Goal: Information Seeking & Learning: Learn about a topic

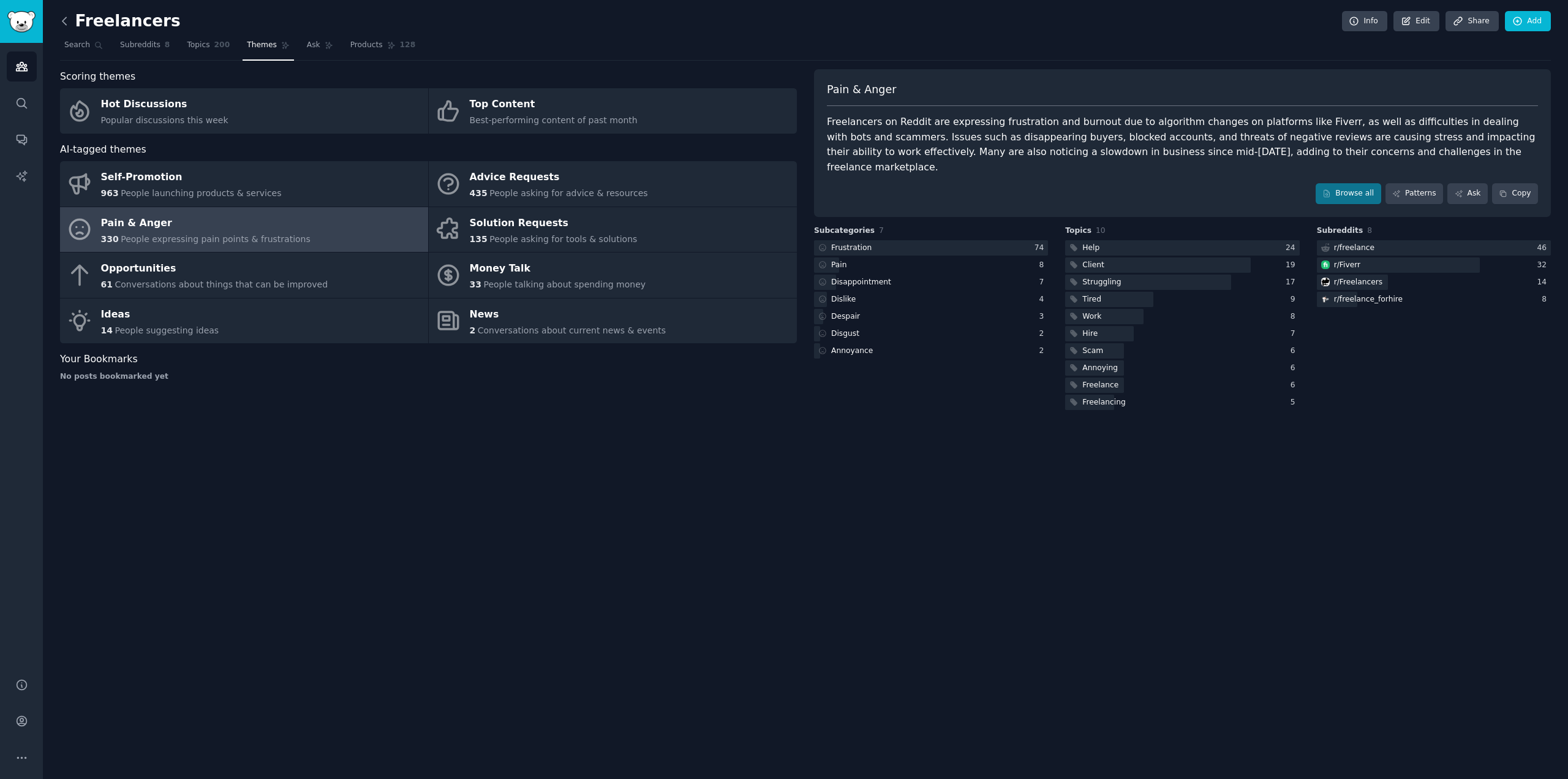
click at [65, 19] on icon at bounding box center [65, 21] width 13 height 13
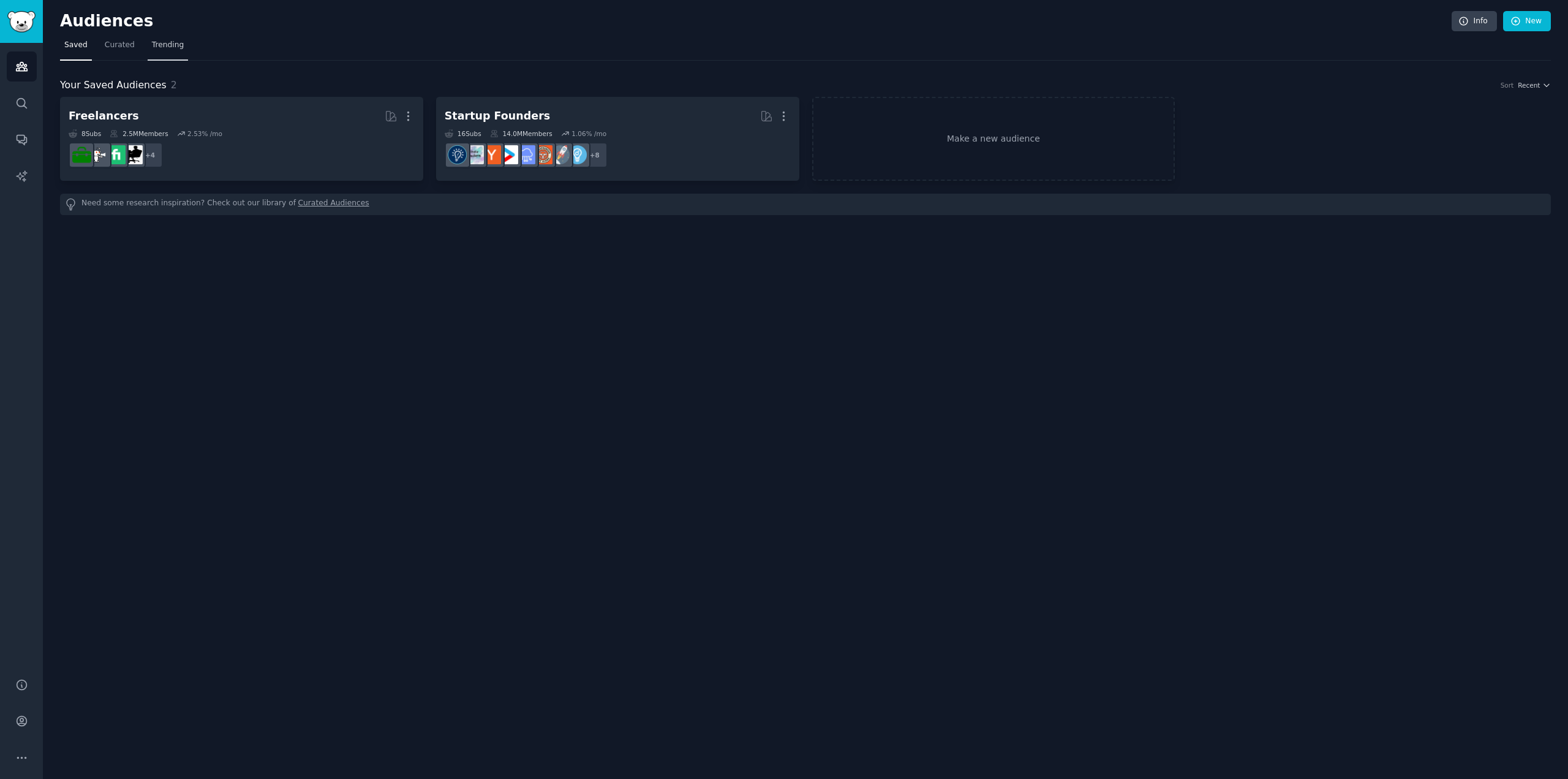
click at [158, 40] on span "Trending" at bounding box center [167, 45] width 31 height 11
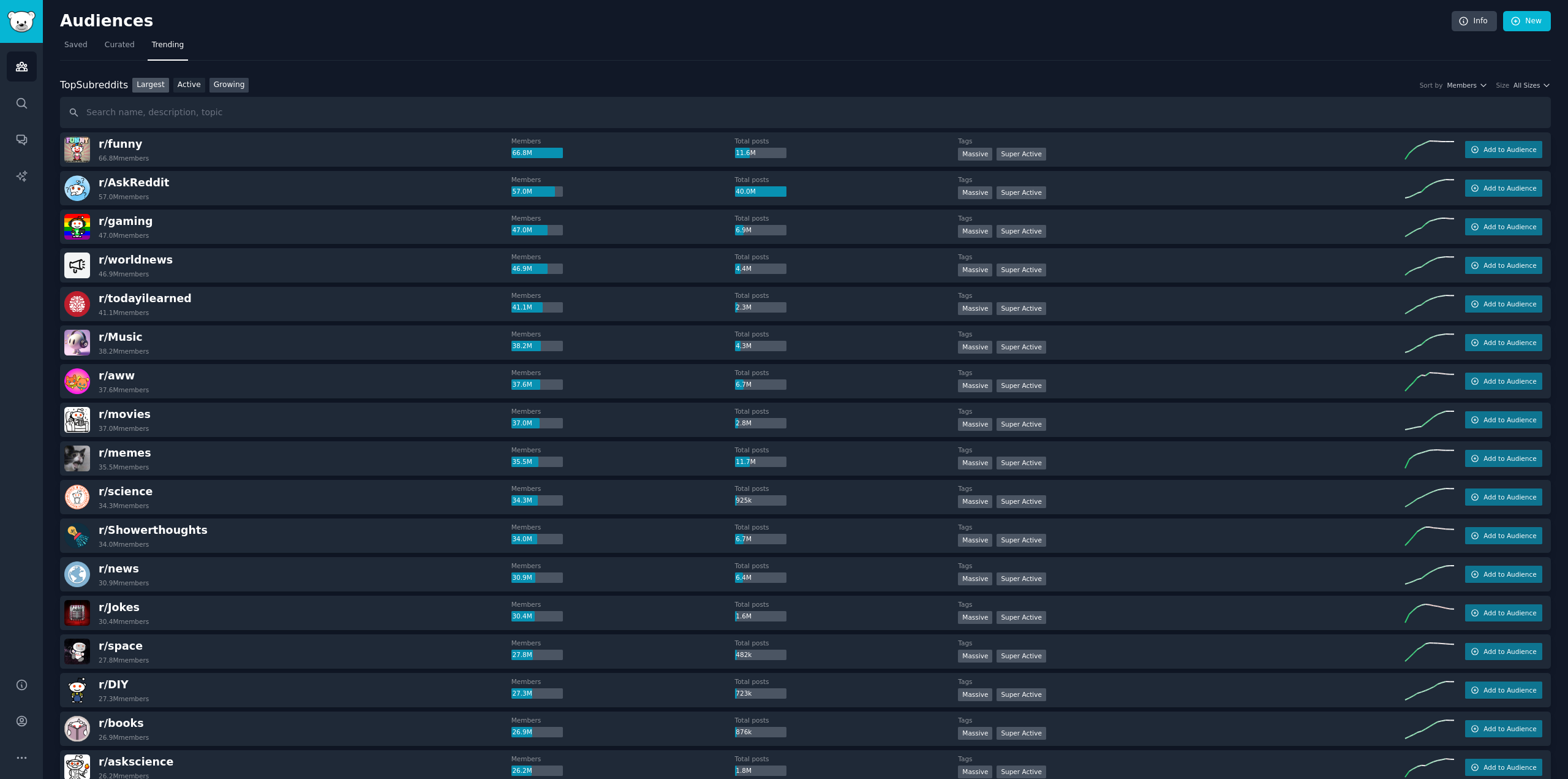
click at [218, 85] on link "Growing" at bounding box center [229, 85] width 40 height 15
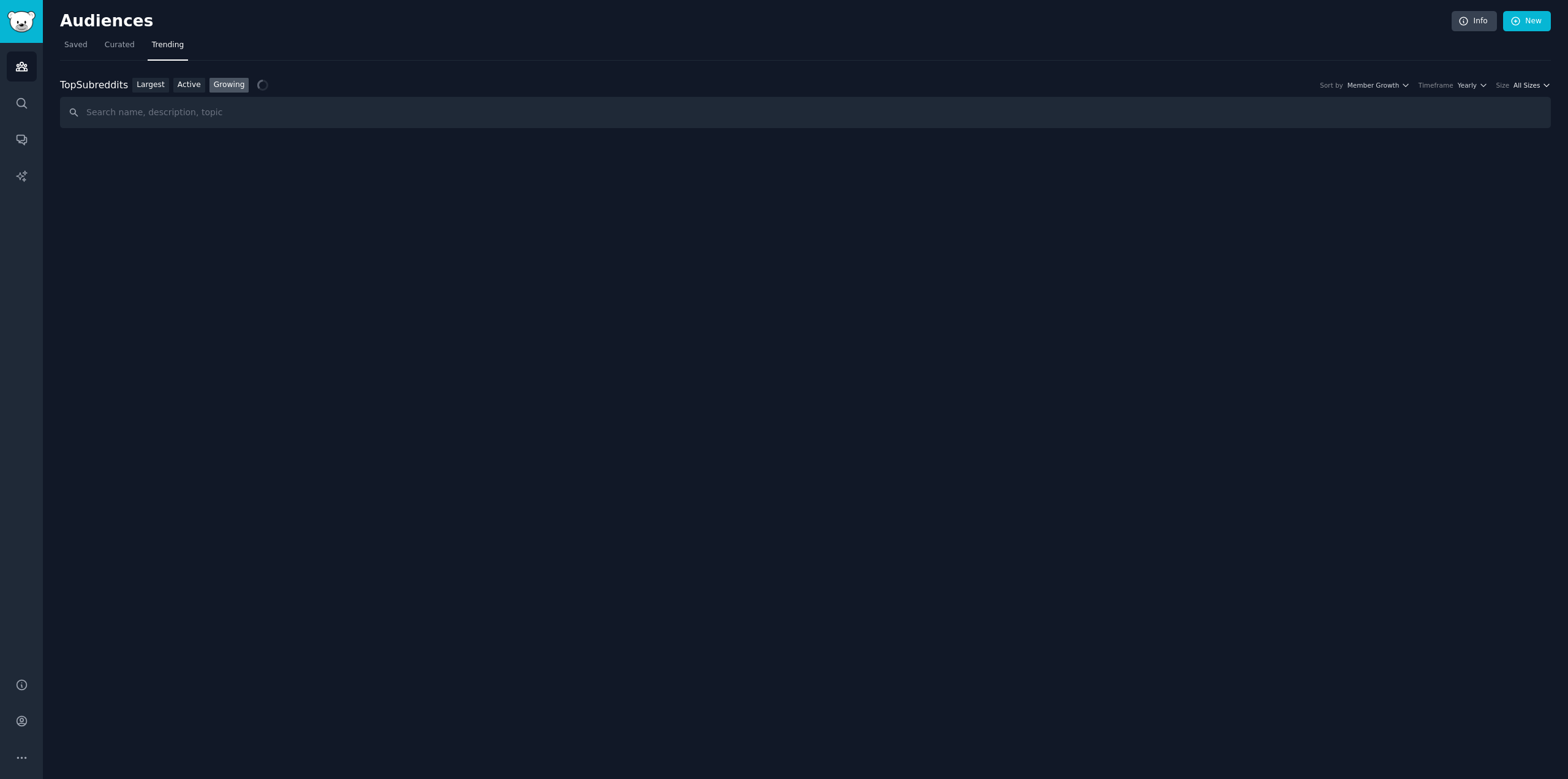
click at [1545, 86] on icon "button" at bounding box center [1546, 85] width 9 height 9
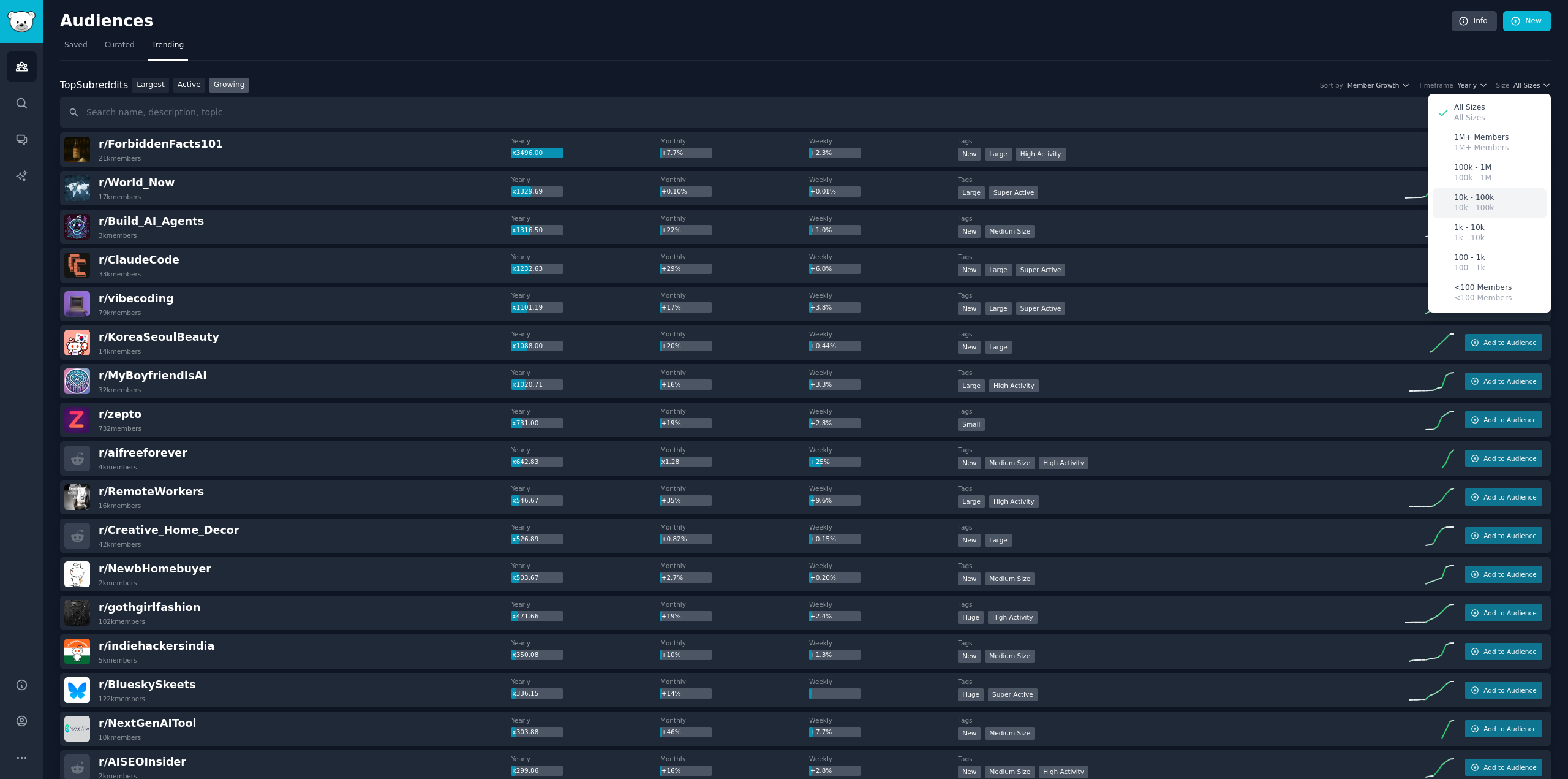
click at [1493, 196] on div "10k - 100k 10k - 100k" at bounding box center [1489, 202] width 114 height 30
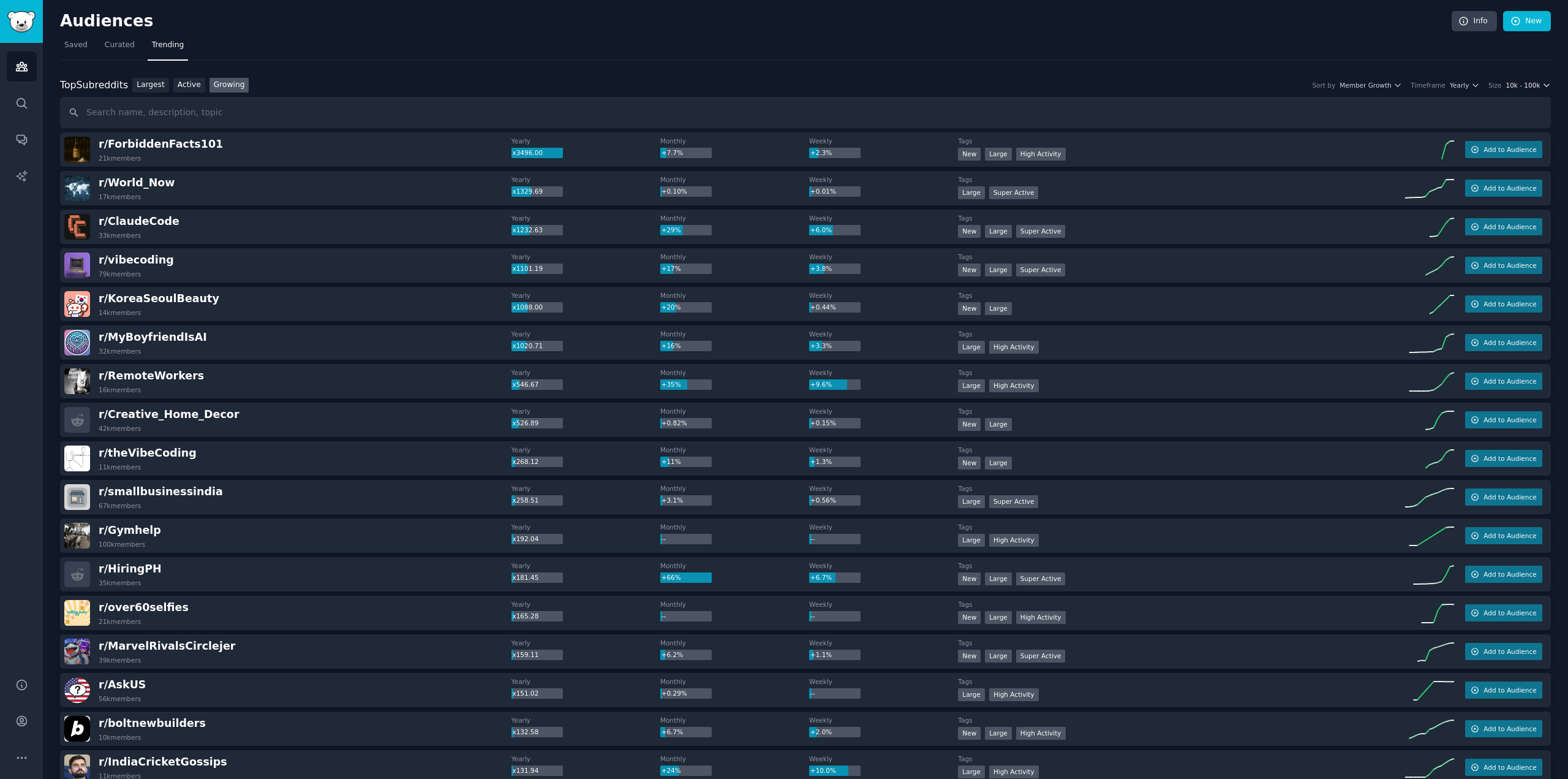
click at [1542, 85] on icon "button" at bounding box center [1546, 85] width 9 height 9
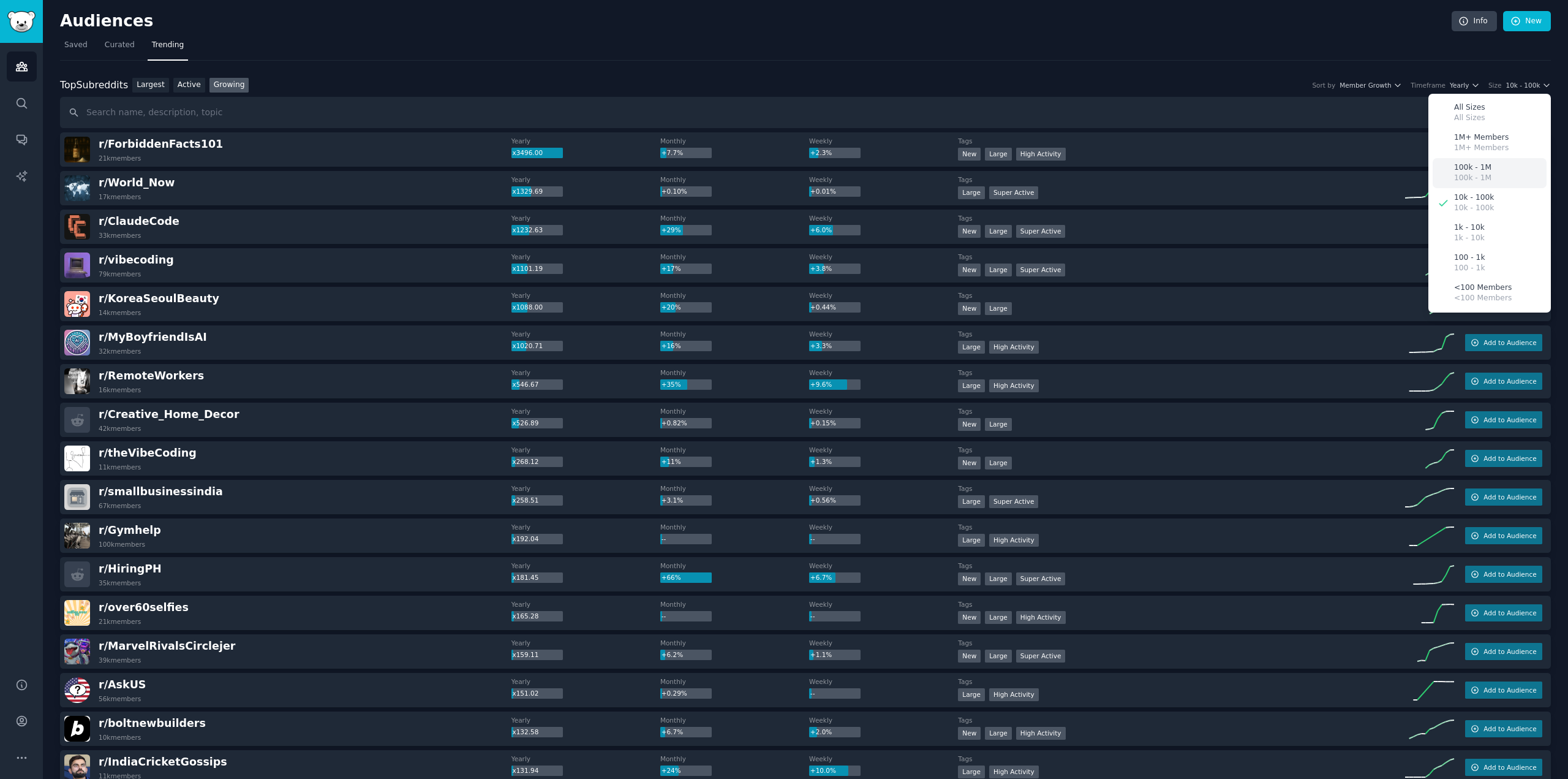
click at [1471, 170] on p "100k - 1M" at bounding box center [1473, 167] width 38 height 11
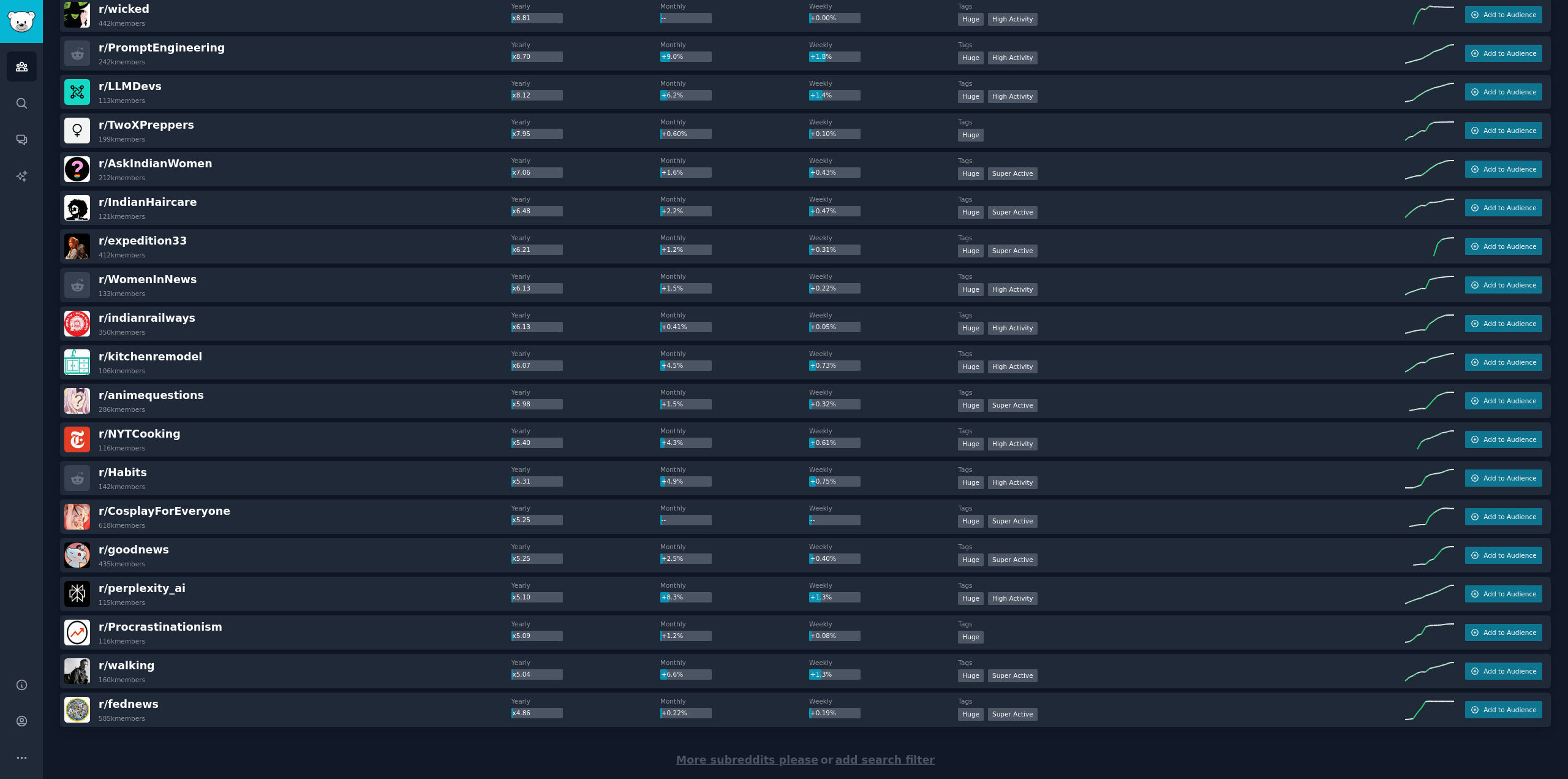
scroll to position [1348, 0]
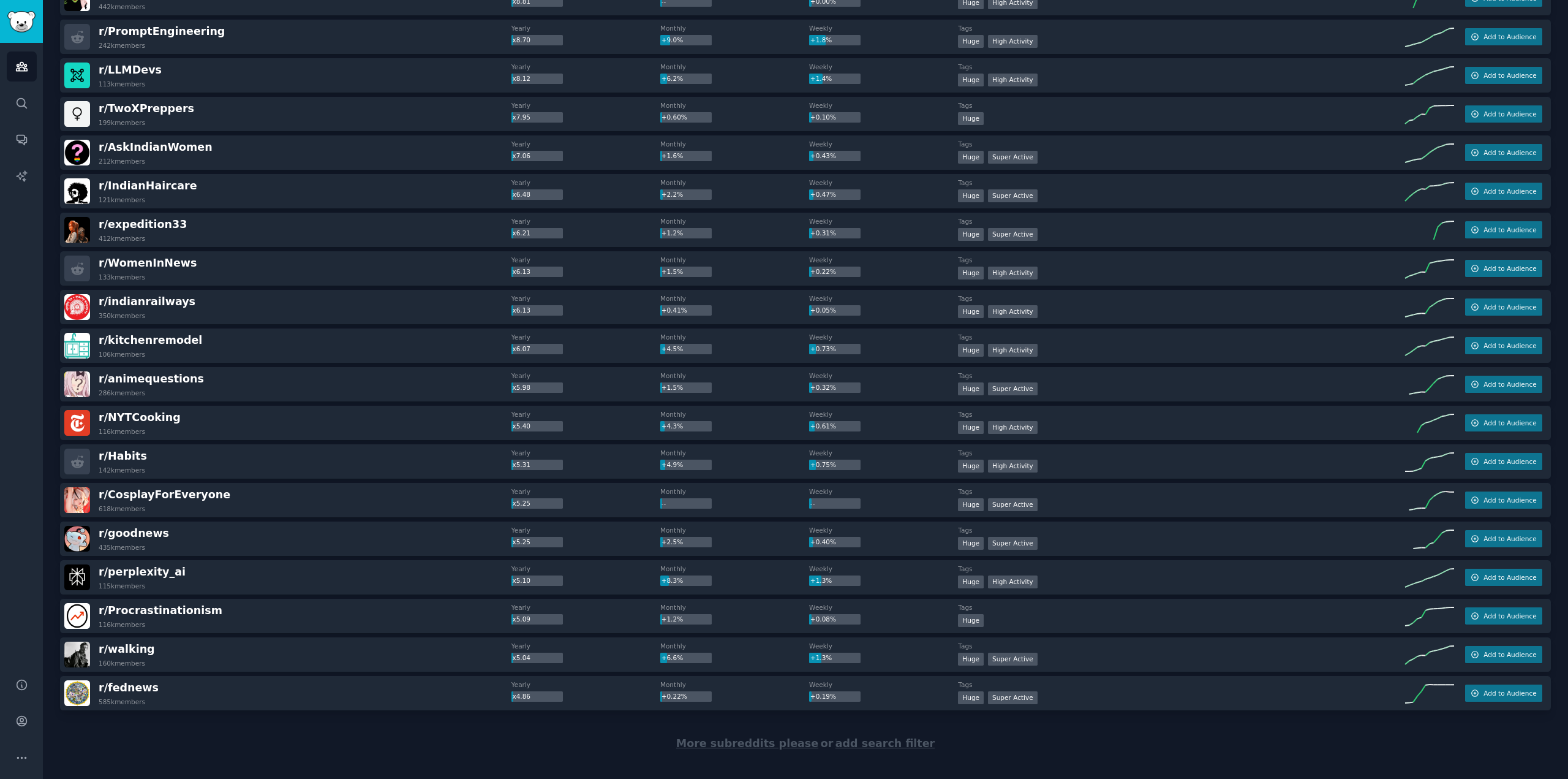
drag, startPoint x: 339, startPoint y: 573, endPoint x: 303, endPoint y: 300, distance: 275.4
click at [200, 749] on div "More subreddits please or add search filter" at bounding box center [806, 743] width 1491 height 67
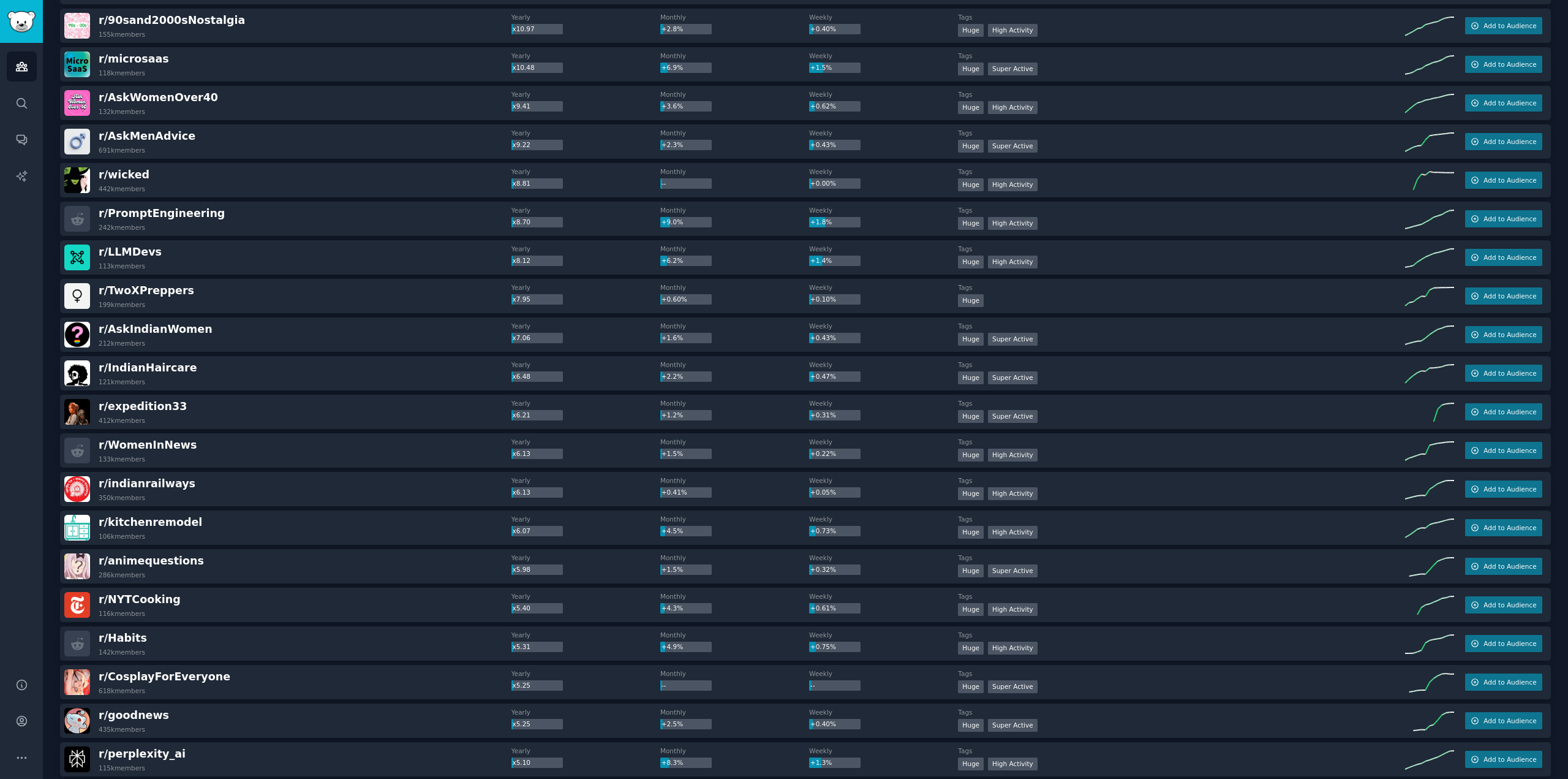
scroll to position [1164, 0]
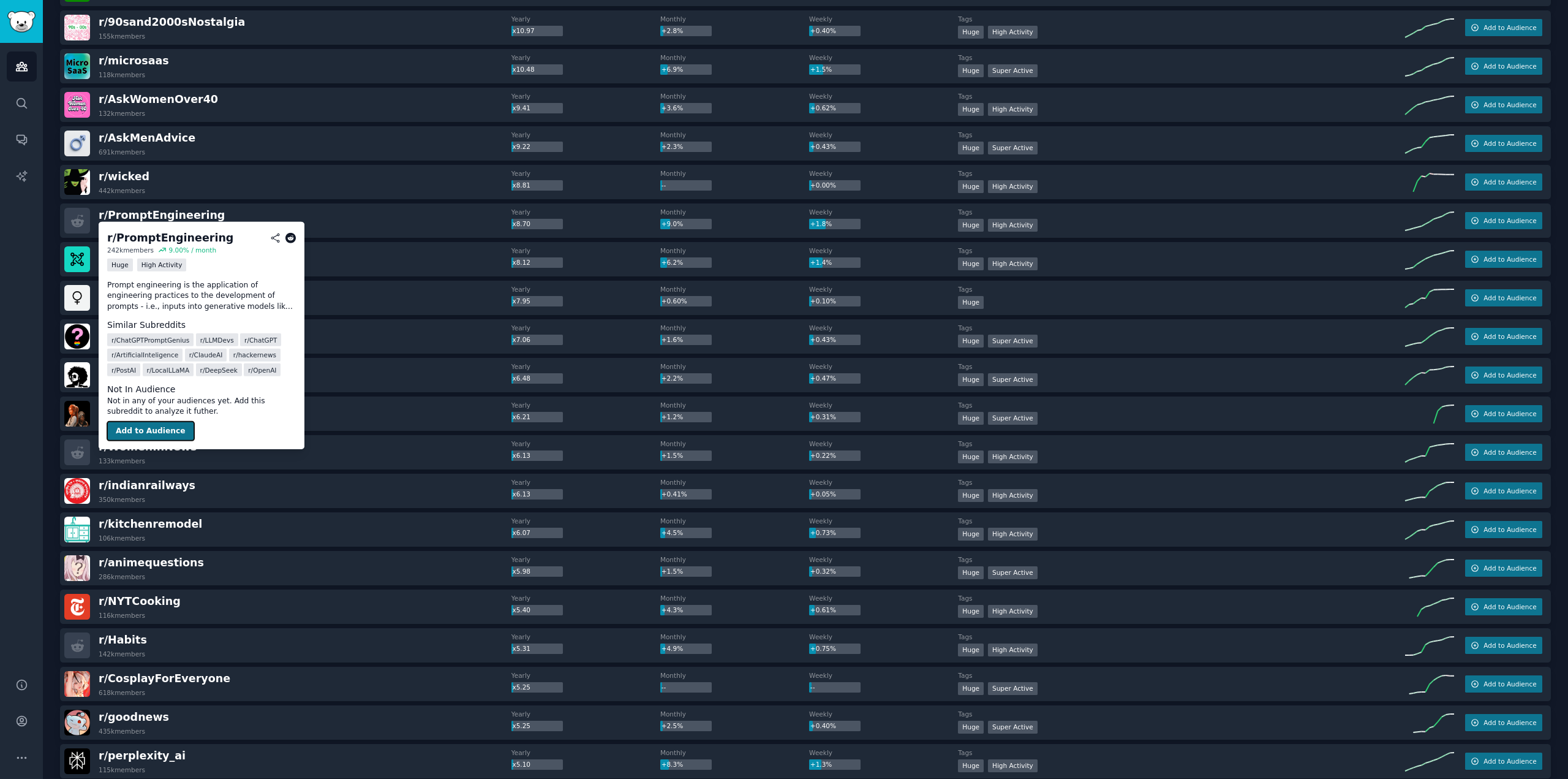
click at [153, 429] on button "Add to Audience" at bounding box center [150, 431] width 87 height 20
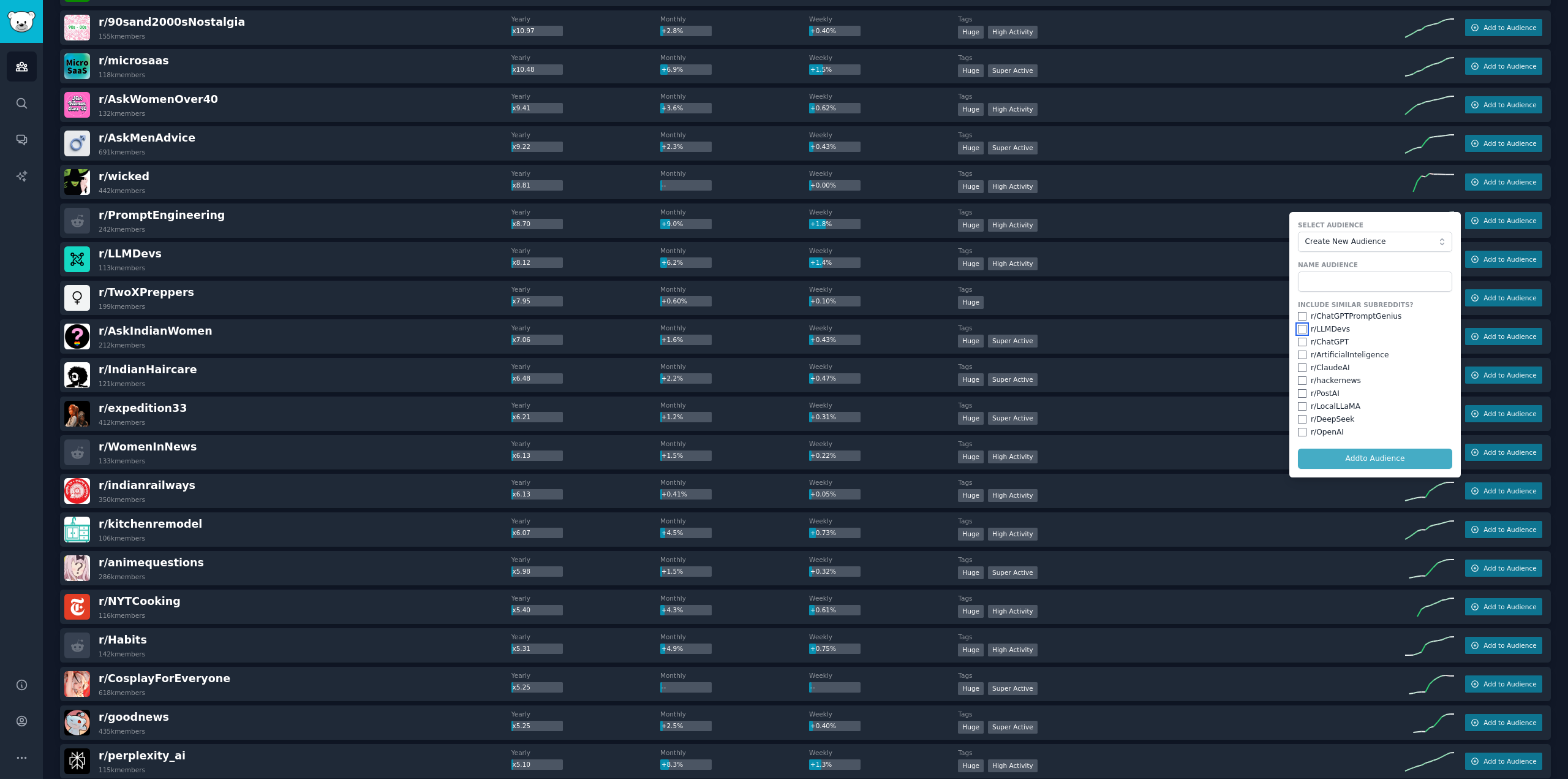
click at [1301, 330] on input "checkbox" at bounding box center [1302, 329] width 9 height 9
checkbox input "true"
drag, startPoint x: 1298, startPoint y: 351, endPoint x: 1298, endPoint y: 358, distance: 7.0
click at [1298, 354] on input "checkbox" at bounding box center [1302, 355] width 9 height 9
checkbox input "true"
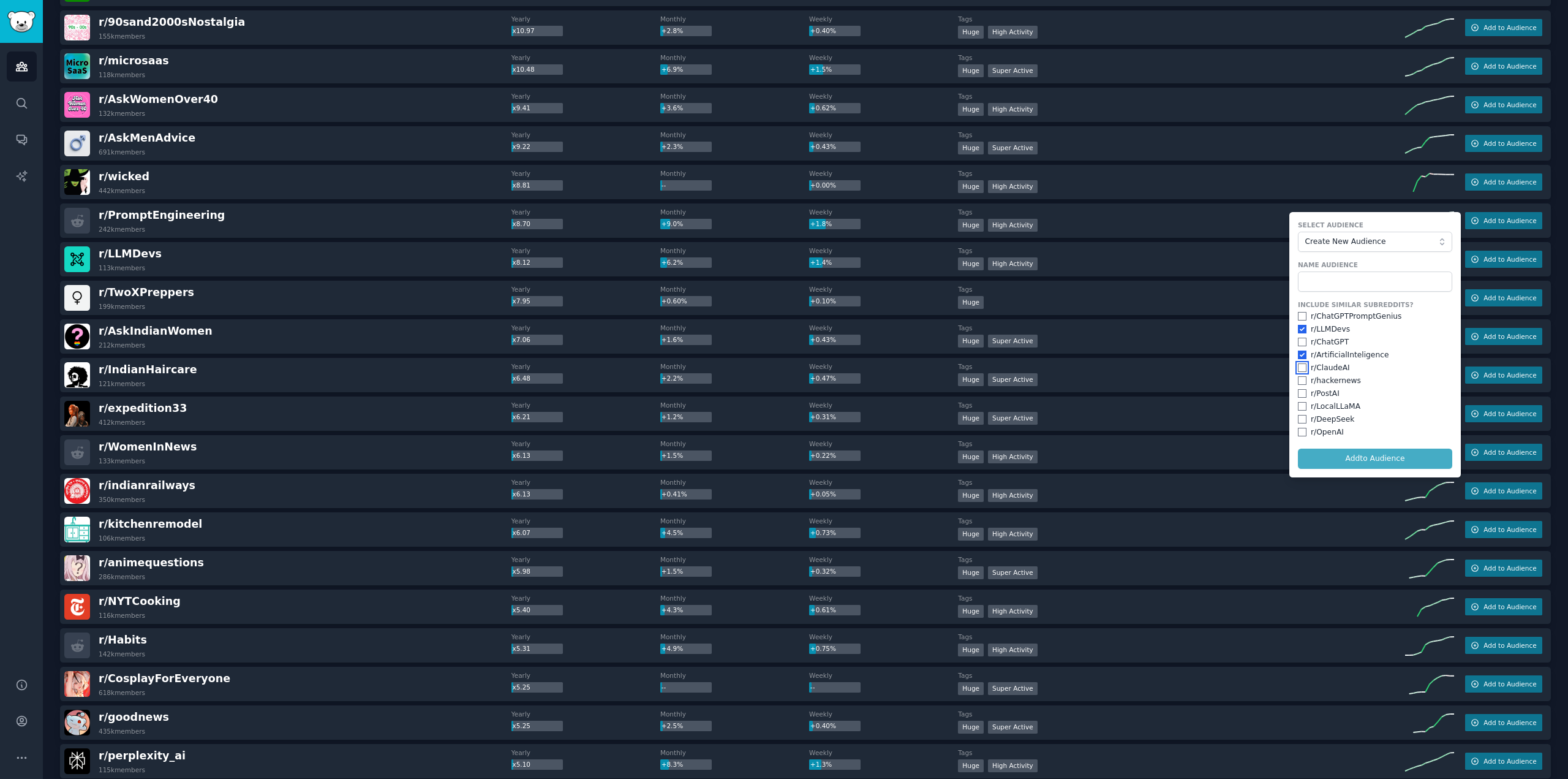
click at [1301, 363] on input "checkbox" at bounding box center [1302, 368] width 9 height 9
checkbox input "true"
click at [1297, 339] on input "checkbox" at bounding box center [1302, 342] width 9 height 9
checkbox input "true"
click at [1297, 314] on input "checkbox" at bounding box center [1302, 317] width 9 height 9
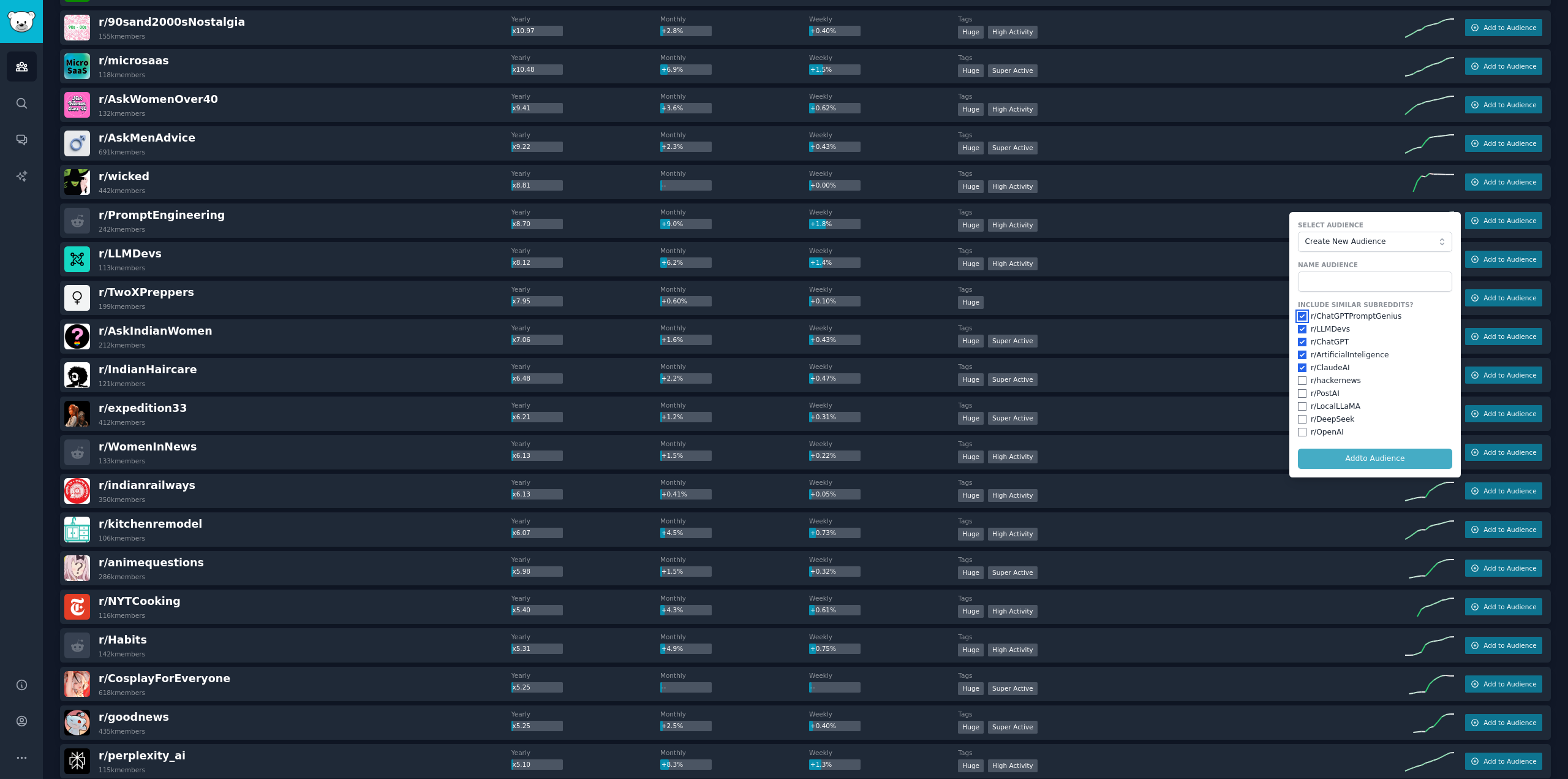
checkbox input "true"
click at [1299, 434] on input "checkbox" at bounding box center [1302, 432] width 9 height 9
checkbox input "true"
click at [1299, 414] on div "r/ DeepSeek" at bounding box center [1375, 419] width 155 height 11
click at [1299, 402] on input "checkbox" at bounding box center [1302, 407] width 9 height 9
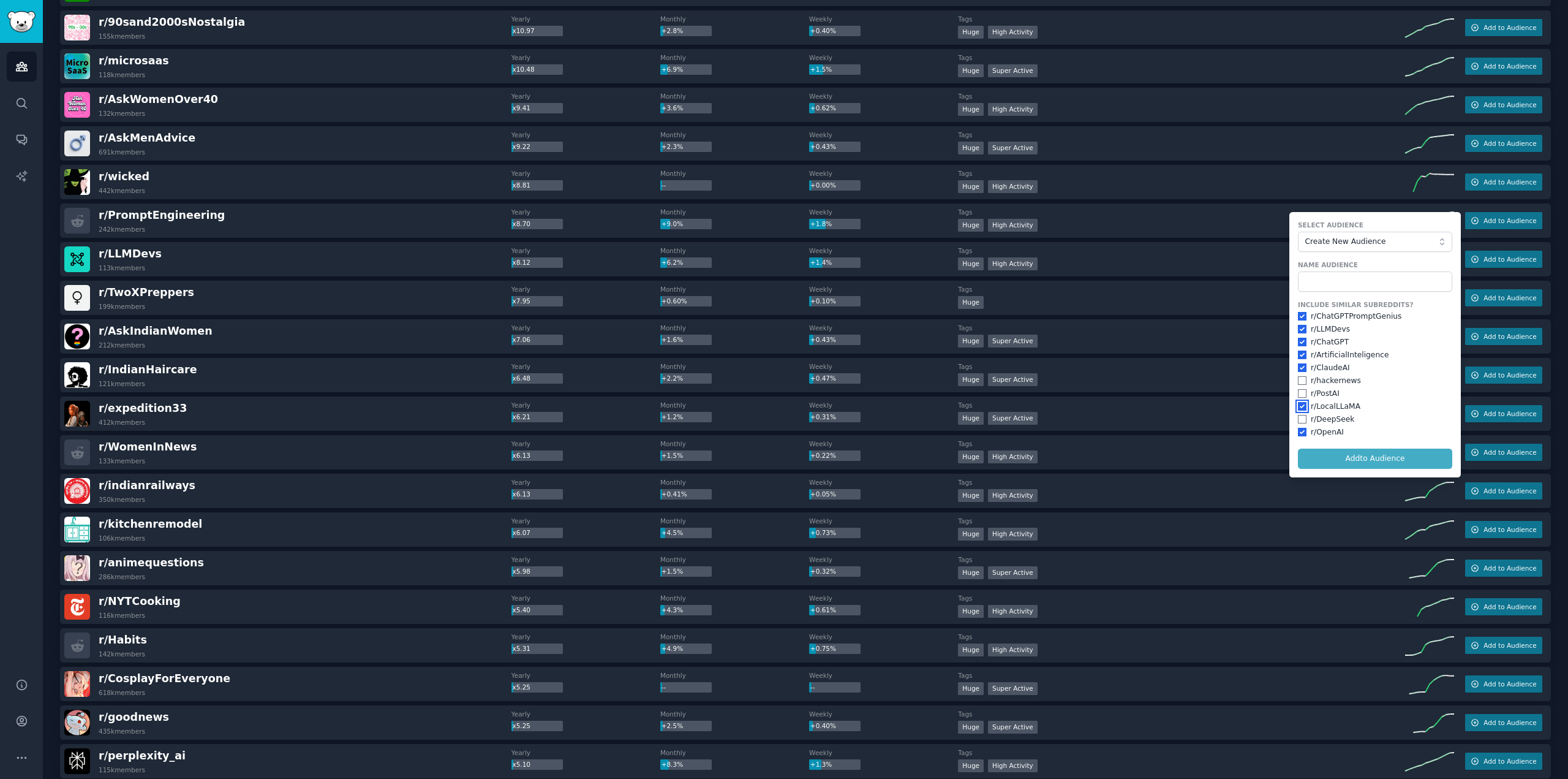
checkbox input "true"
click at [1299, 417] on input "checkbox" at bounding box center [1302, 419] width 9 height 9
checkbox input "true"
click at [1299, 390] on input "checkbox" at bounding box center [1302, 394] width 9 height 9
checkbox input "true"
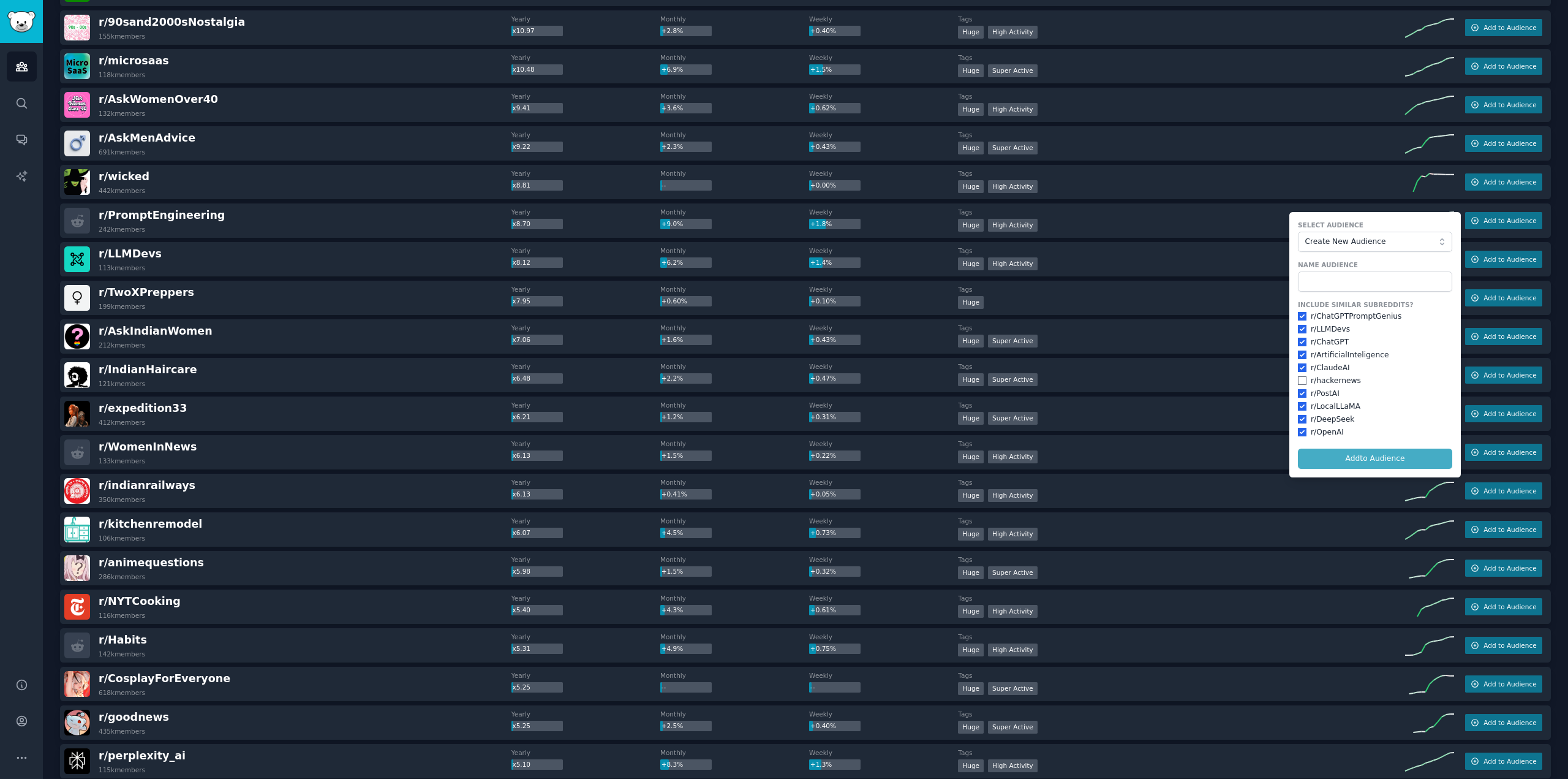
click at [1297, 376] on div "r/ hackernews" at bounding box center [1375, 381] width 155 height 11
click at [1299, 380] on input "checkbox" at bounding box center [1302, 381] width 9 height 9
checkbox input "true"
click at [1319, 272] on input "text" at bounding box center [1375, 282] width 155 height 21
type input "AI Engineering"
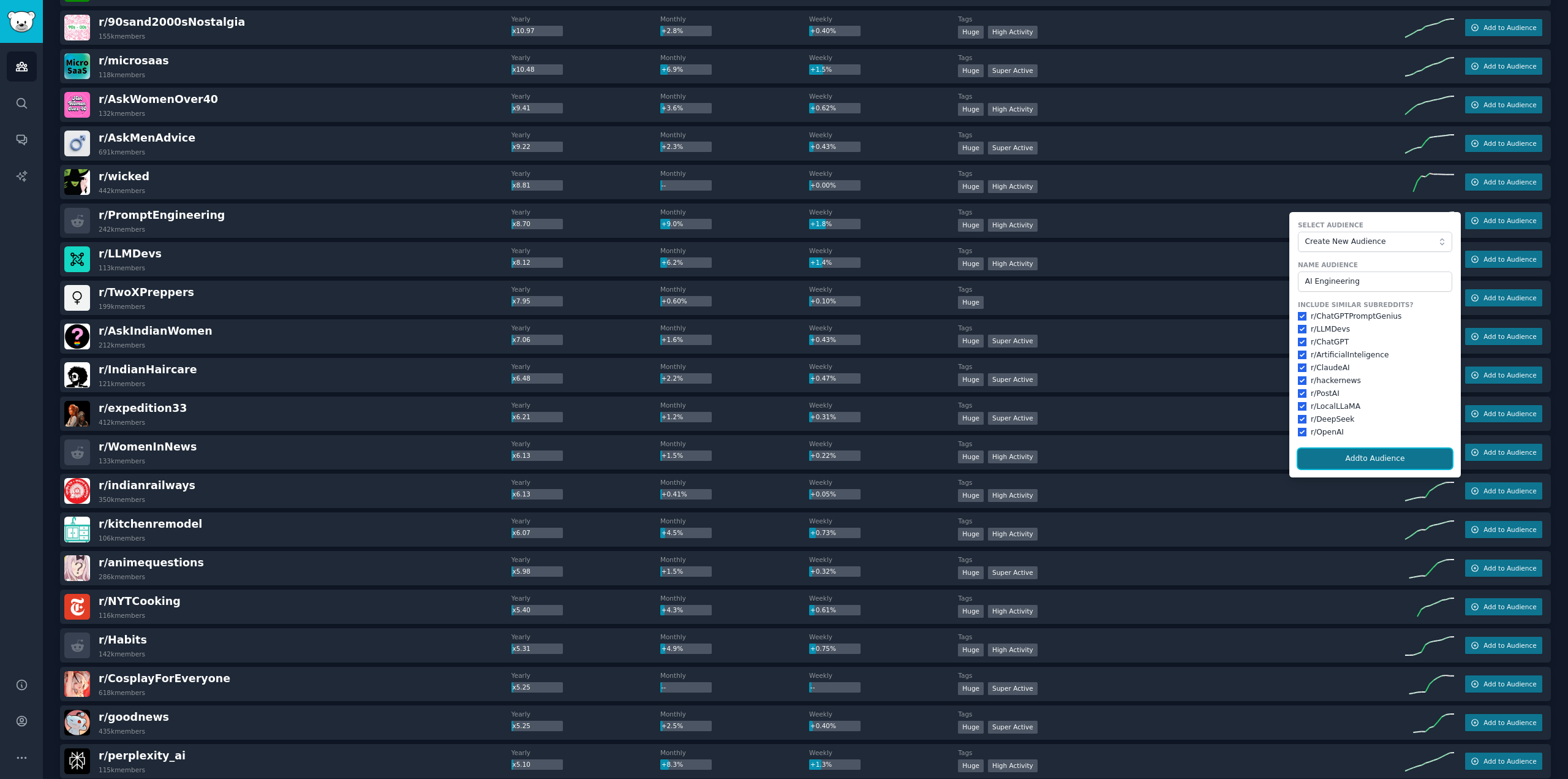
click at [1387, 454] on button "Add to Audience" at bounding box center [1375, 459] width 155 height 21
checkbox input "false"
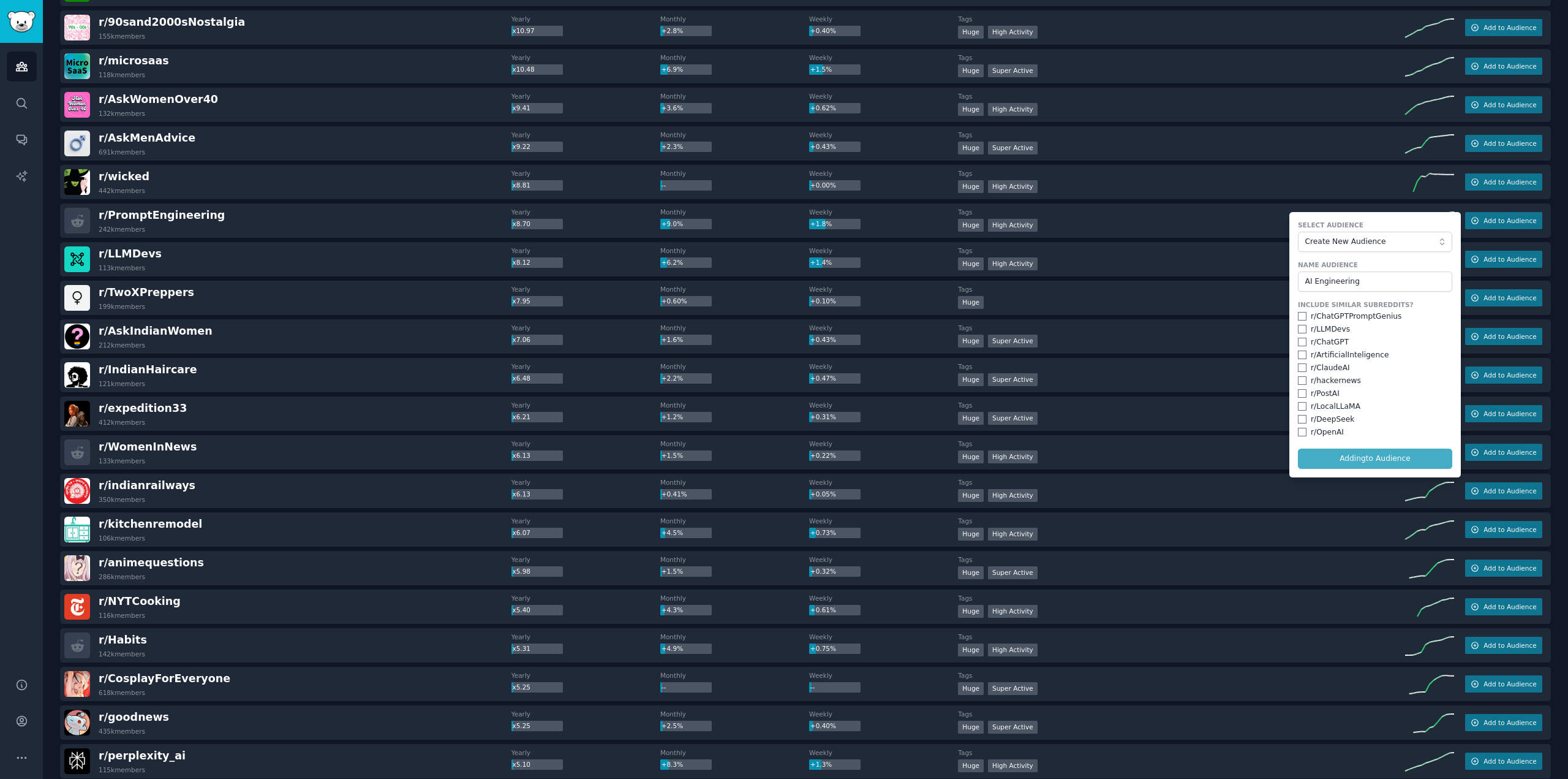
checkbox input "false"
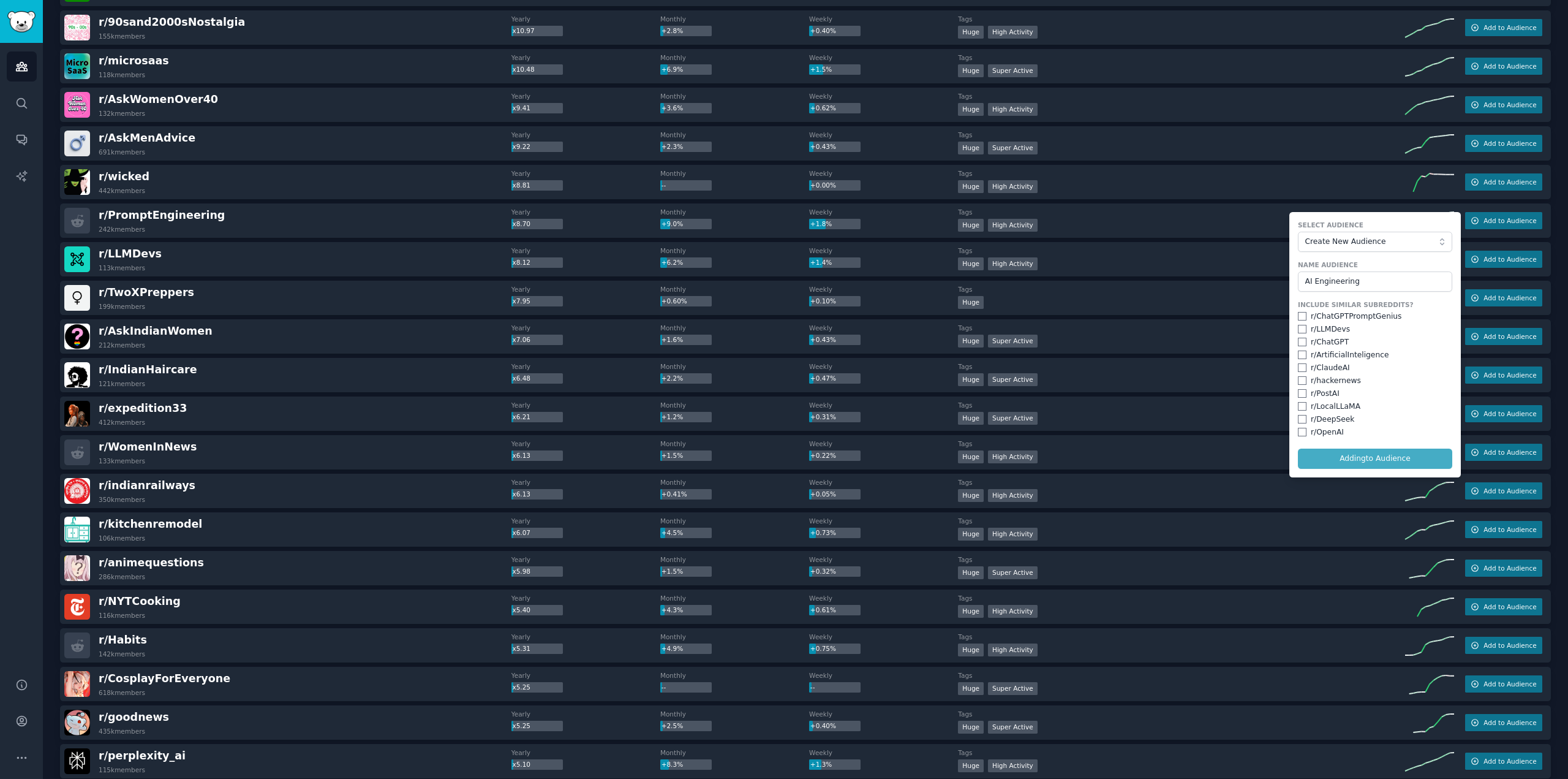
checkbox input "false"
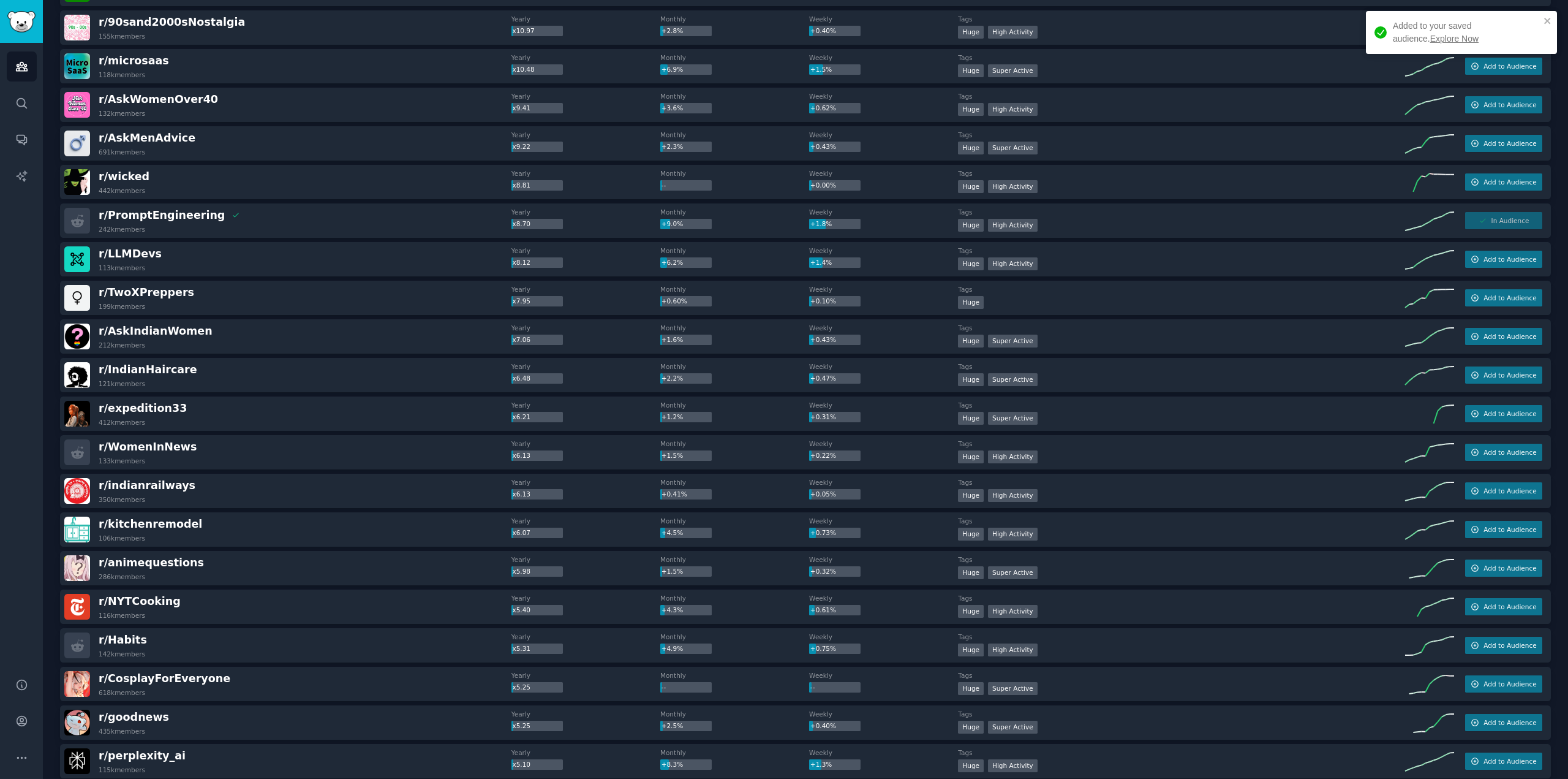
click at [1430, 41] on link "Explore Now" at bounding box center [1454, 38] width 49 height 10
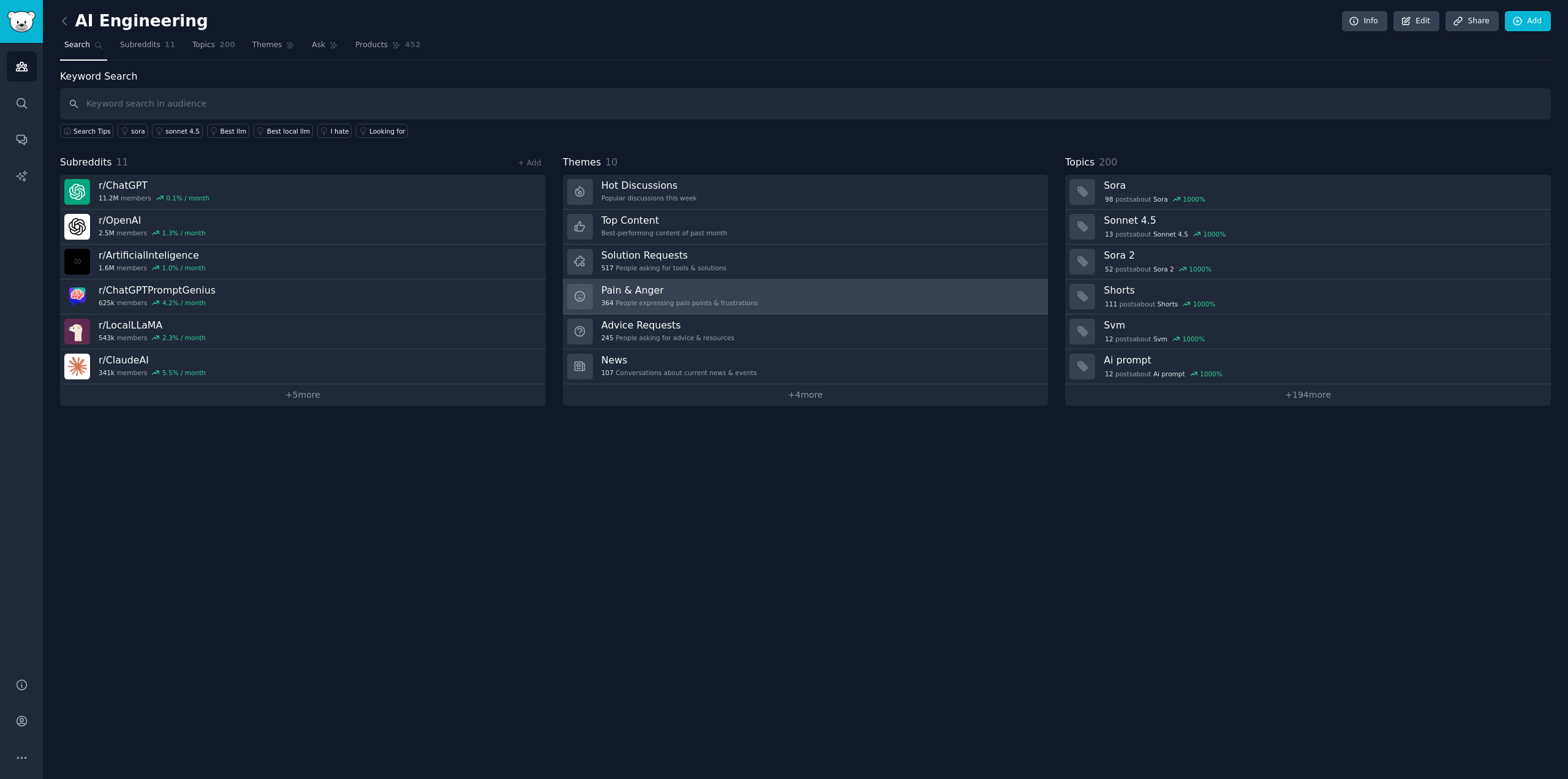
click at [627, 290] on h3 "Pain & Anger" at bounding box center [680, 290] width 156 height 13
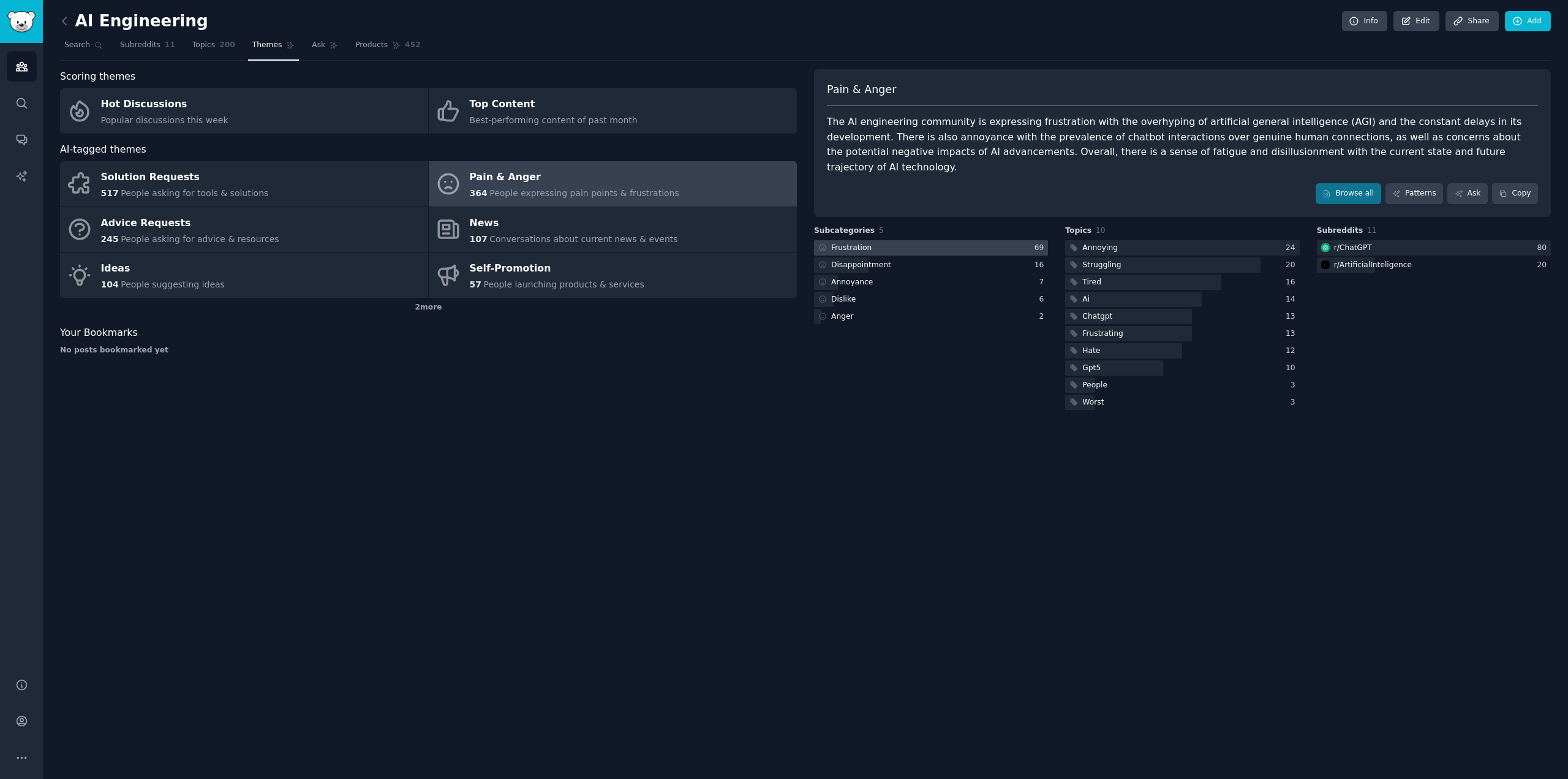
click at [860, 243] on div "Frustration" at bounding box center [851, 248] width 40 height 11
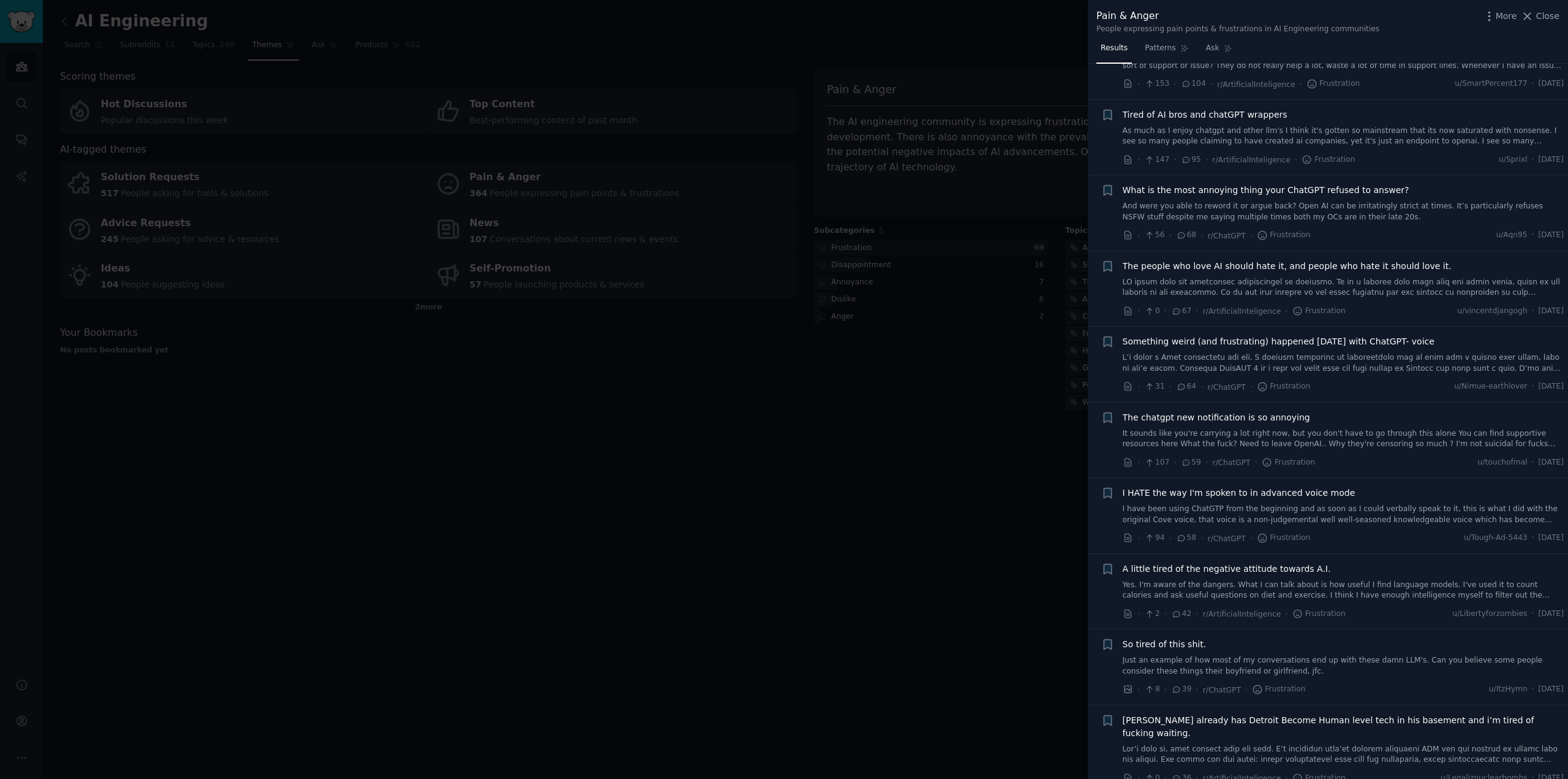
scroll to position [551, 0]
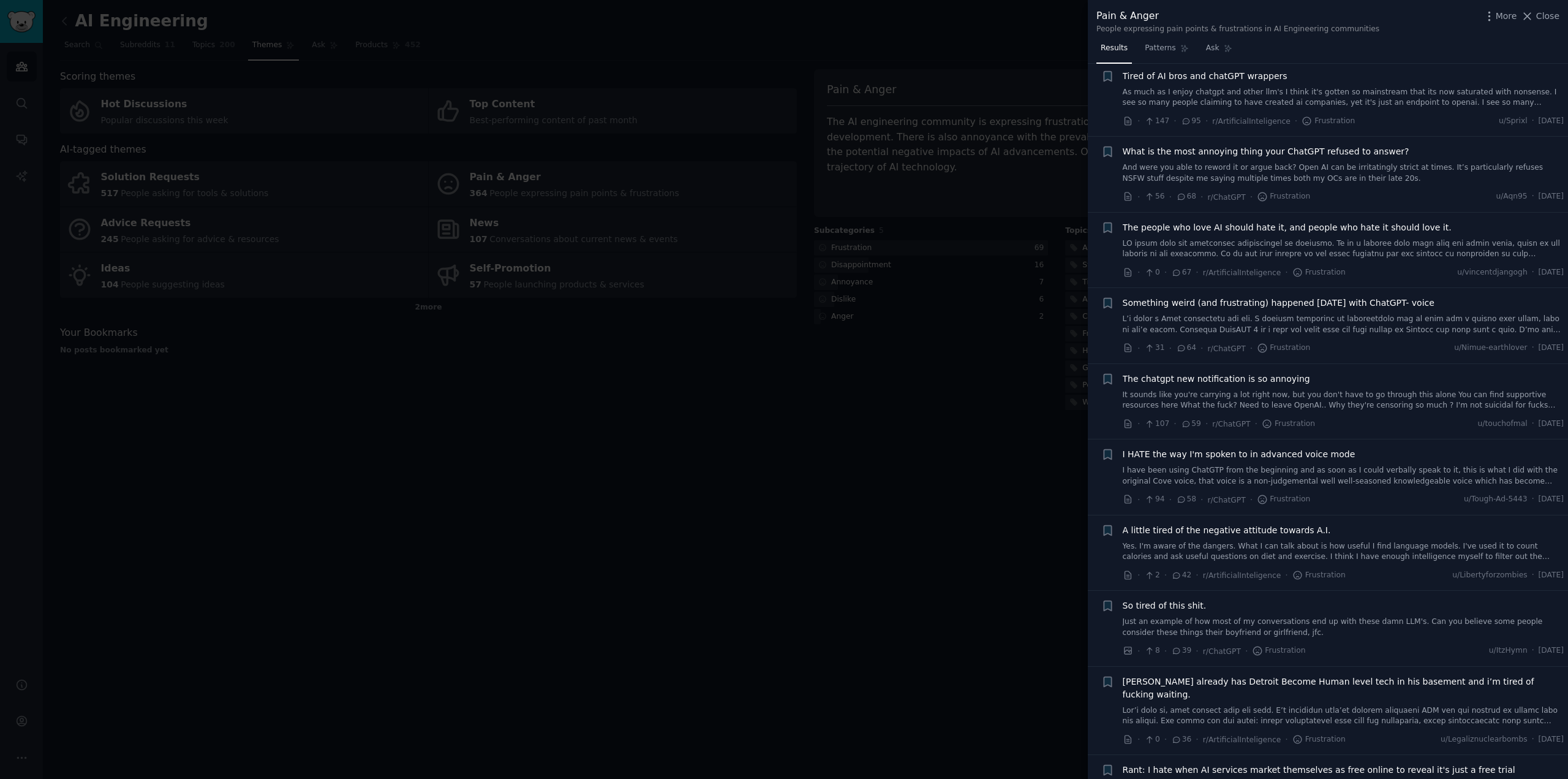
click at [960, 432] on div at bounding box center [784, 390] width 1568 height 779
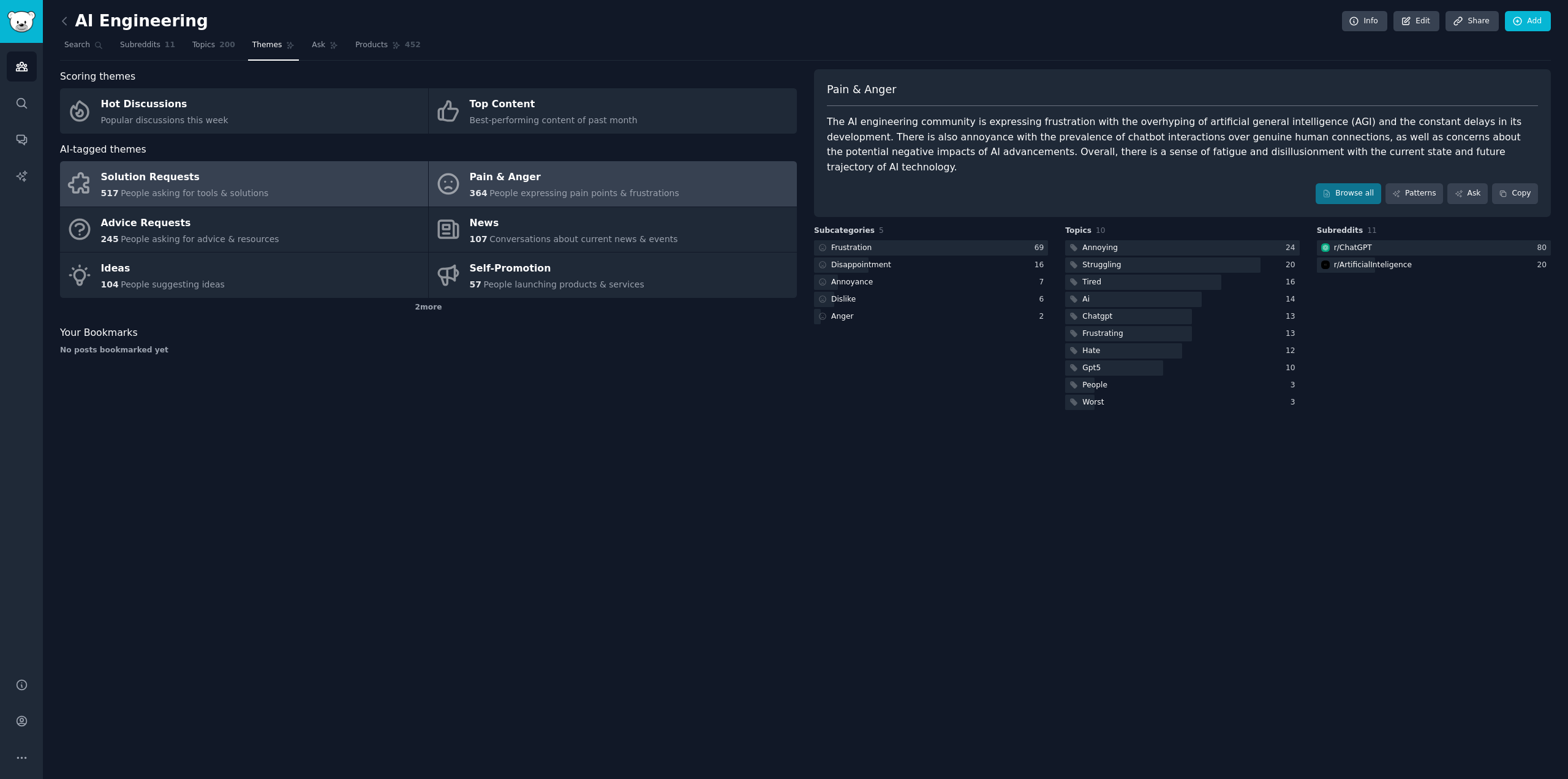
click at [162, 175] on div "Solution Requests" at bounding box center [184, 178] width 168 height 20
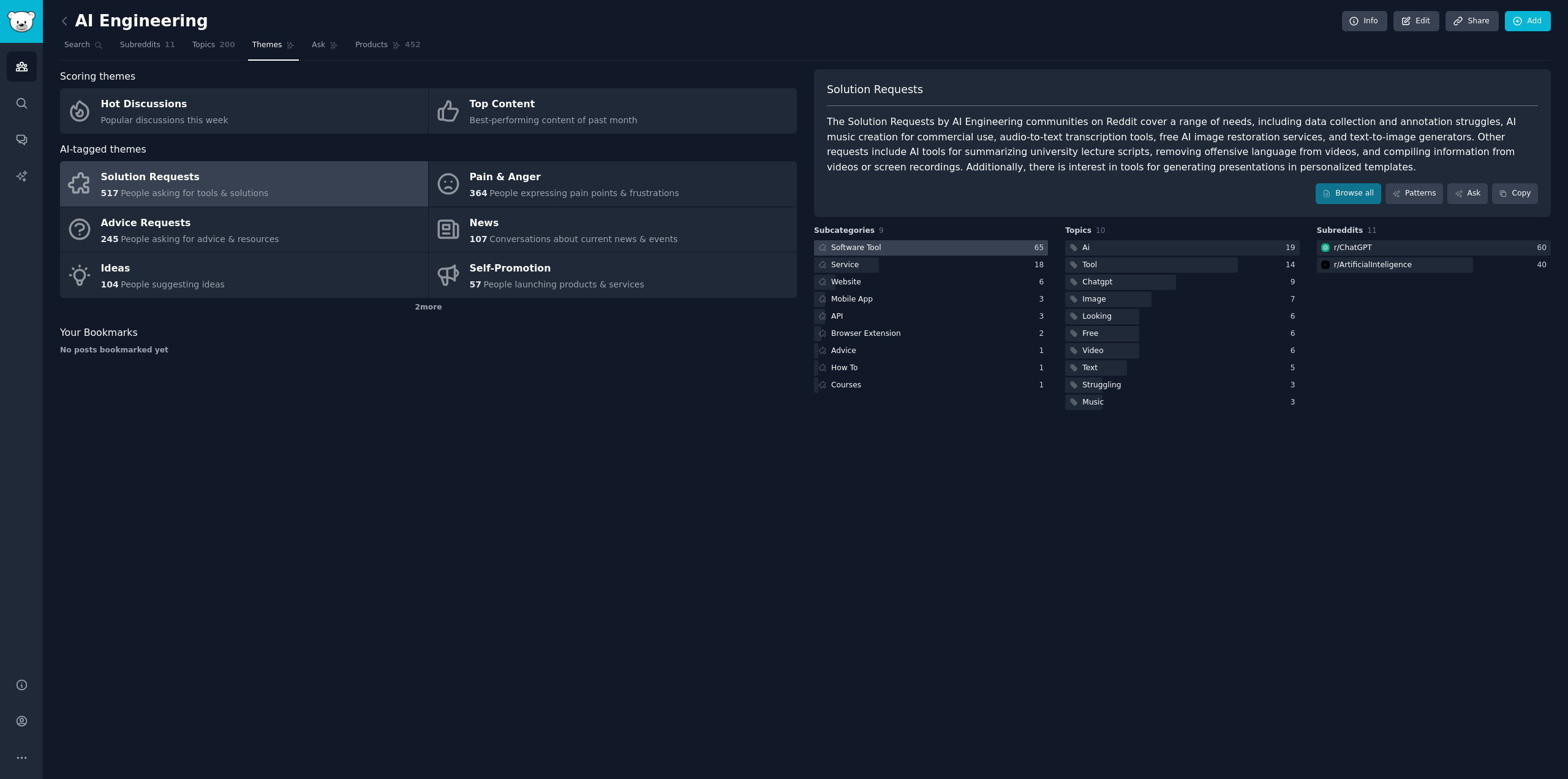
click at [869, 246] on div "Software Tool" at bounding box center [856, 248] width 50 height 11
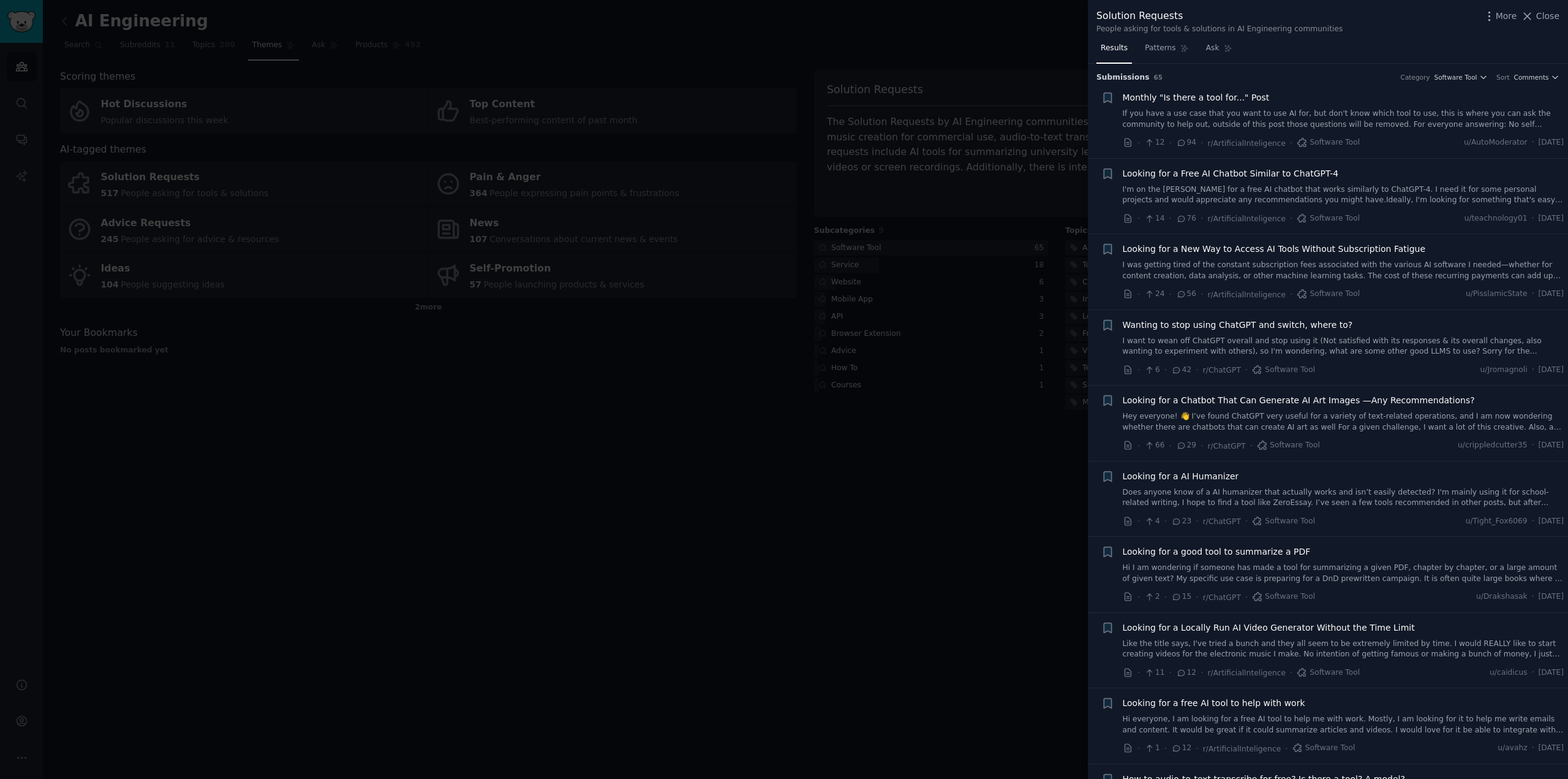
click at [1389, 248] on span "Looking for a New Way to Access AI Tools Without Subscription Fatigue" at bounding box center [1273, 249] width 303 height 13
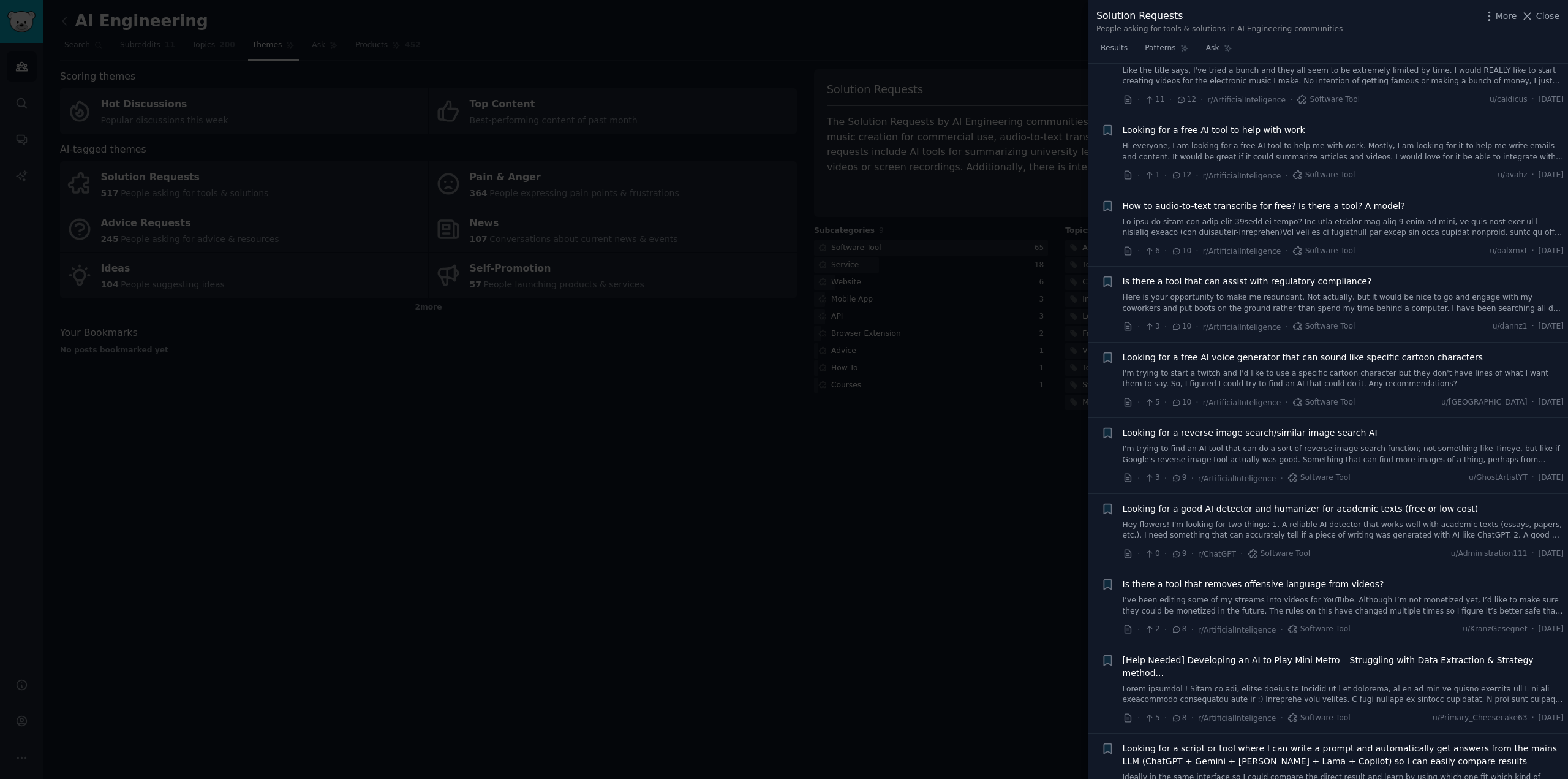
scroll to position [845, 0]
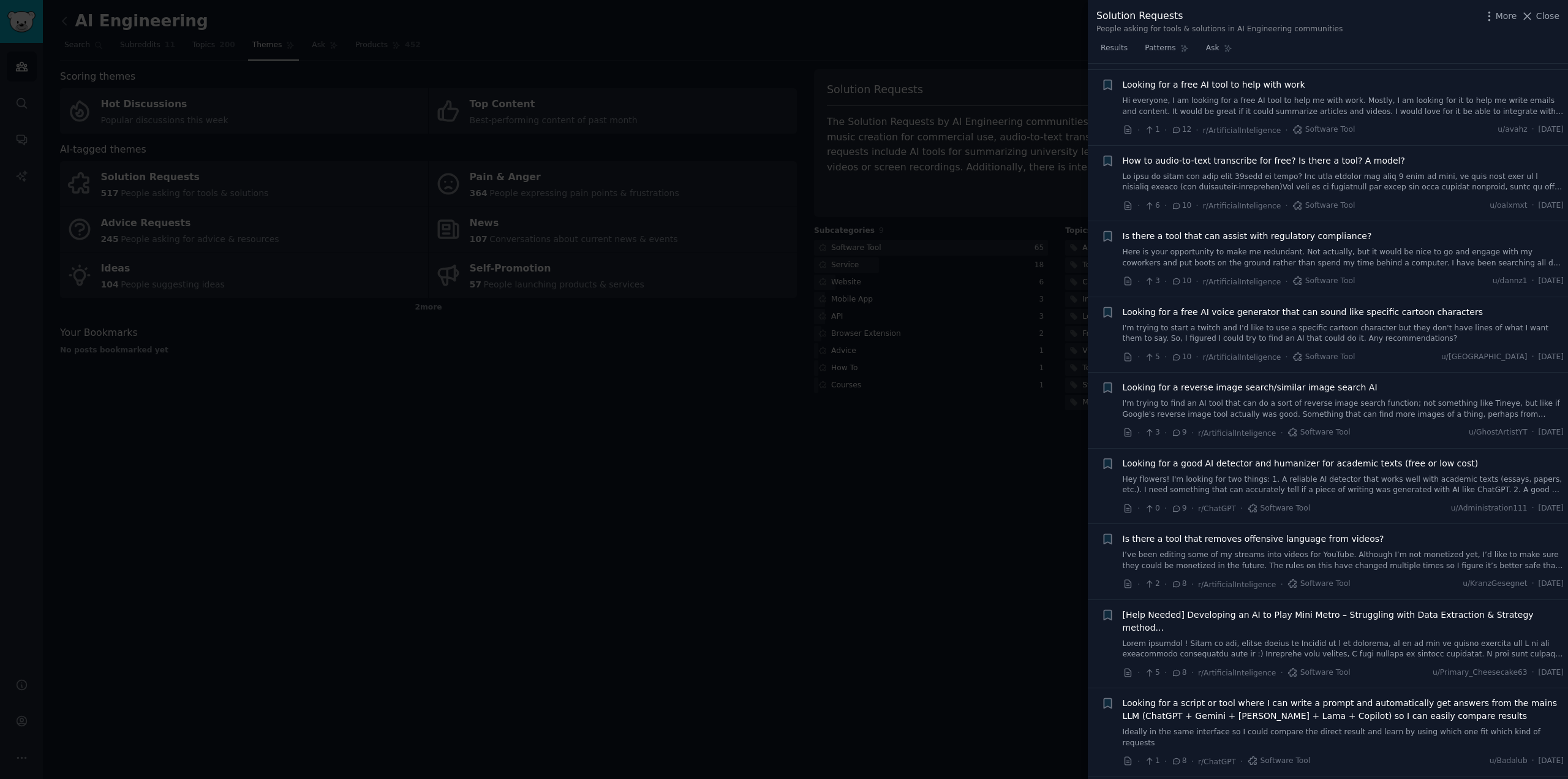
click at [1276, 229] on span "Is there a tool that can assist with regulatory compliance?" at bounding box center [1246, 236] width 249 height 13
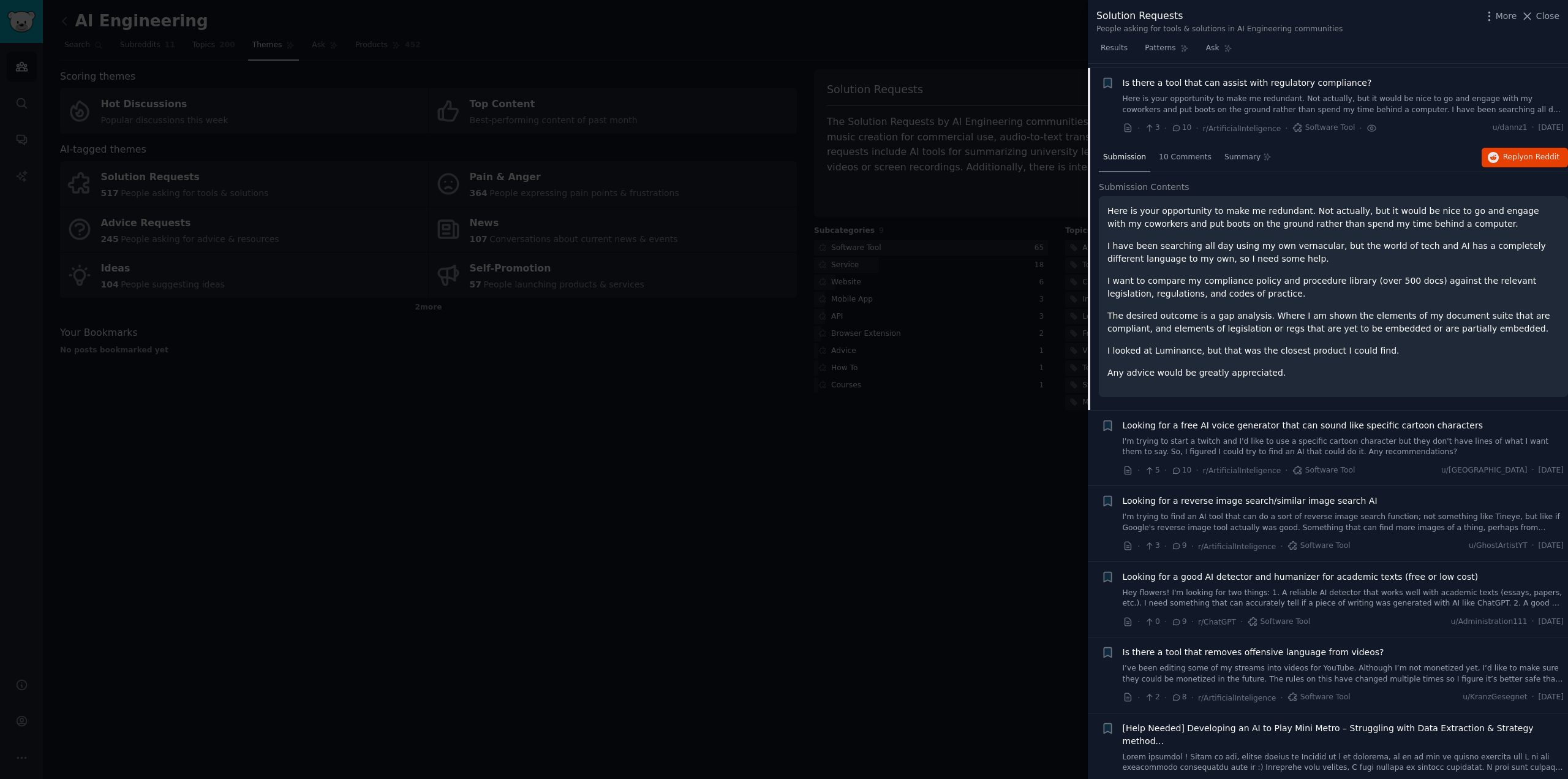
scroll to position [774, 0]
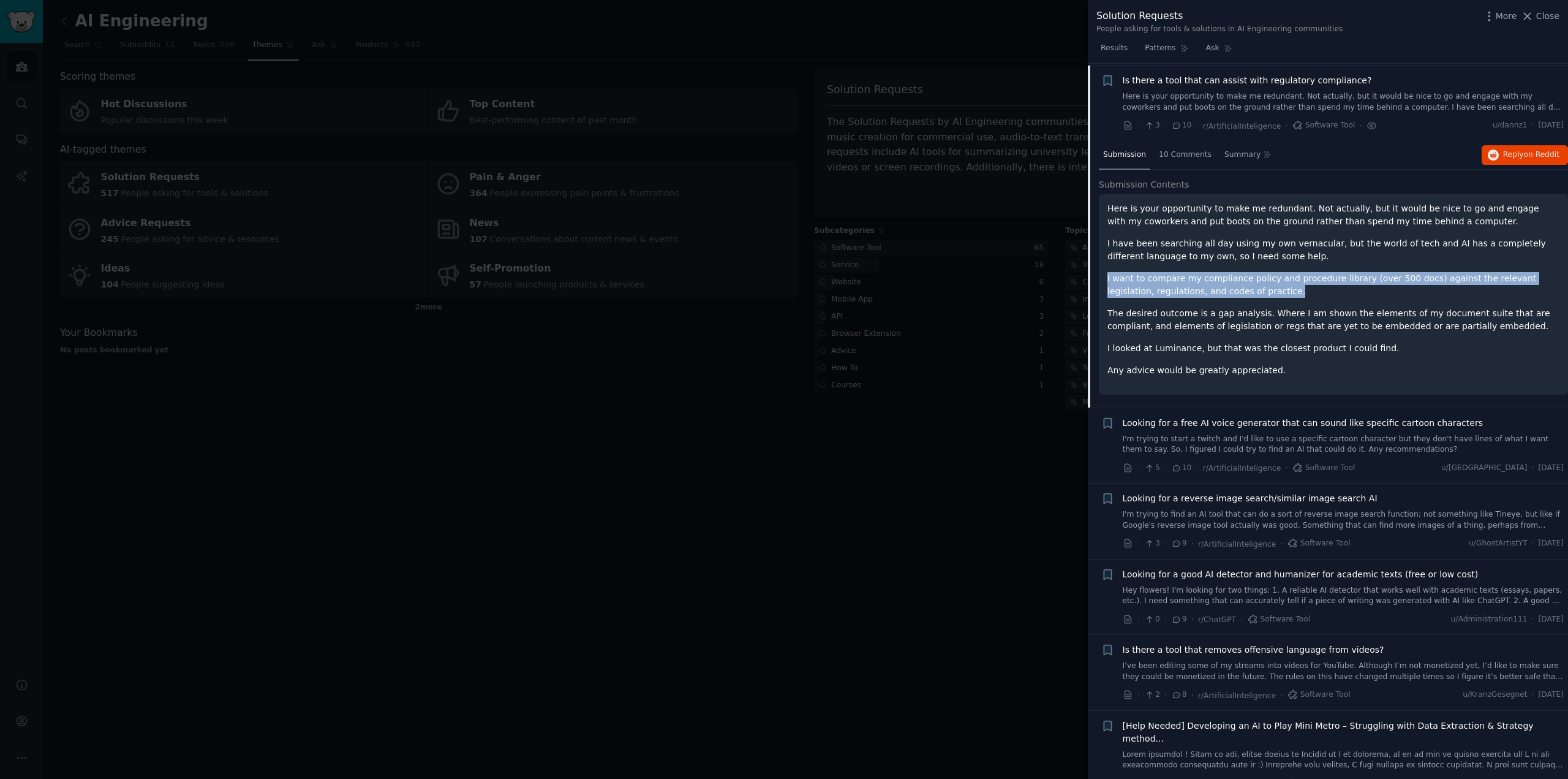
drag, startPoint x: 1252, startPoint y: 295, endPoint x: 1103, endPoint y: 281, distance: 149.7
click at [1103, 281] on div "Here is your opportunity to make me redundant. Not actually, but it would be ni…" at bounding box center [1333, 293] width 469 height 201
click at [1314, 381] on div "Here is your opportunity to make me redundant. Not actually, but it would be ni…" at bounding box center [1333, 293] width 469 height 201
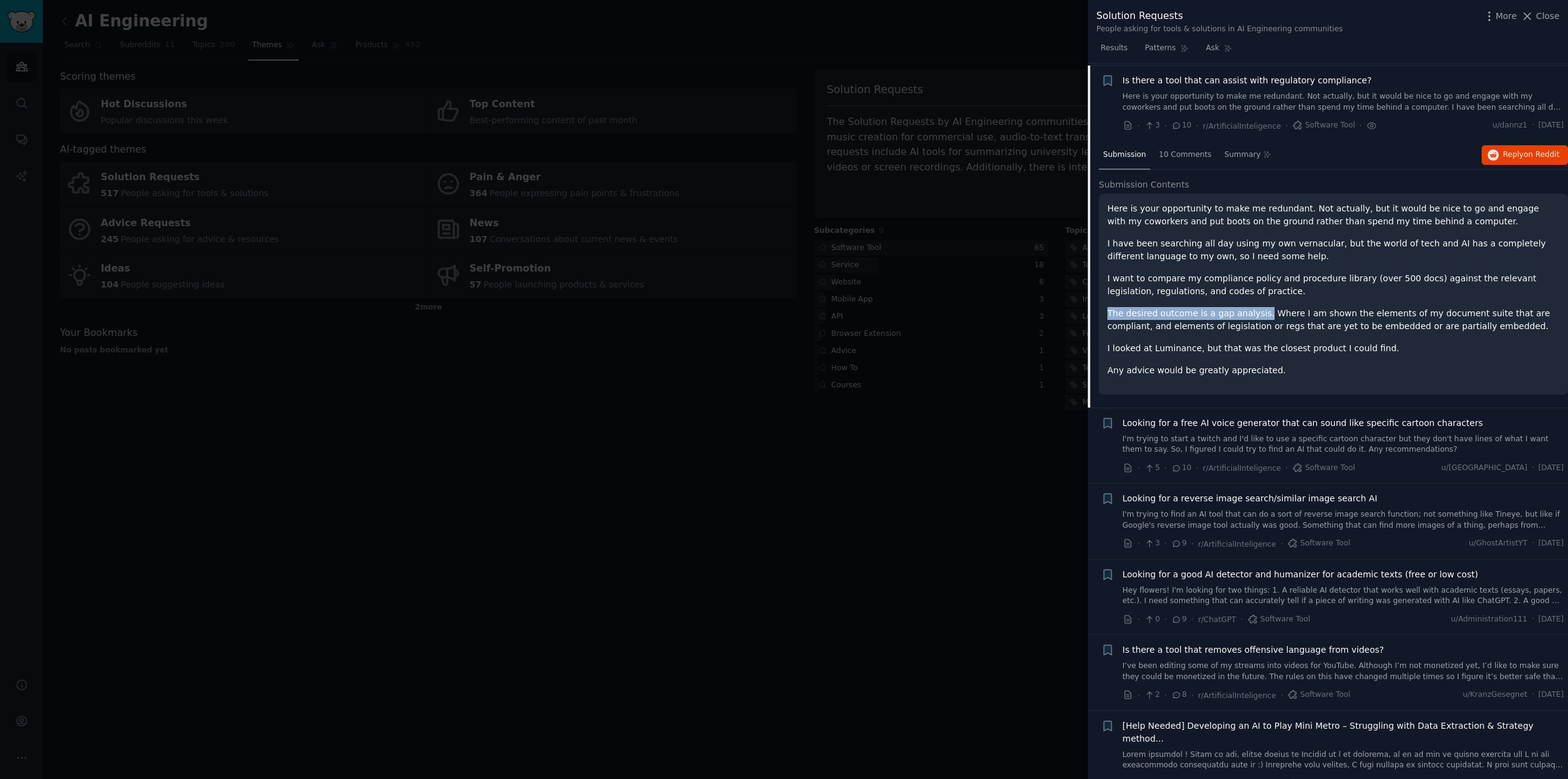
drag, startPoint x: 1252, startPoint y: 309, endPoint x: 1100, endPoint y: 307, distance: 152.0
click at [1100, 307] on div "Here is your opportunity to make me redundant. Not actually, but it would be ni…" at bounding box center [1333, 293] width 469 height 201
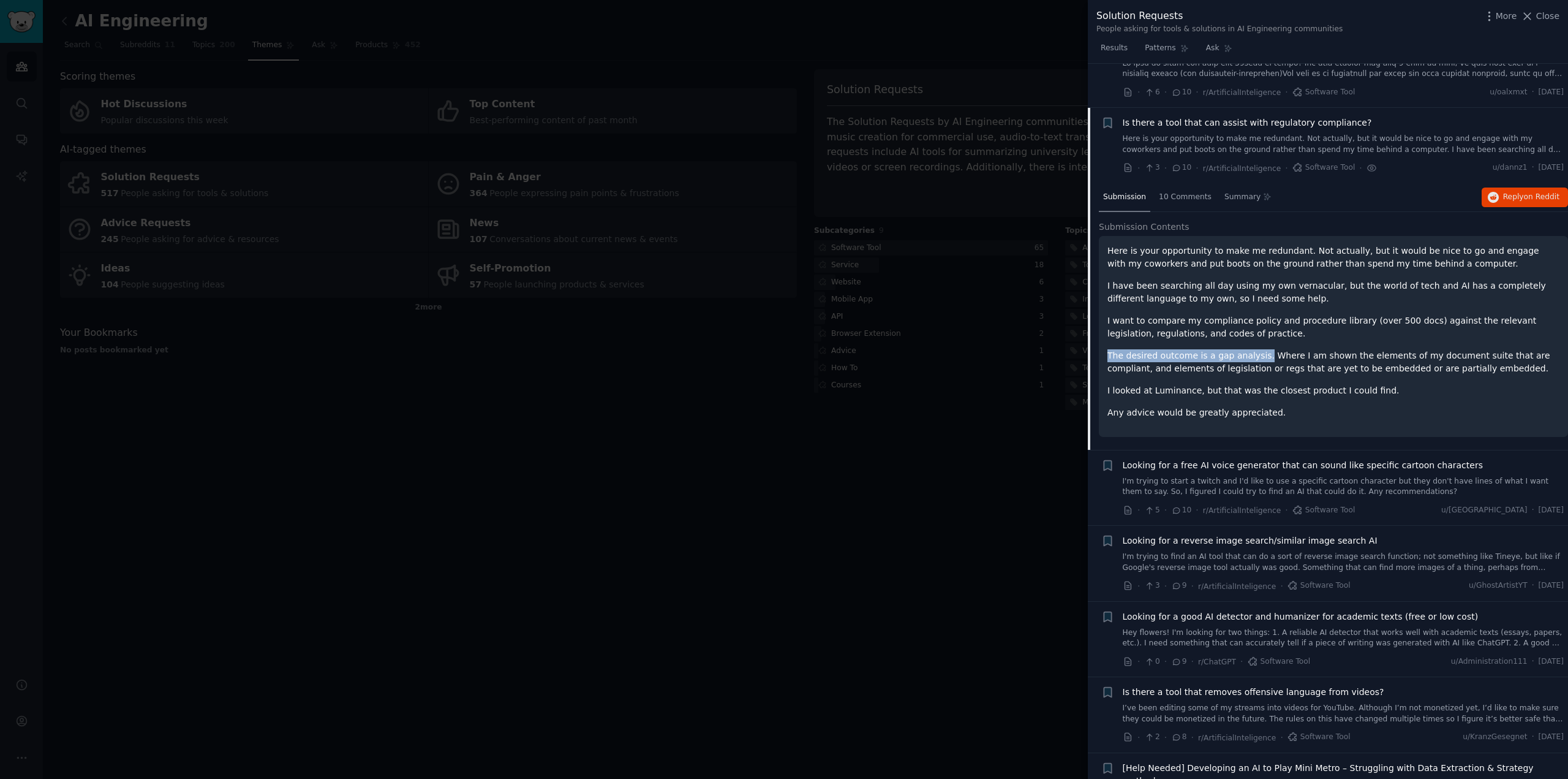
scroll to position [712, 0]
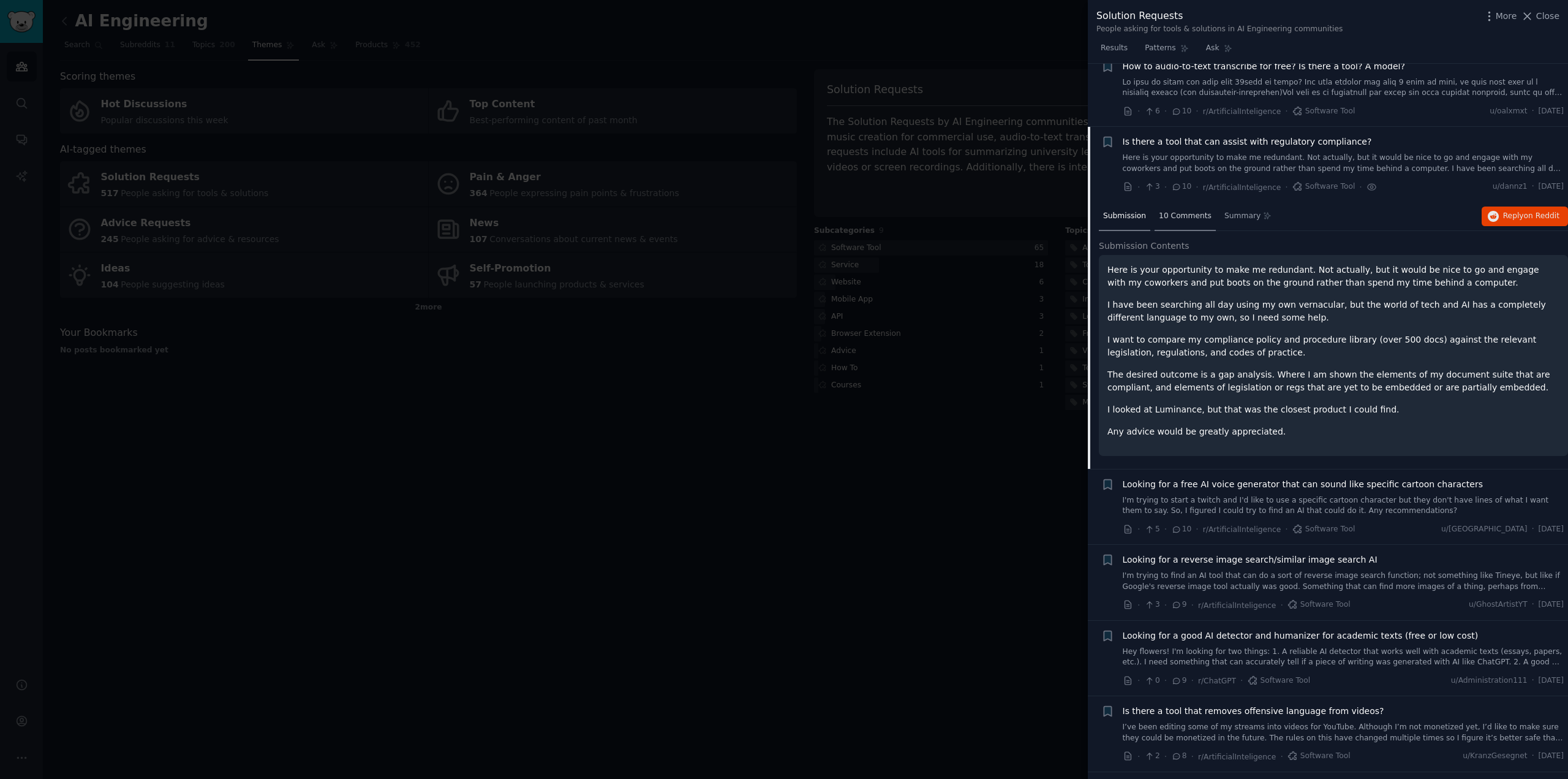
click at [1180, 214] on span "10 Comments" at bounding box center [1185, 216] width 53 height 11
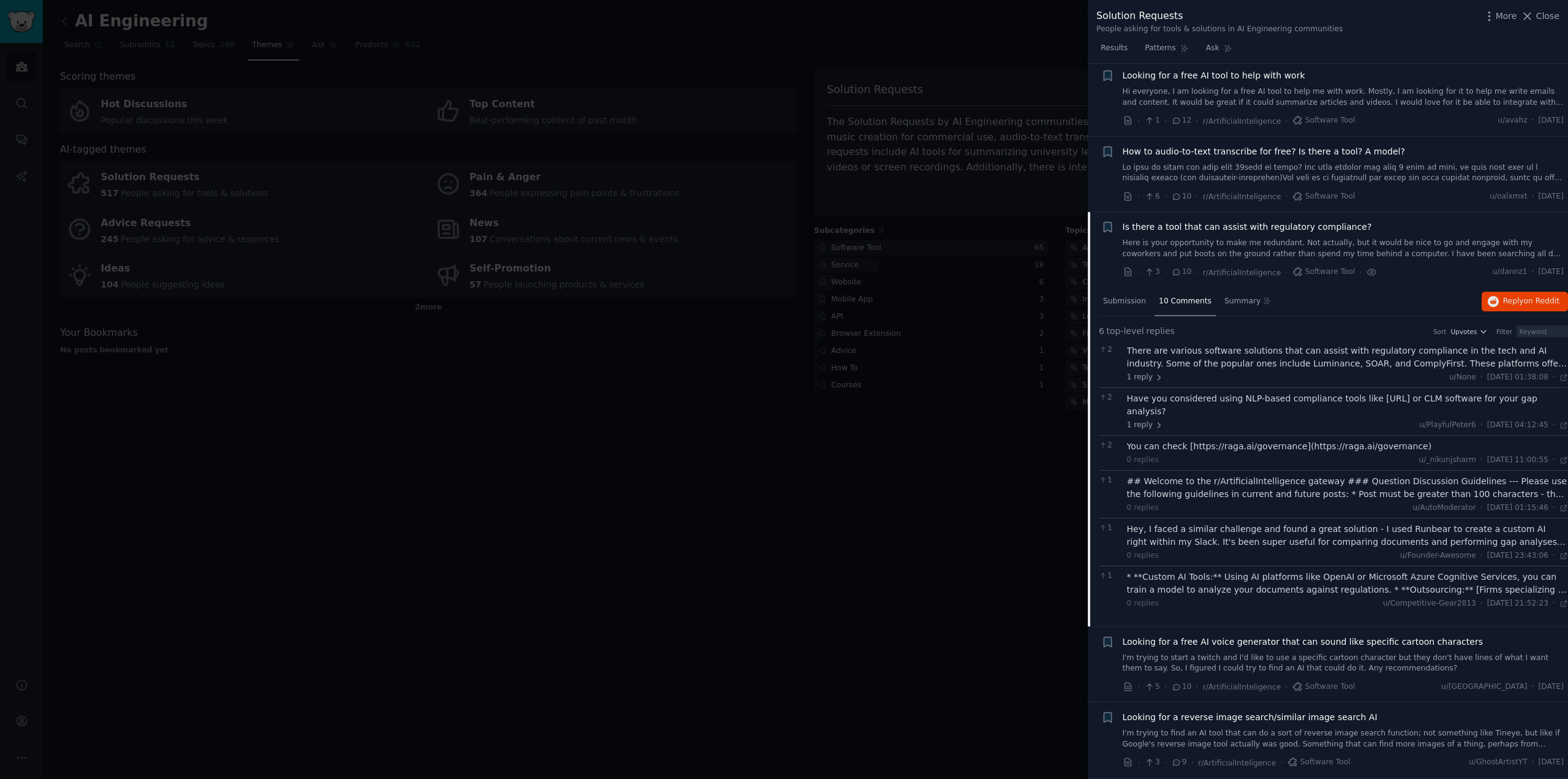
scroll to position [590, 0]
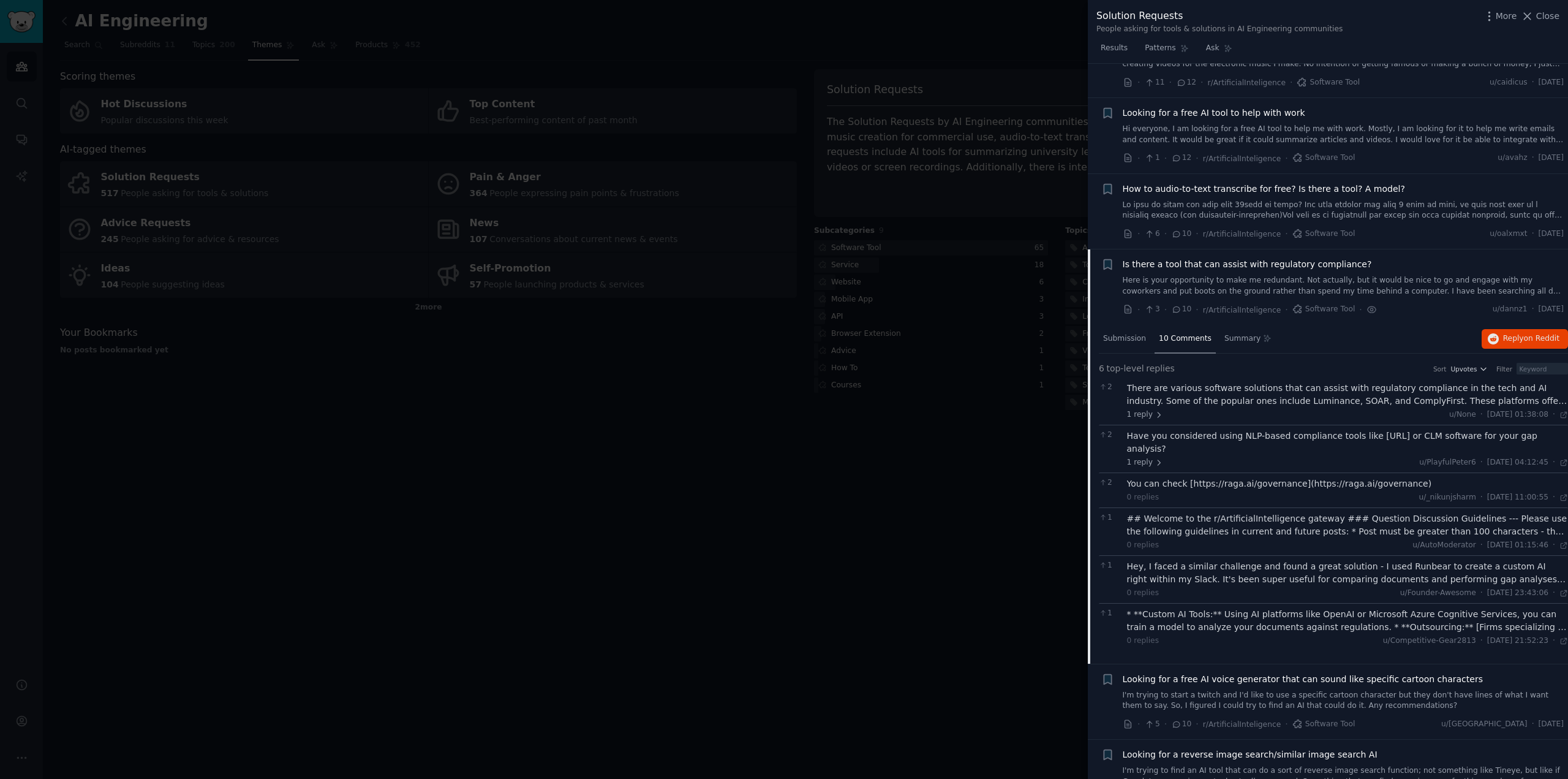
click at [550, 416] on div at bounding box center [784, 390] width 1568 height 779
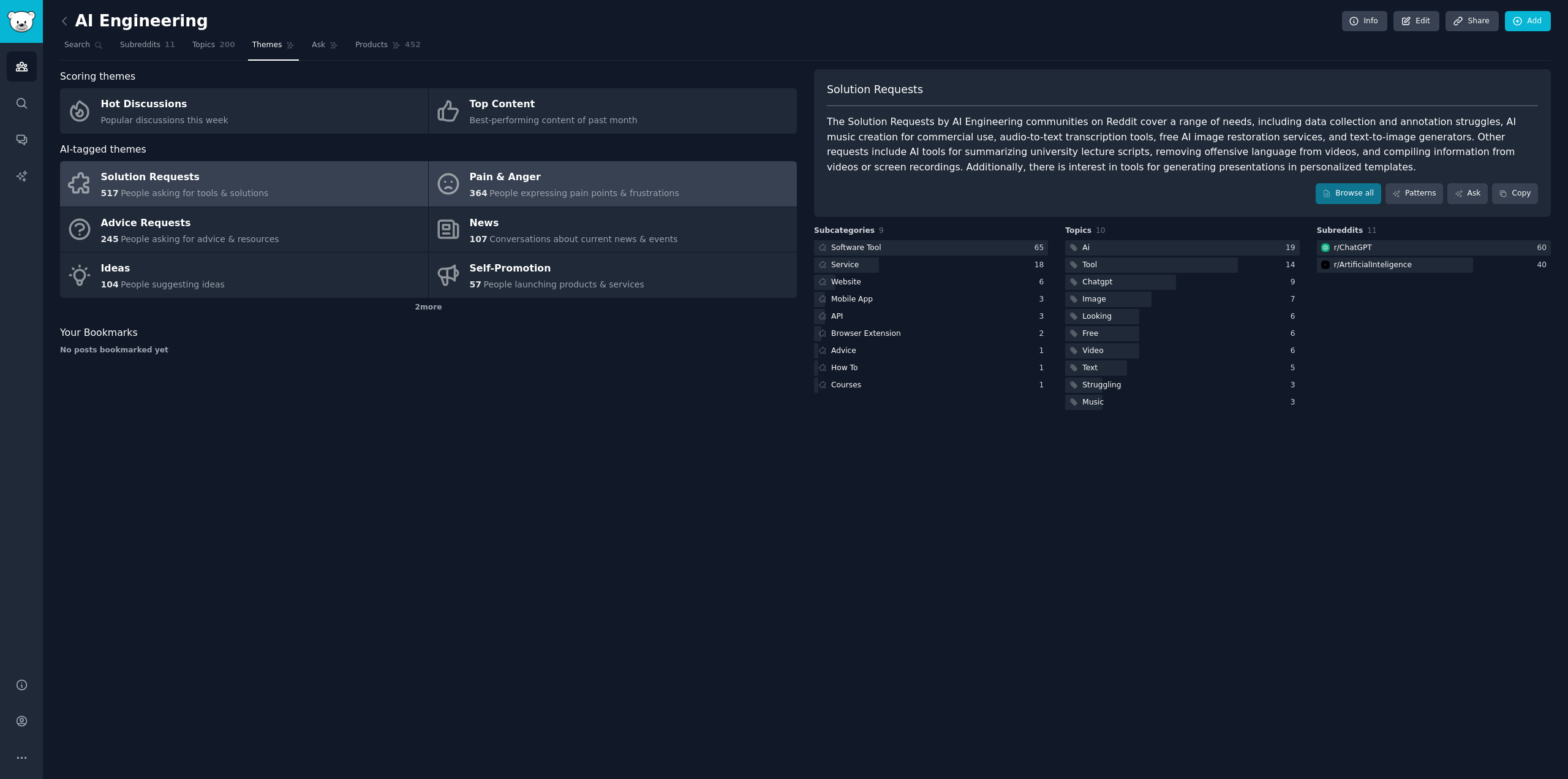
click at [499, 180] on div "Pain & Anger" at bounding box center [574, 178] width 209 height 20
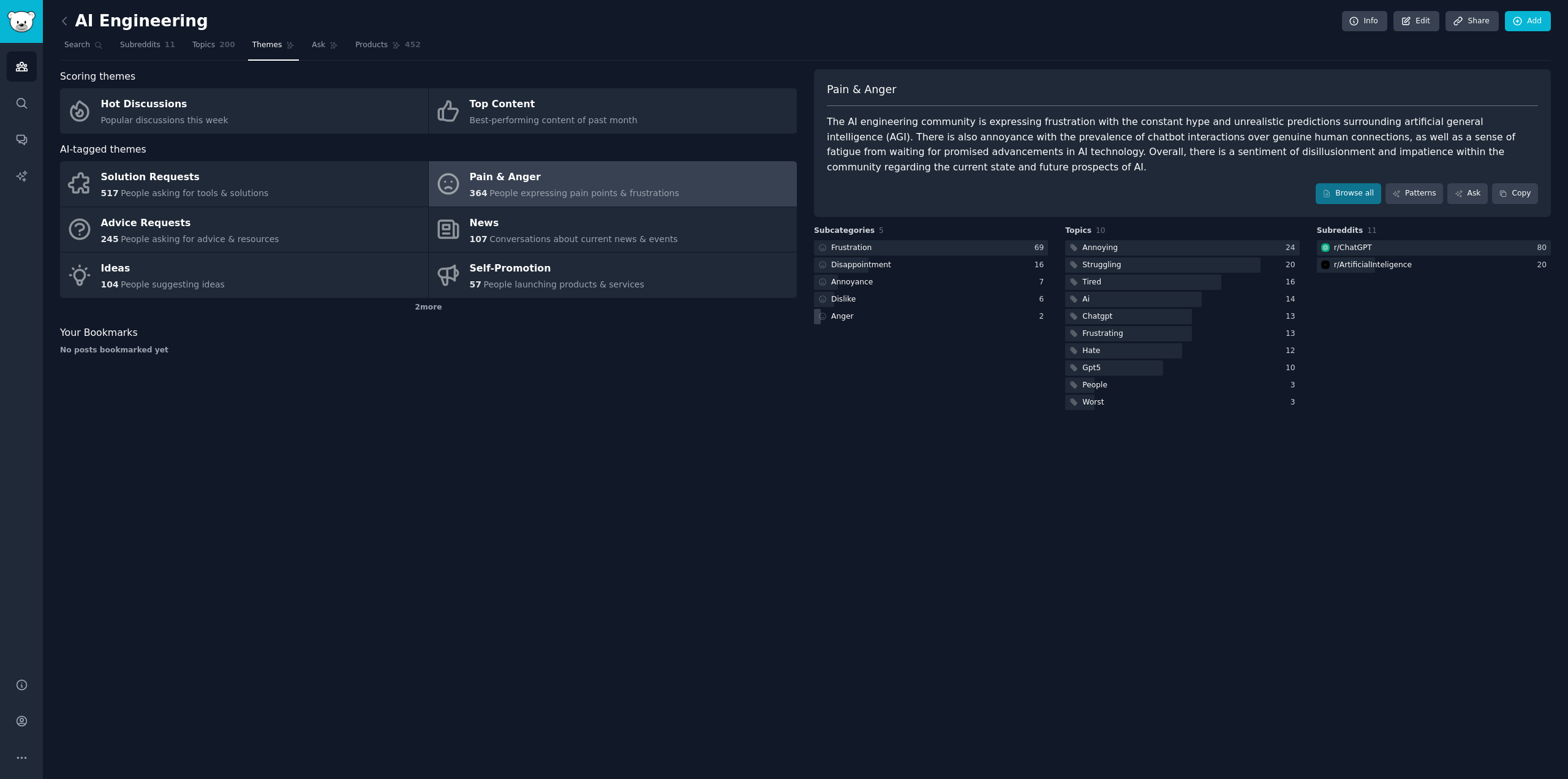
click at [824, 312] on icon at bounding box center [823, 317] width 9 height 9
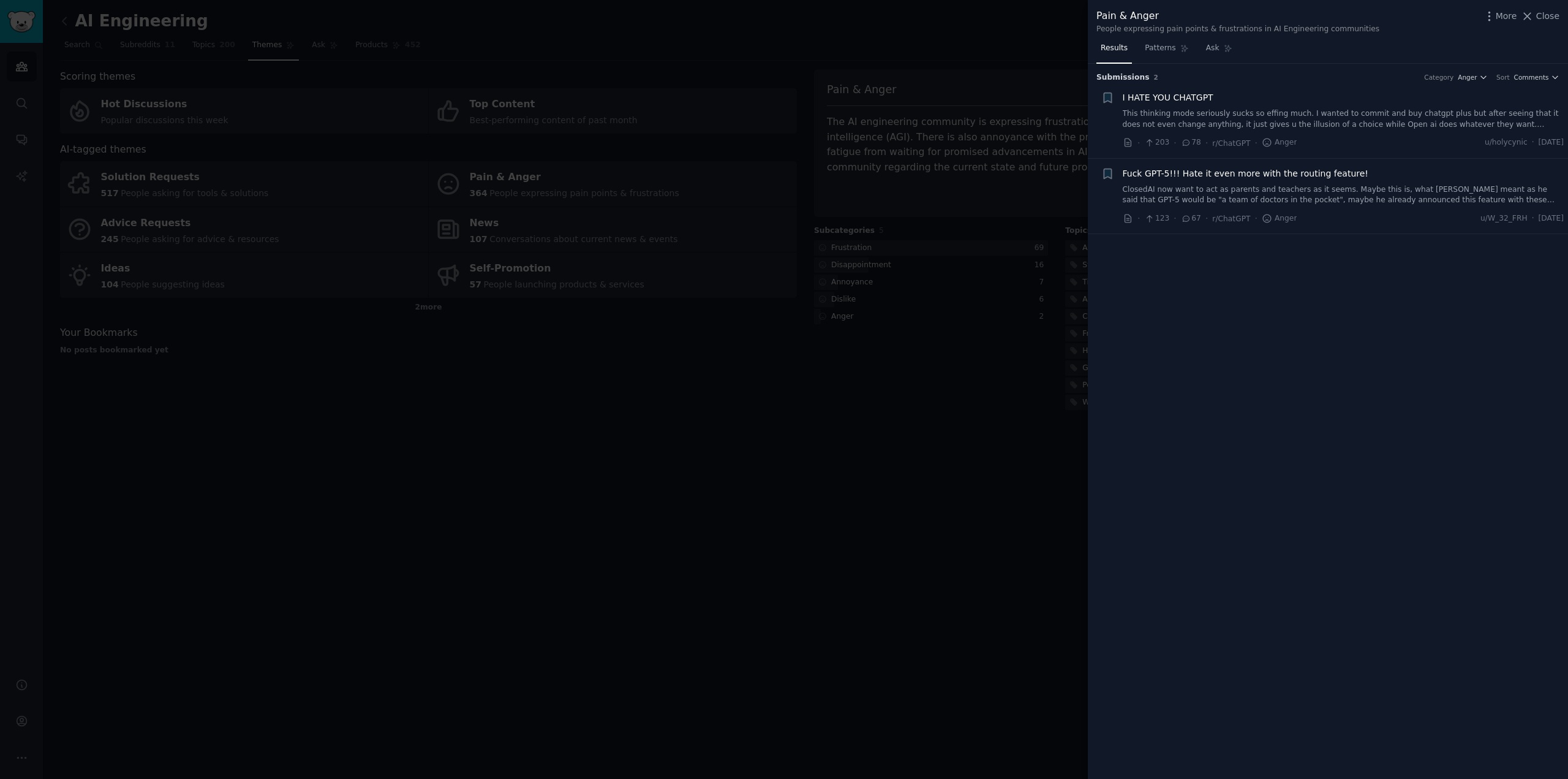
click at [861, 247] on div at bounding box center [784, 390] width 1568 height 779
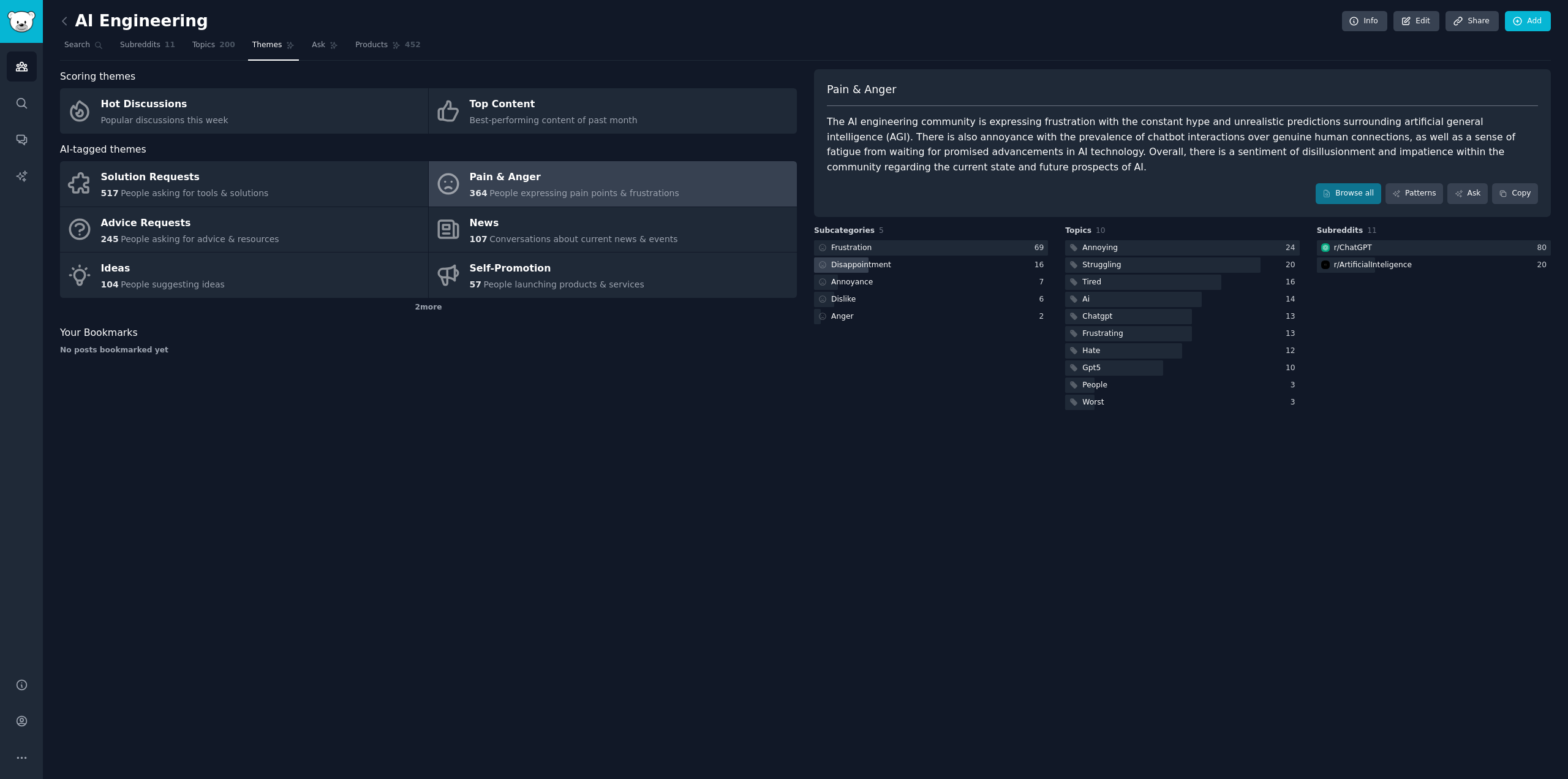
click at [880, 260] on div "Disappointment" at bounding box center [860, 265] width 60 height 11
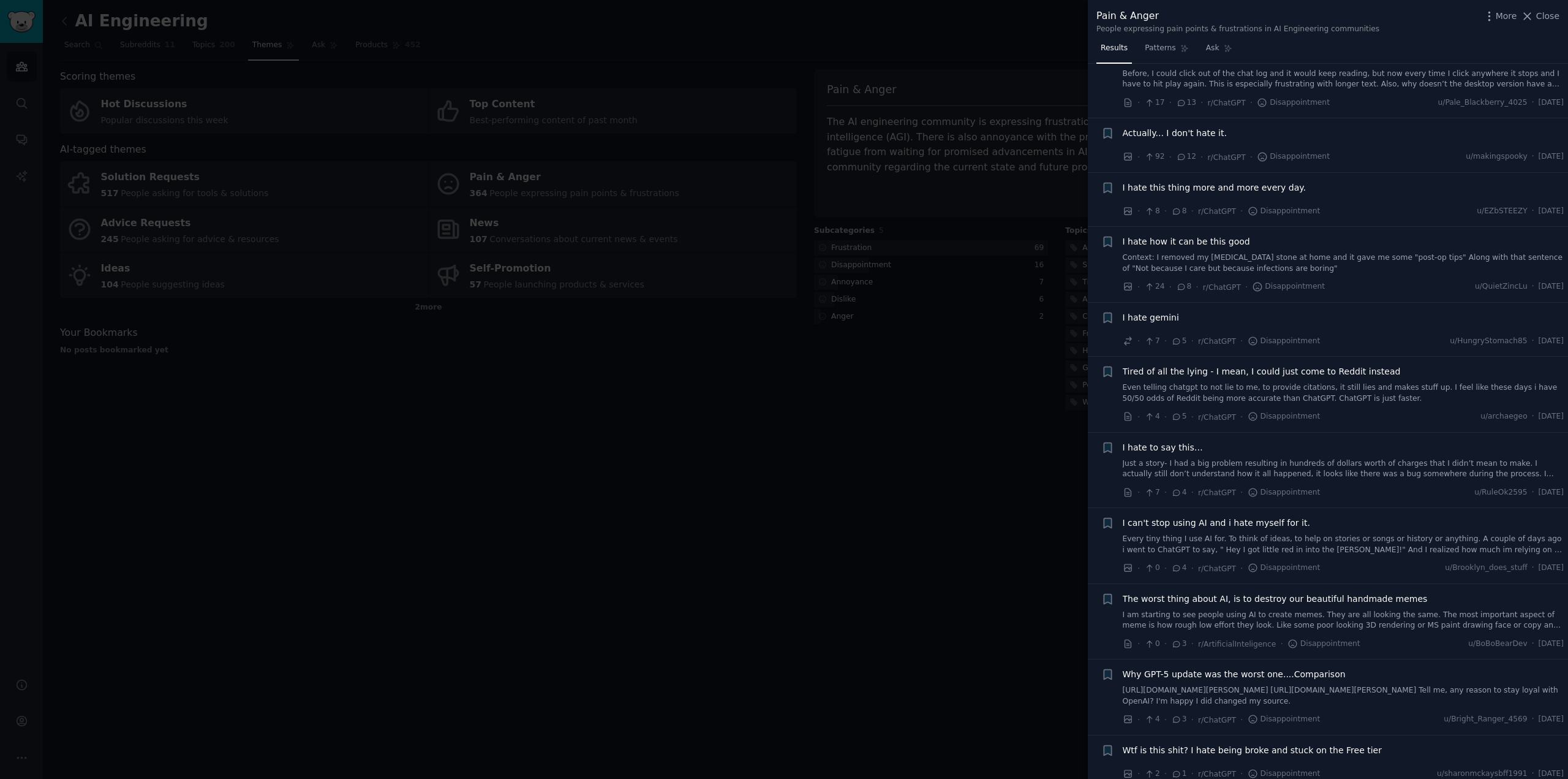
scroll to position [387, 0]
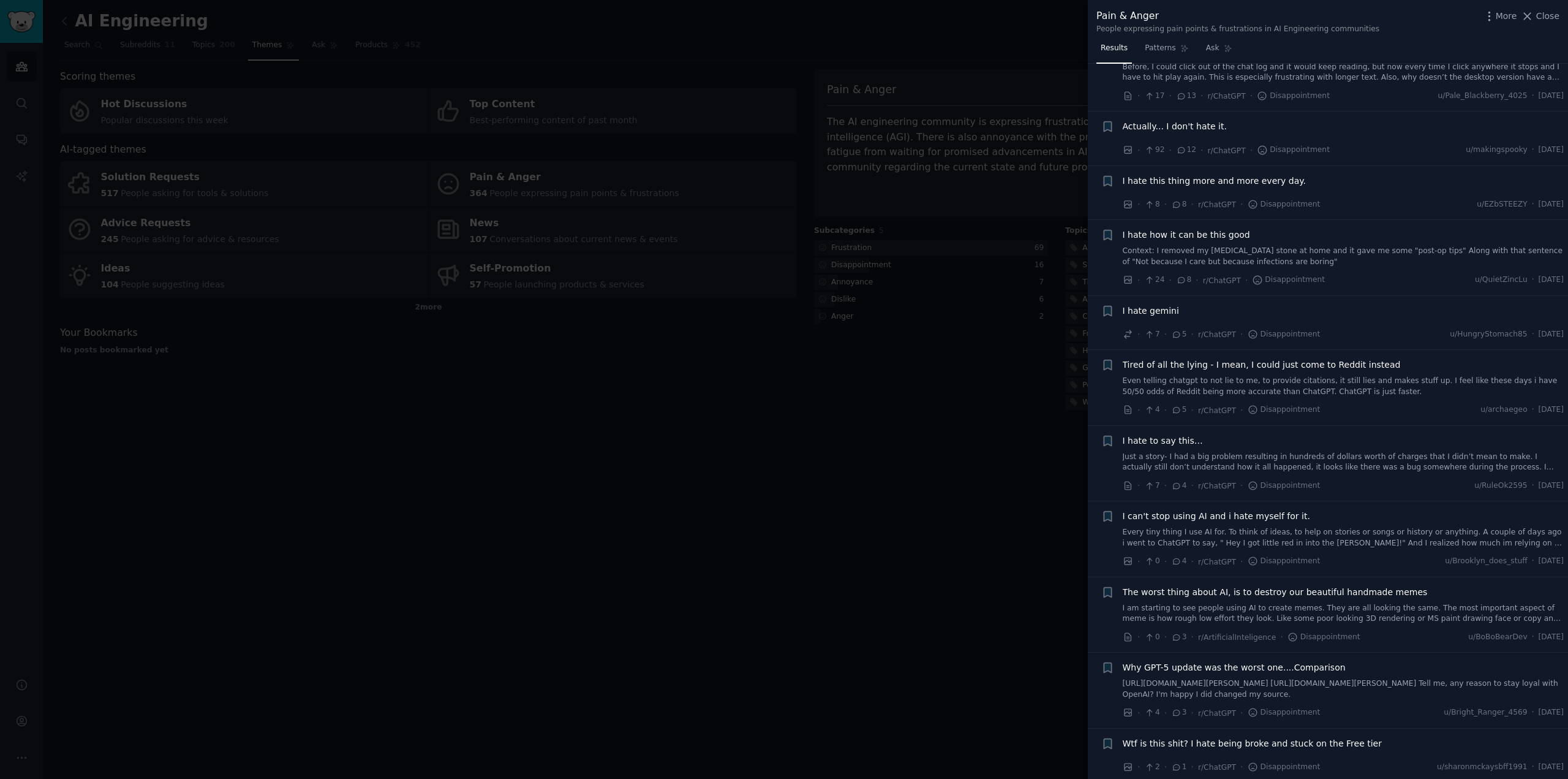
click at [741, 549] on div at bounding box center [784, 390] width 1568 height 779
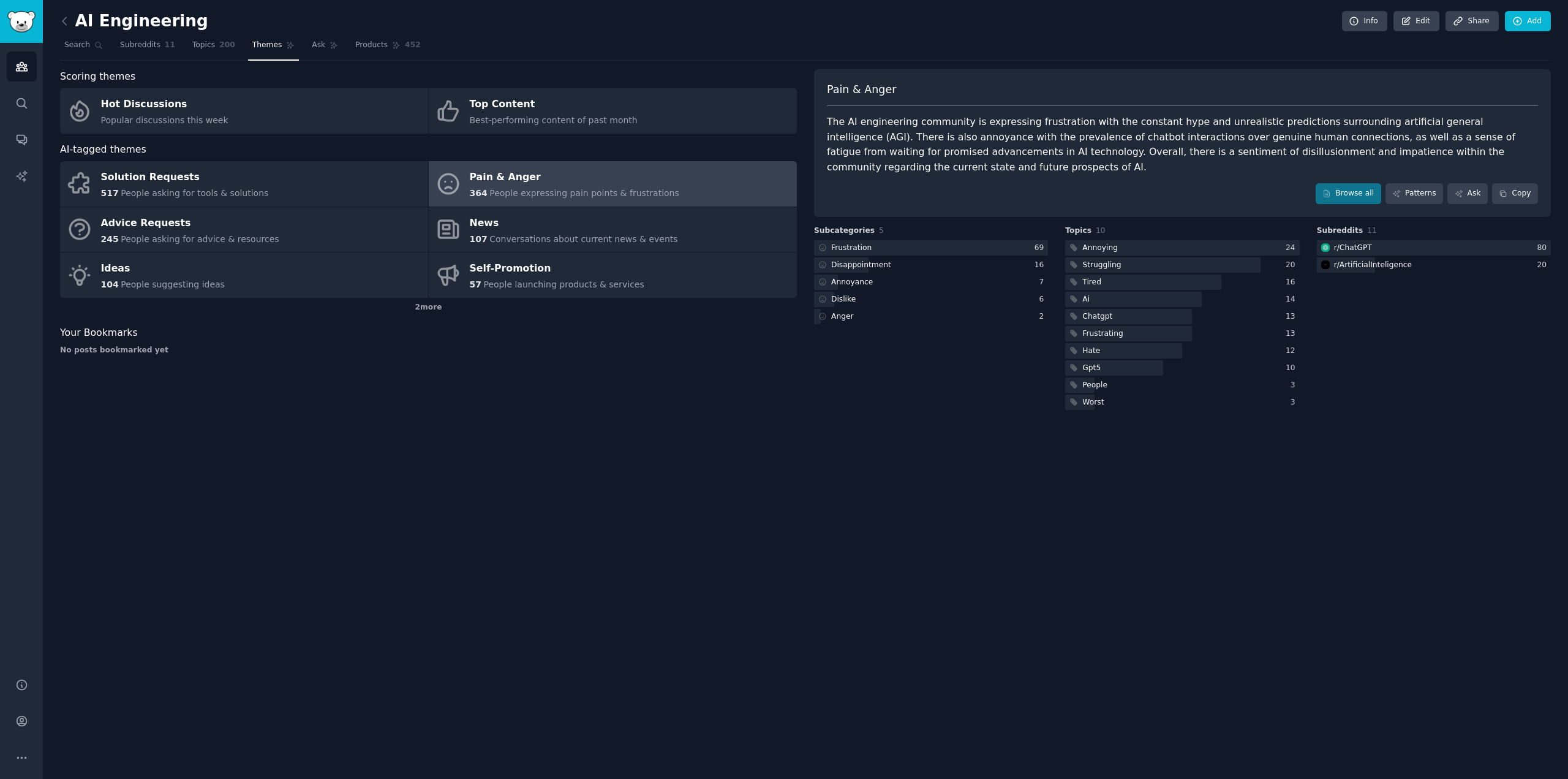
click at [476, 175] on div "Pain & Anger" at bounding box center [574, 178] width 209 height 20
click at [1399, 190] on icon at bounding box center [1395, 193] width 6 height 6
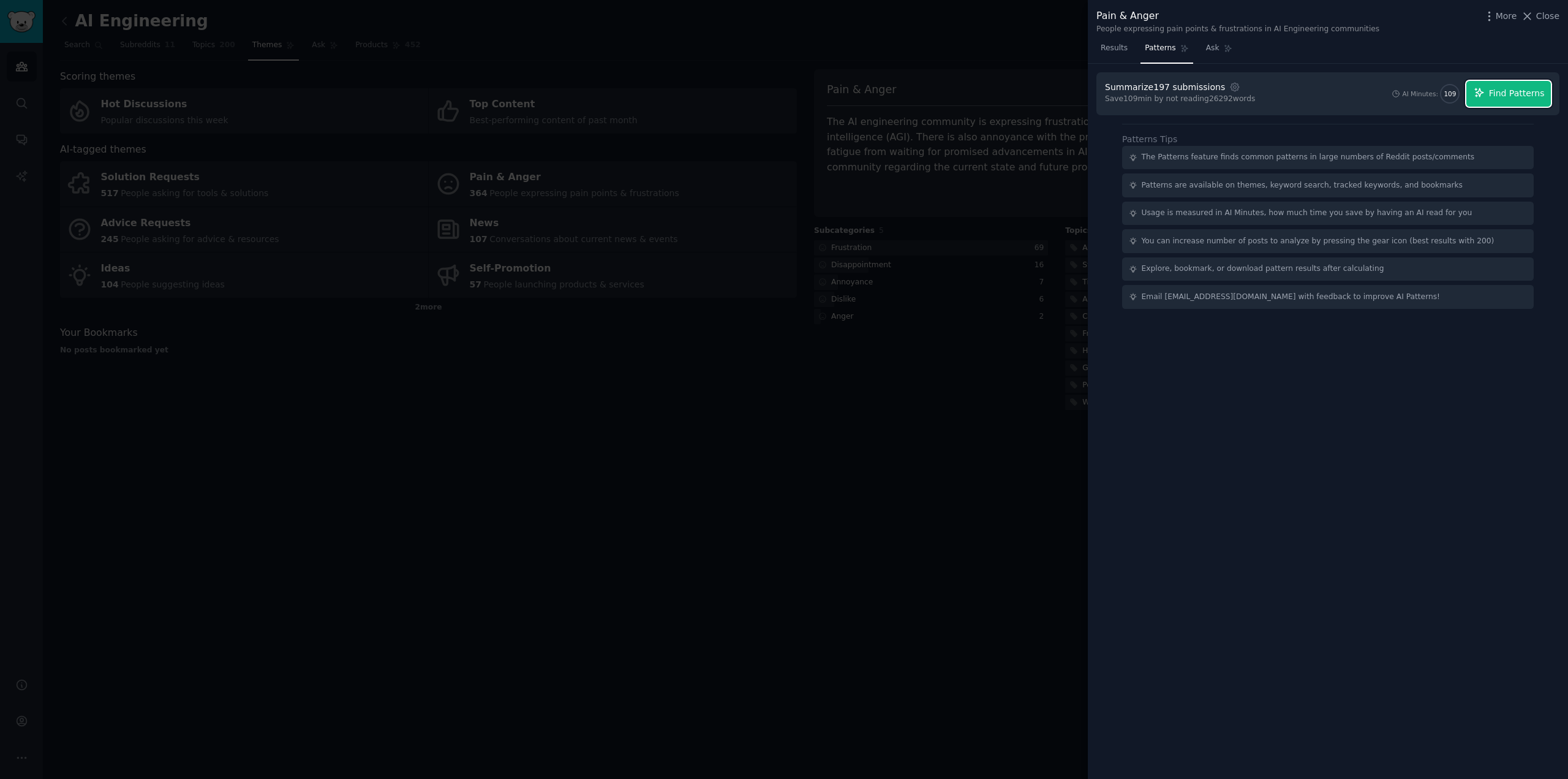
click at [1510, 93] on span "Find Patterns" at bounding box center [1517, 94] width 56 height 13
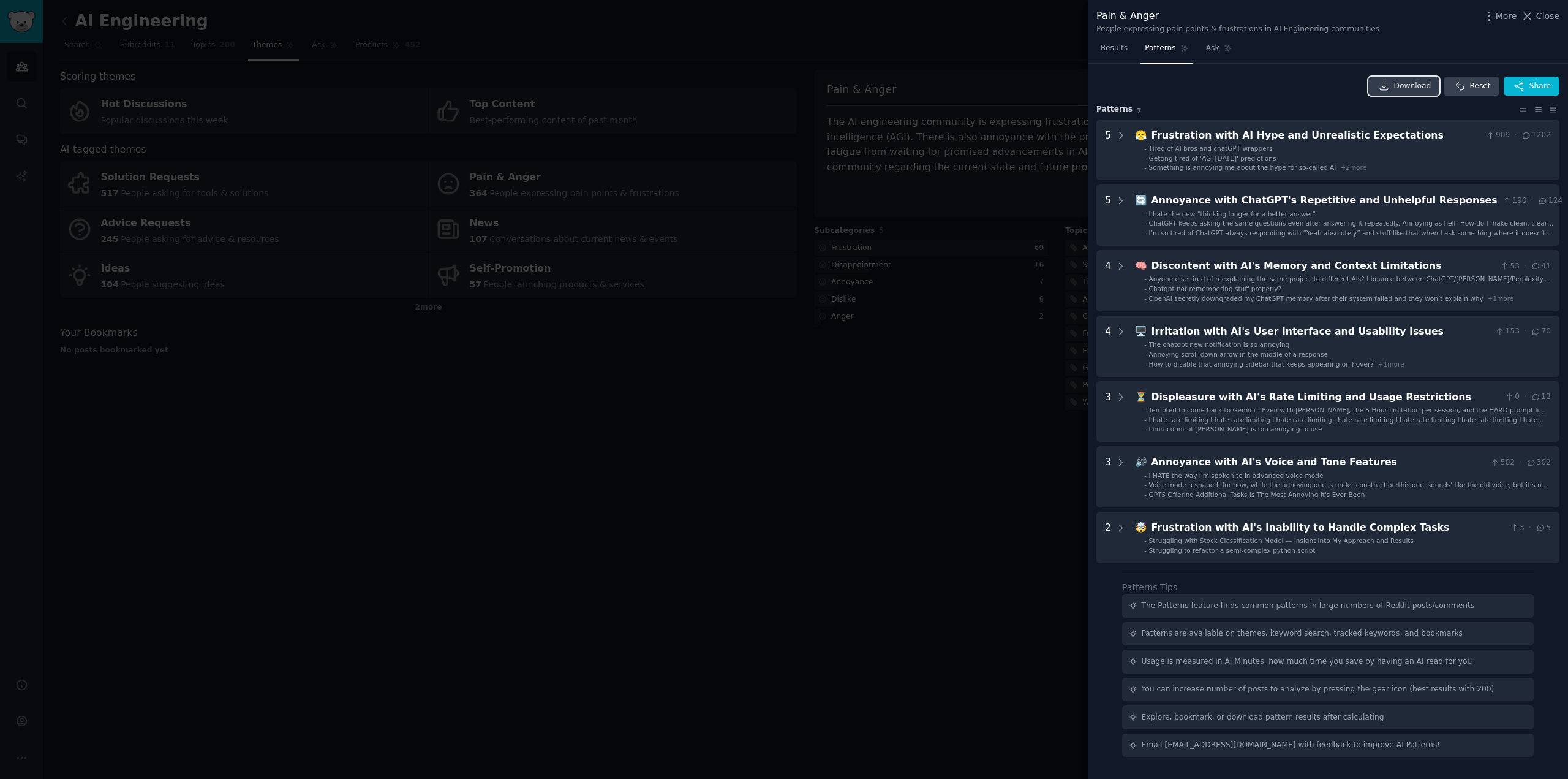
click at [1414, 85] on span "Download" at bounding box center [1412, 86] width 38 height 11
click at [1556, 110] on icon at bounding box center [1553, 110] width 13 height 9
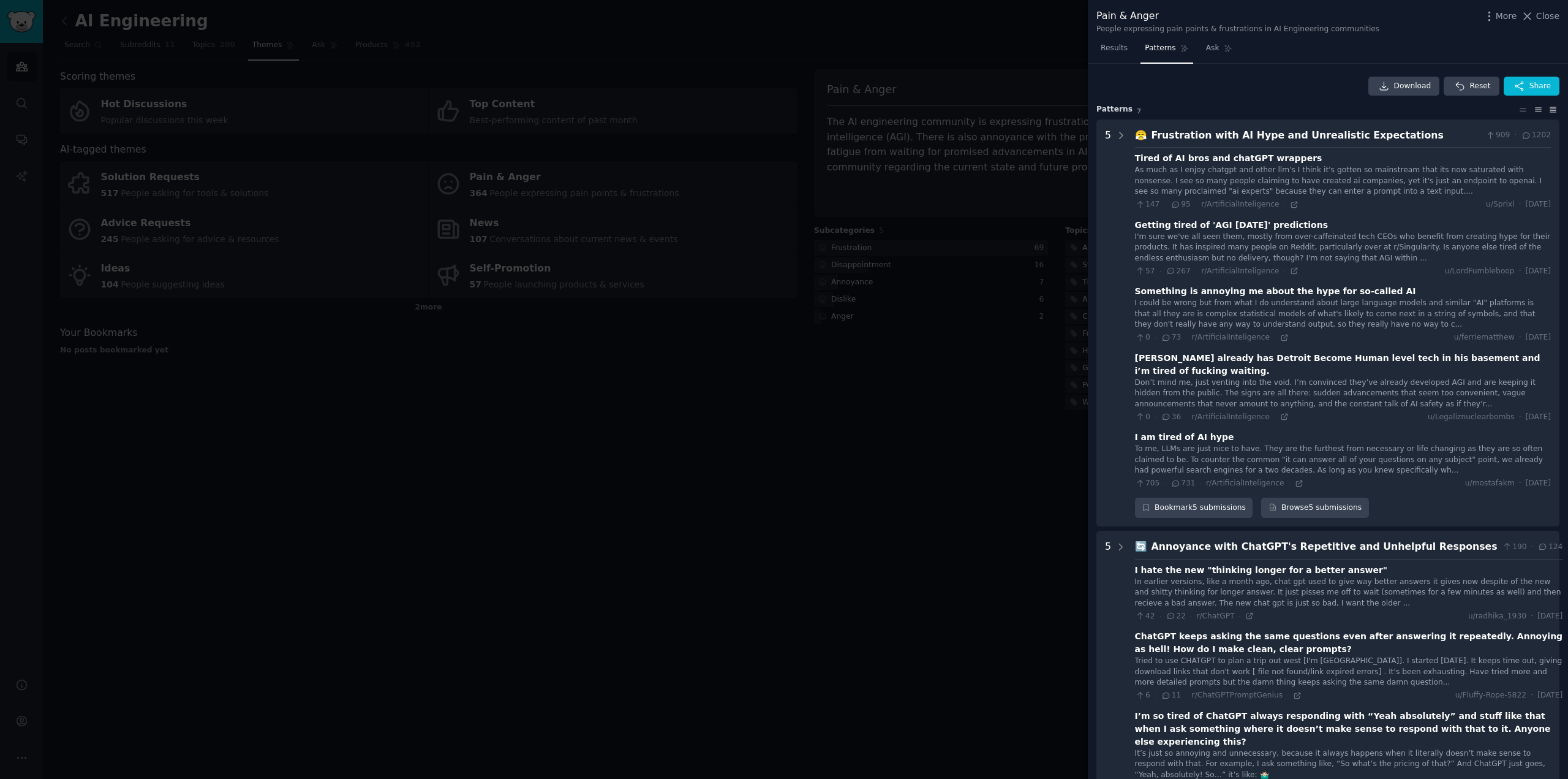
click at [1531, 107] on icon at bounding box center [1537, 110] width 13 height 9
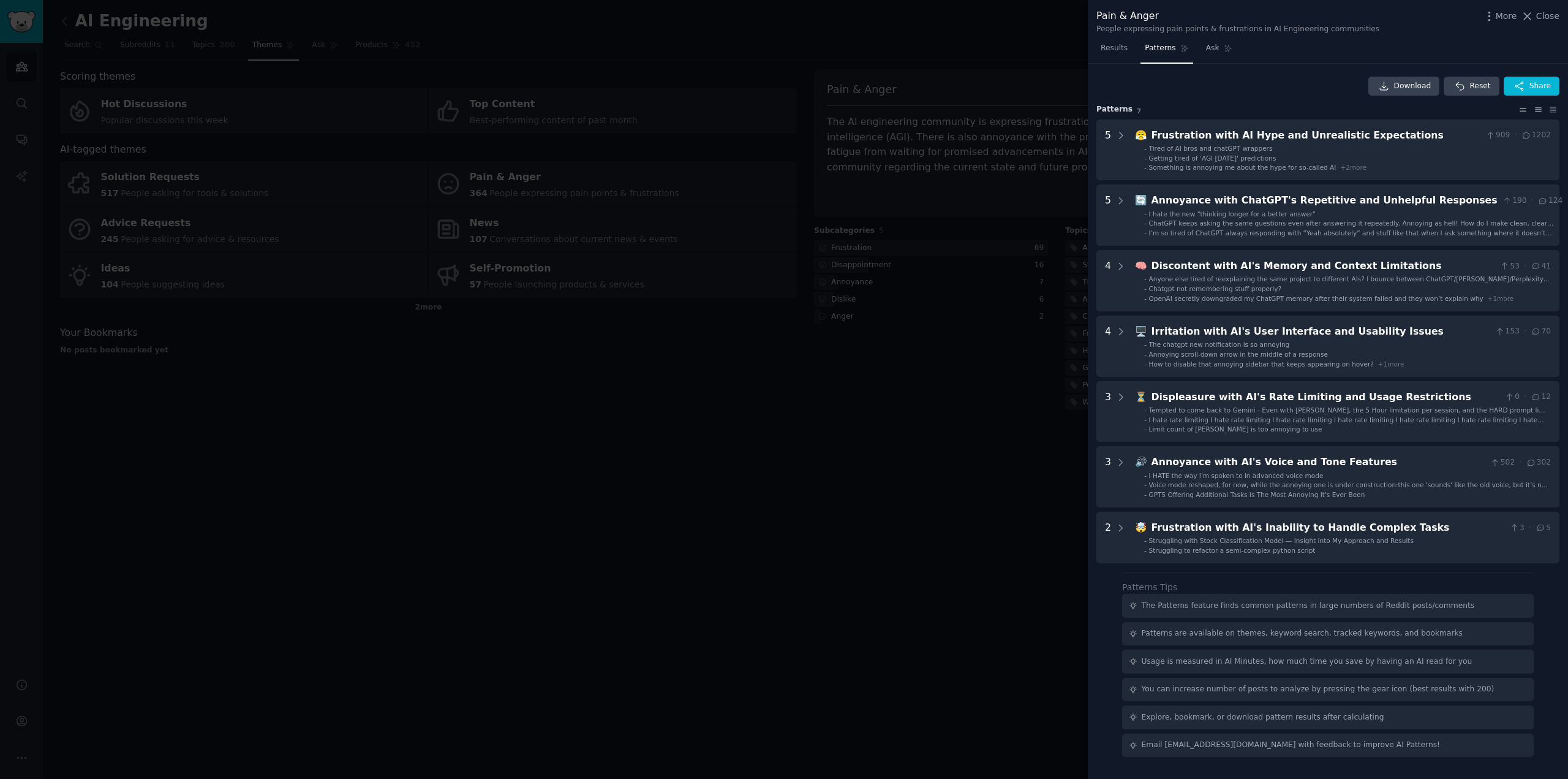
click at [1520, 107] on icon at bounding box center [1522, 110] width 13 height 9
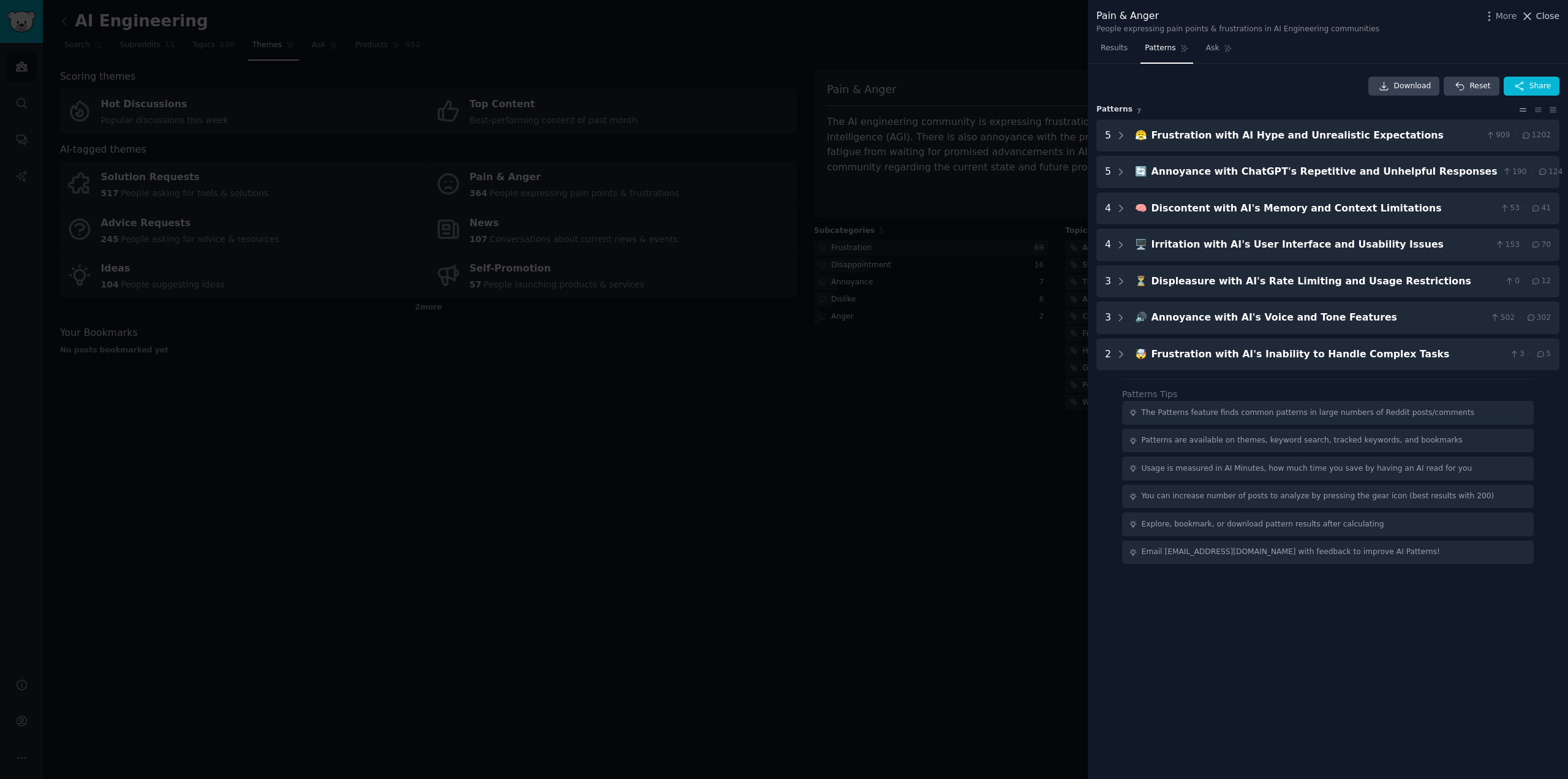
click at [1545, 16] on span "Close" at bounding box center [1547, 16] width 23 height 13
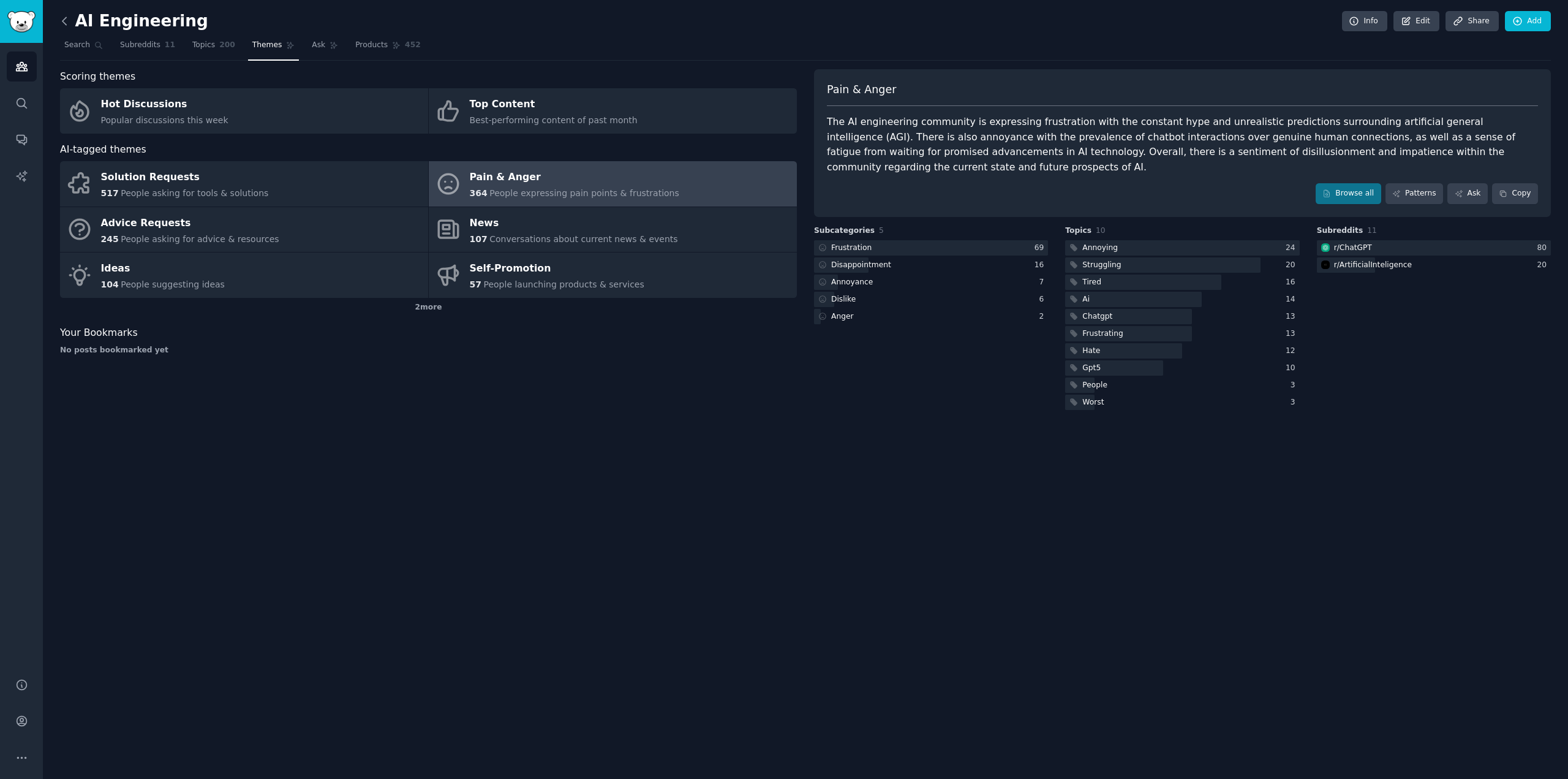
click at [61, 17] on icon at bounding box center [65, 21] width 13 height 13
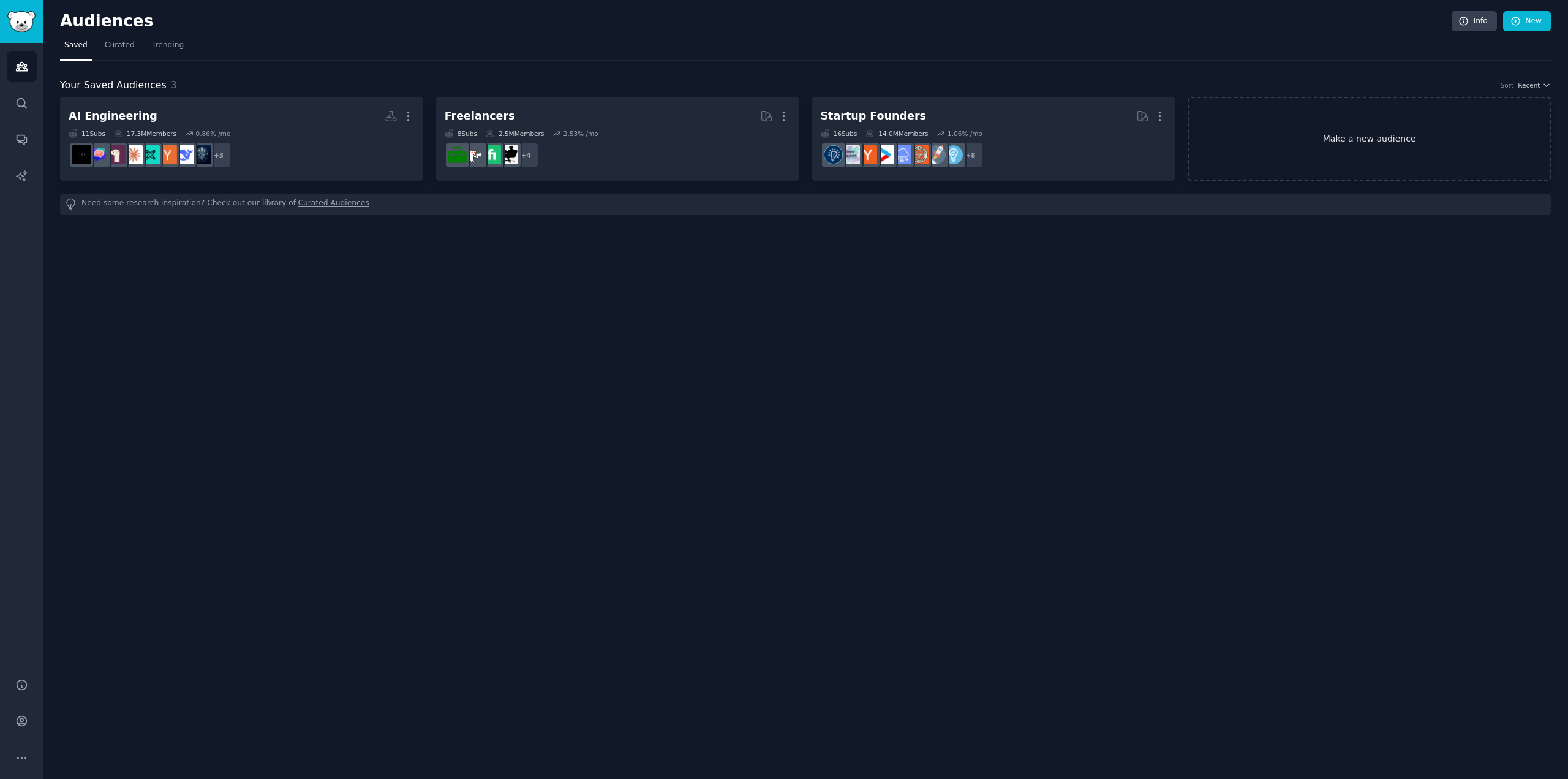
click at [1382, 136] on link "Make a new audience" at bounding box center [1369, 139] width 363 height 84
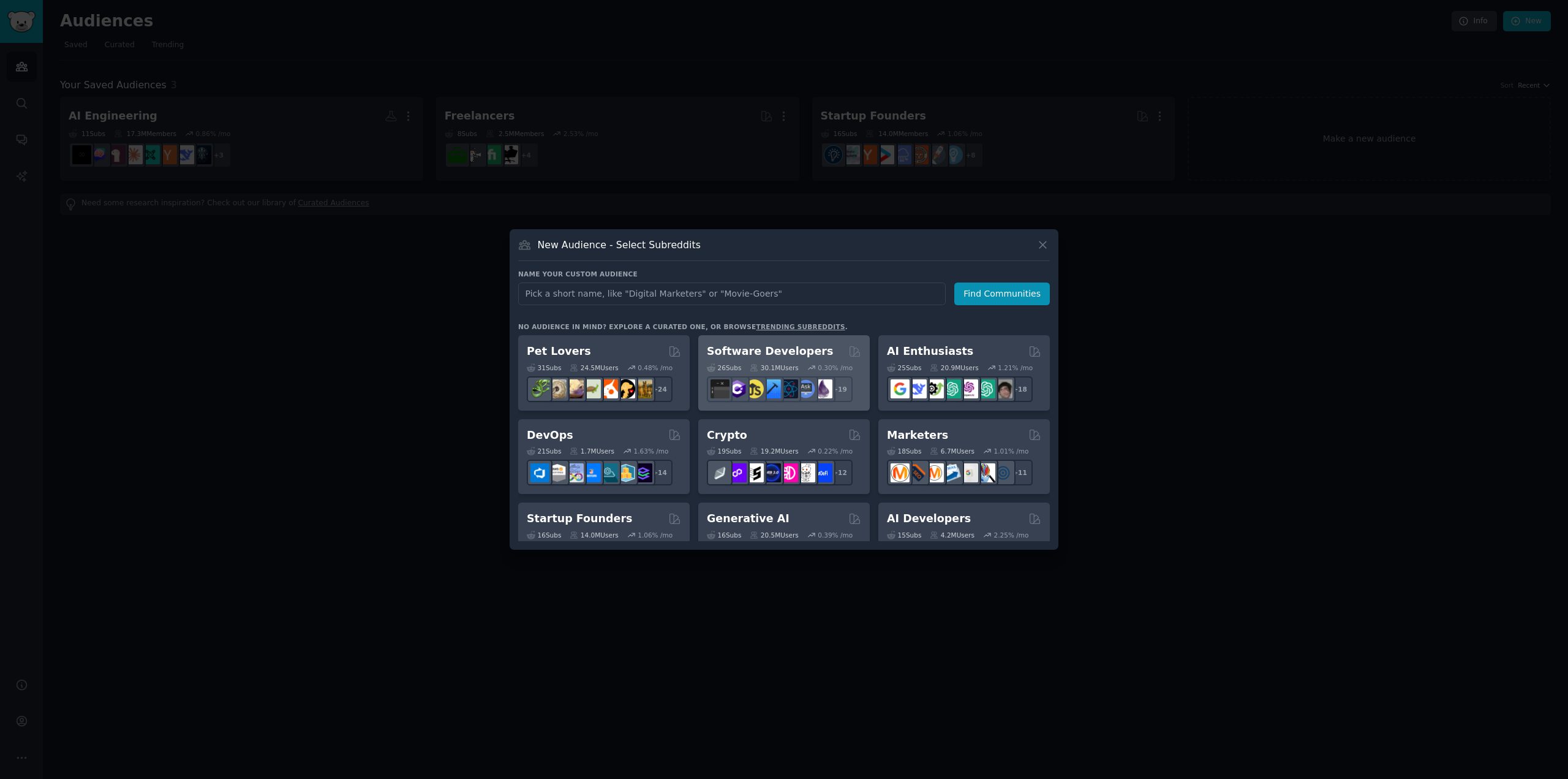
click at [786, 347] on h2 "Software Developers" at bounding box center [770, 351] width 126 height 15
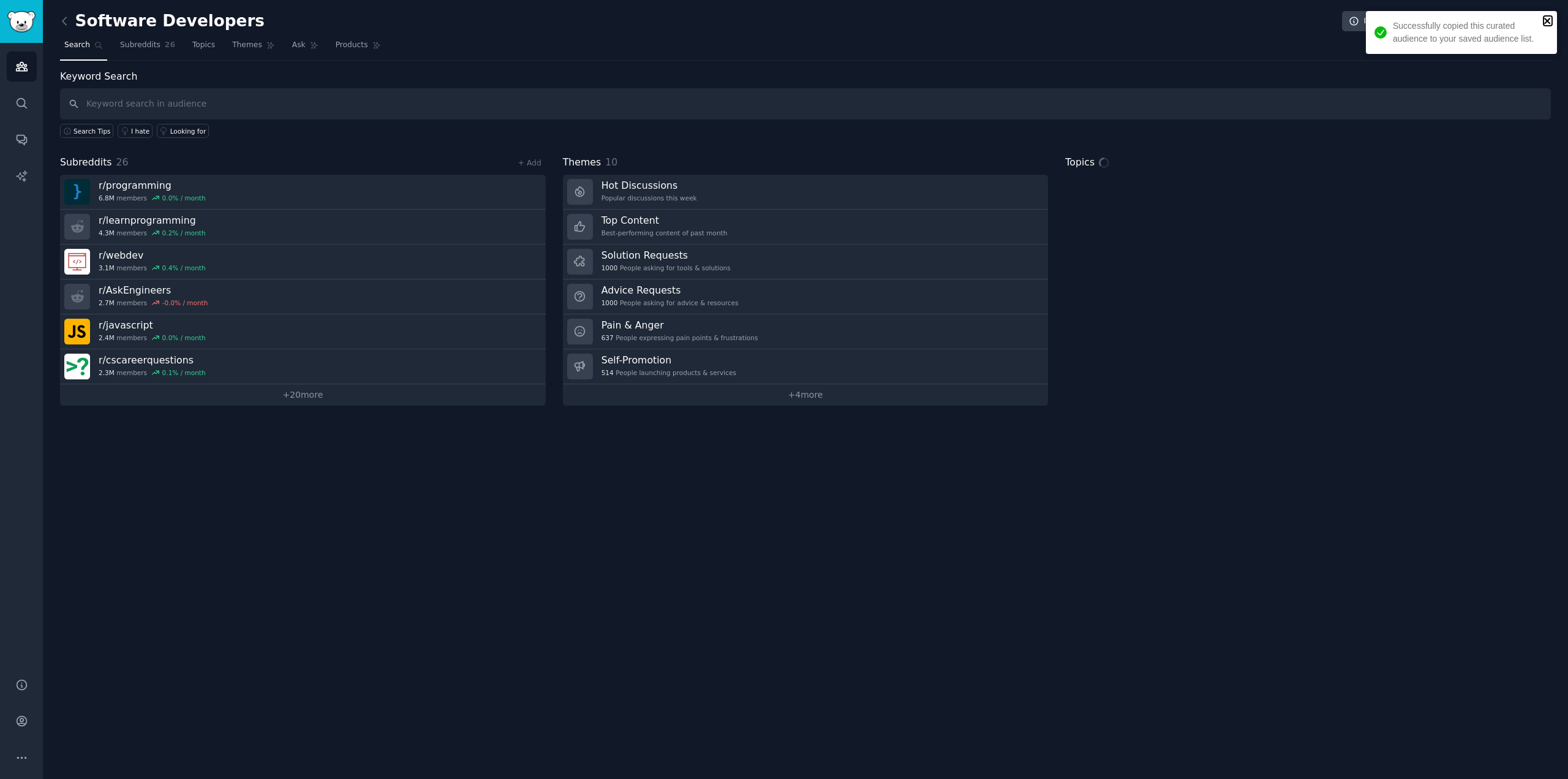
click at [1549, 18] on icon "close" at bounding box center [1547, 21] width 9 height 10
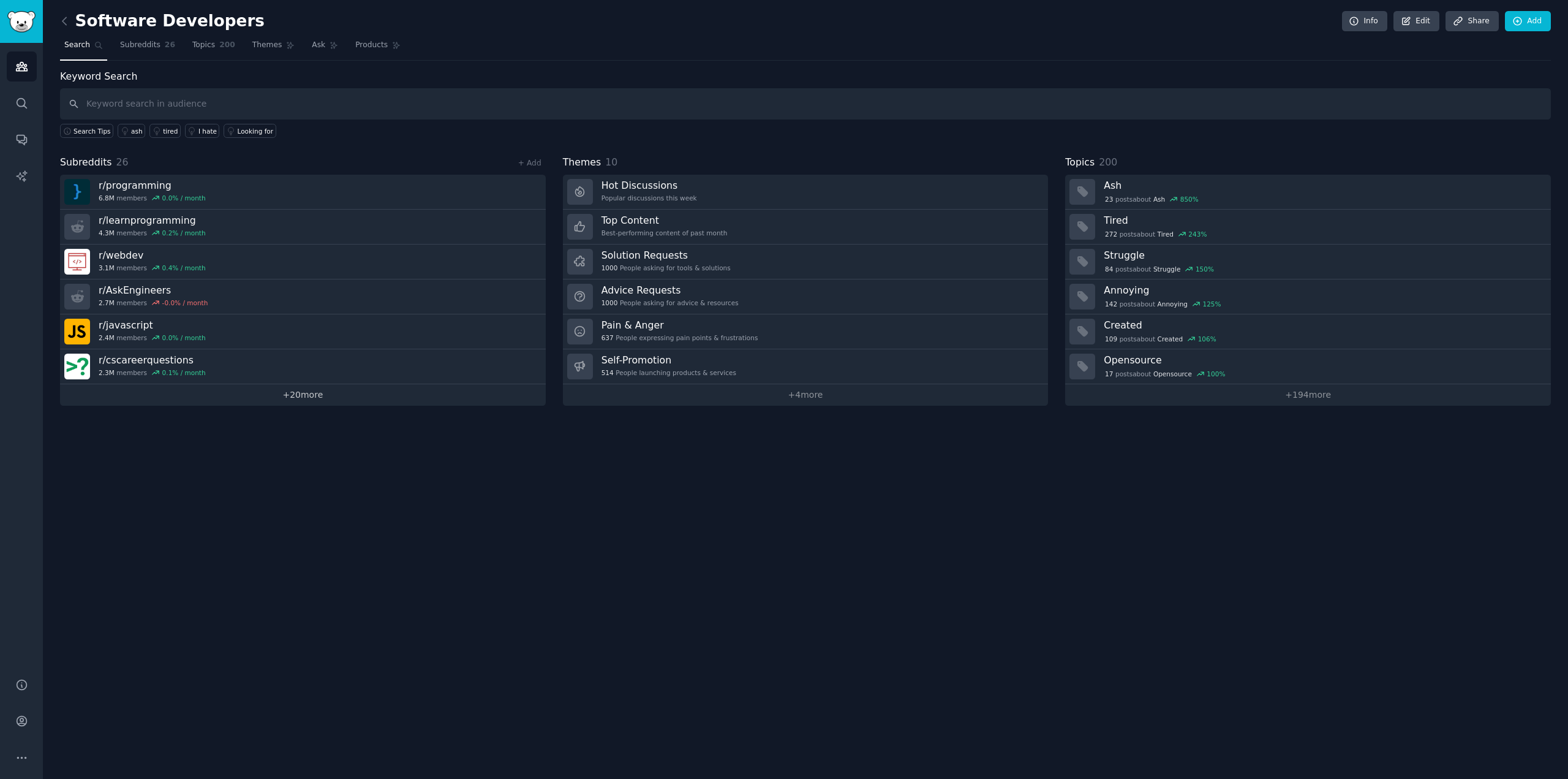
click at [296, 391] on link "+ 20 more" at bounding box center [303, 395] width 486 height 22
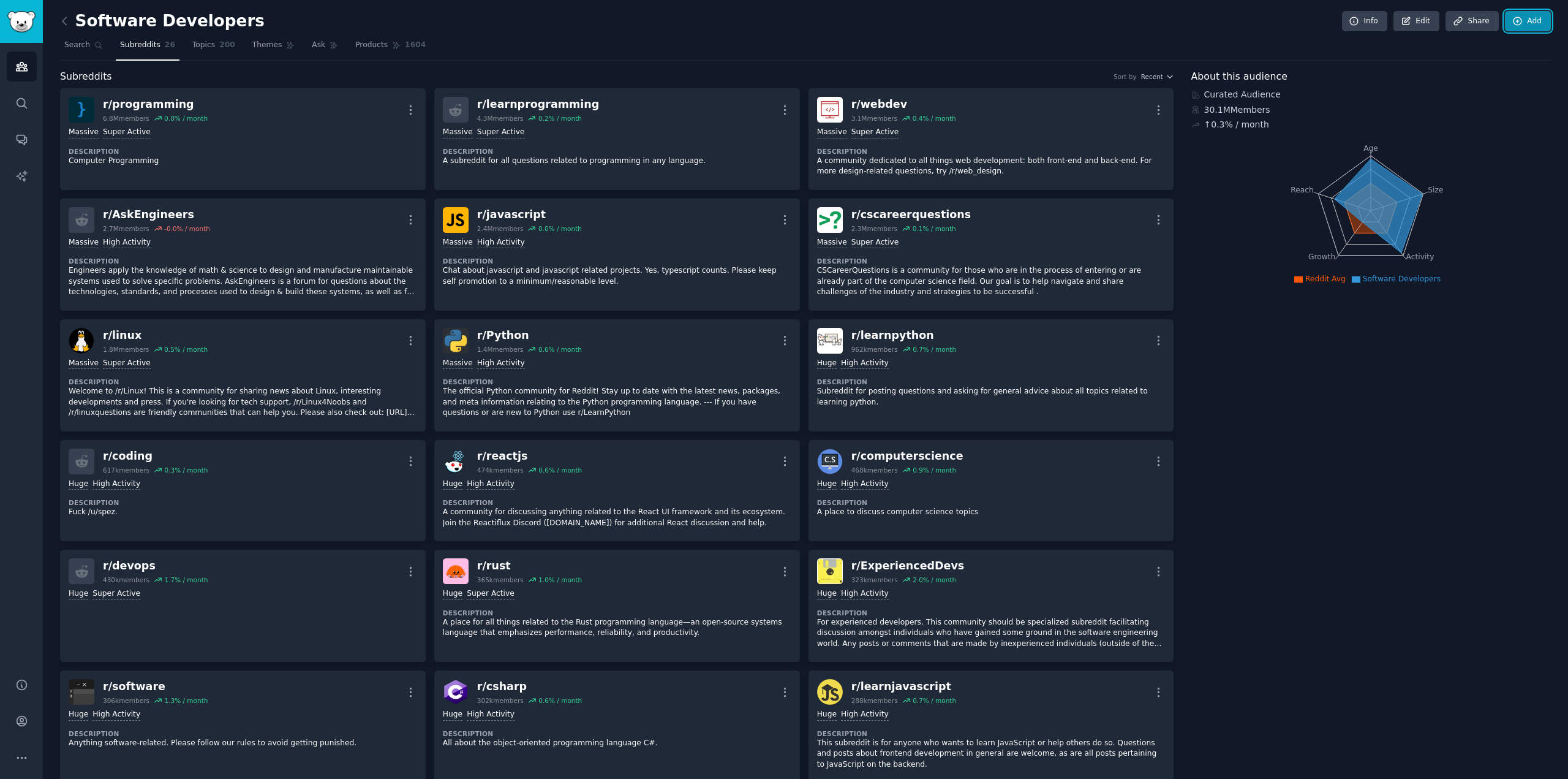
click at [1526, 15] on link "Add" at bounding box center [1527, 21] width 46 height 21
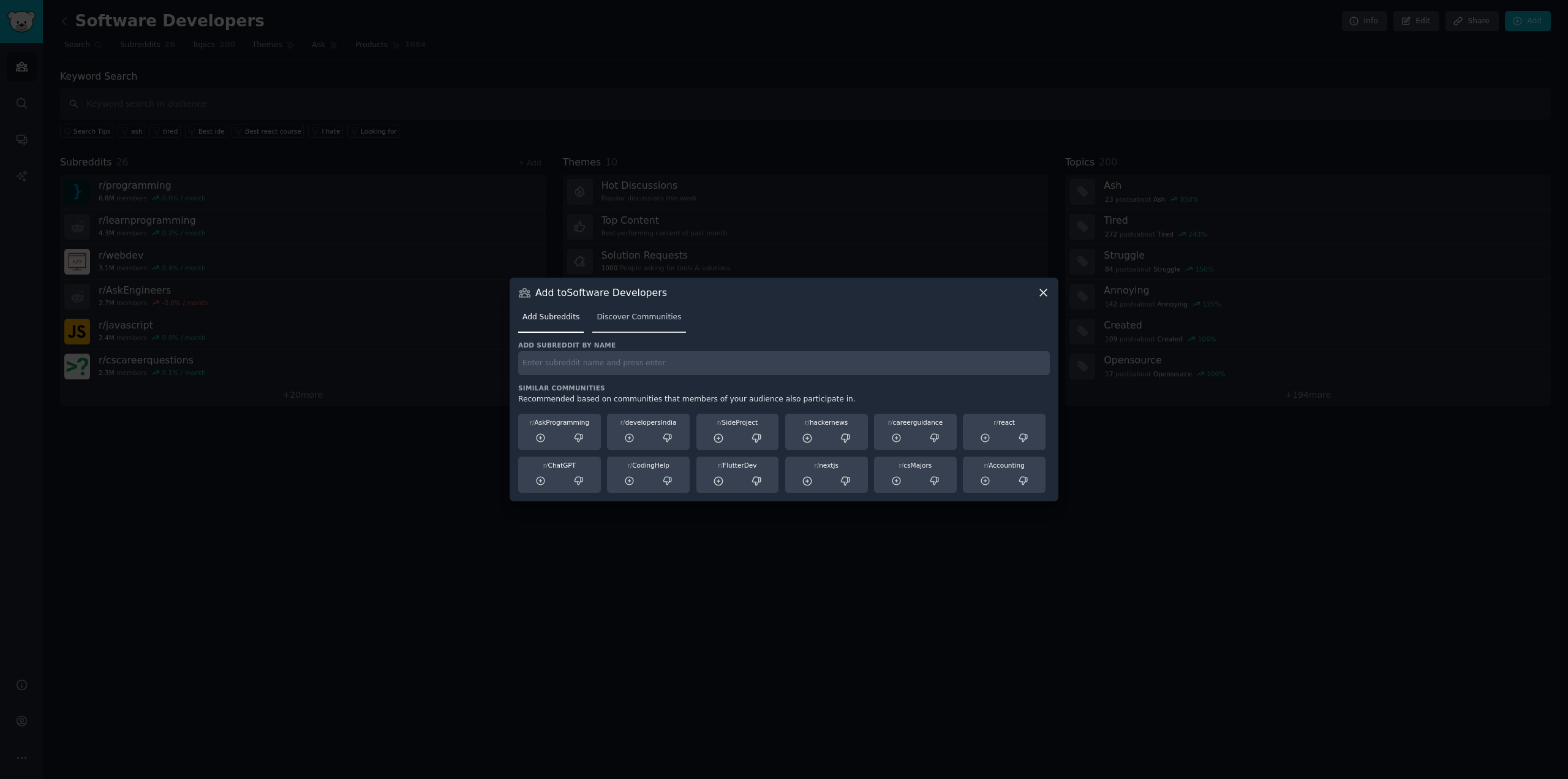
click at [659, 318] on span "Discover Communities" at bounding box center [638, 318] width 85 height 11
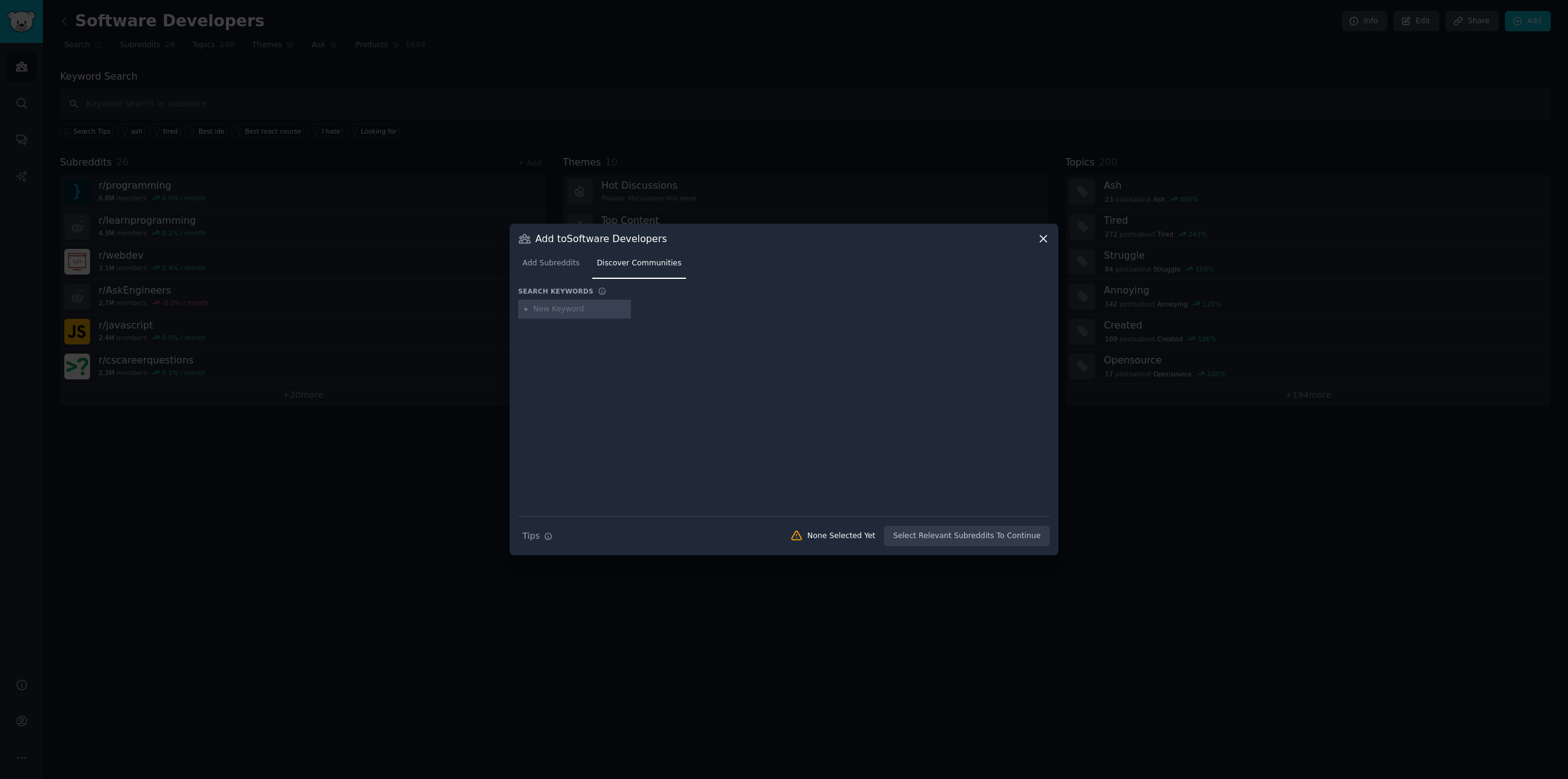
click at [556, 260] on span "Add Subreddits" at bounding box center [550, 264] width 57 height 11
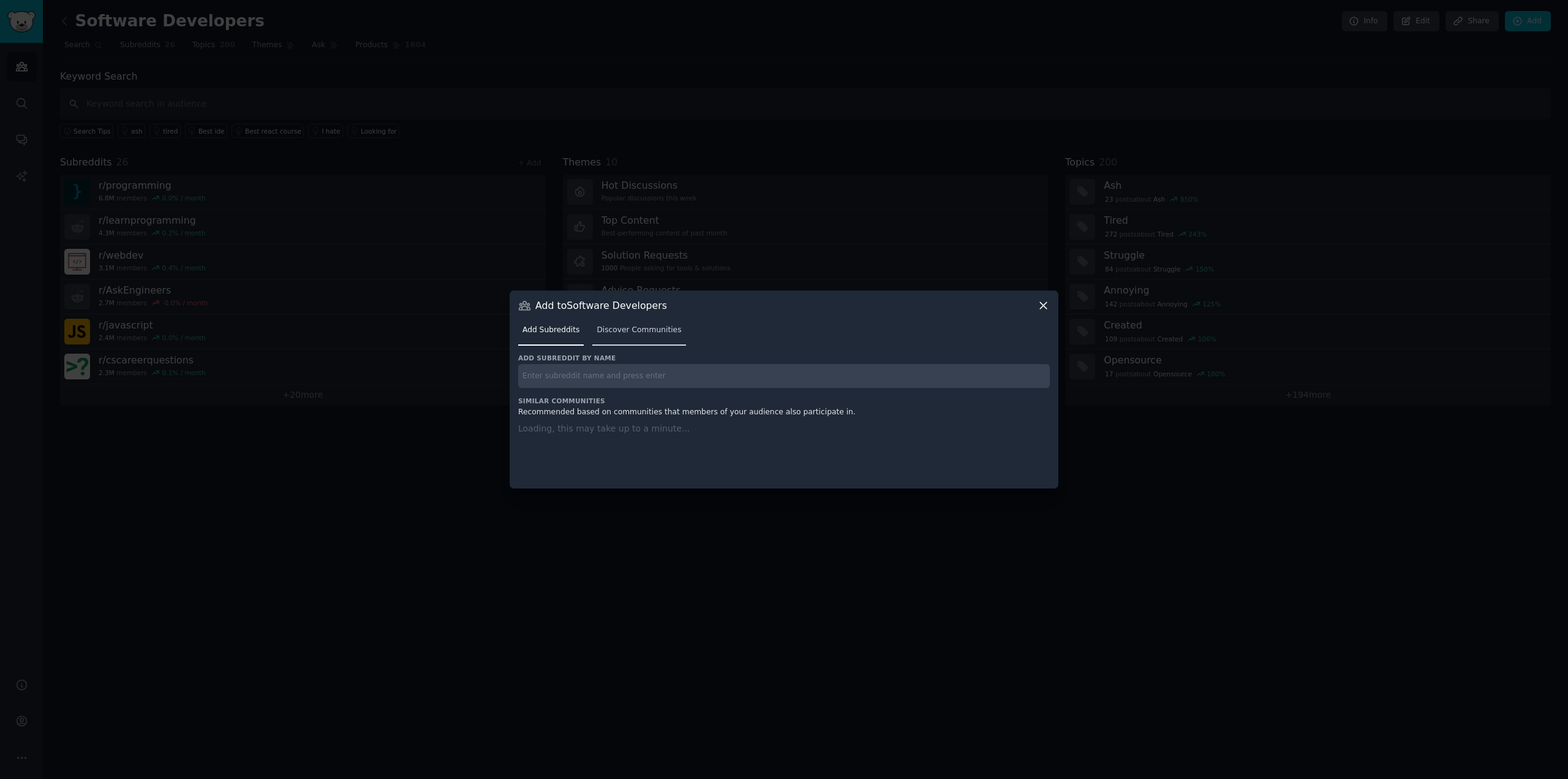
click at [657, 329] on span "Discover Communities" at bounding box center [638, 330] width 85 height 11
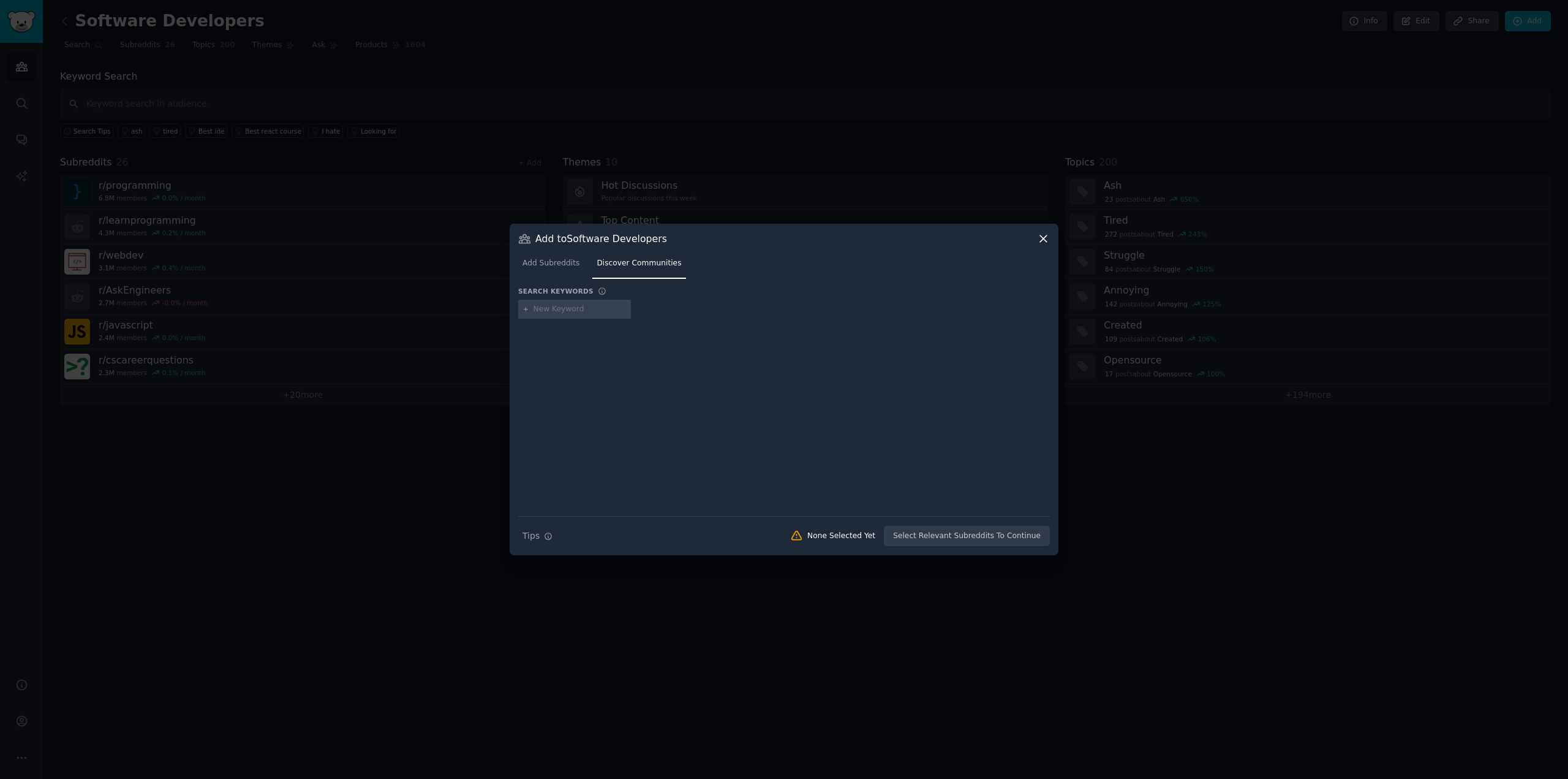
click at [547, 310] on input "text" at bounding box center [580, 309] width 94 height 11
type input "devops"
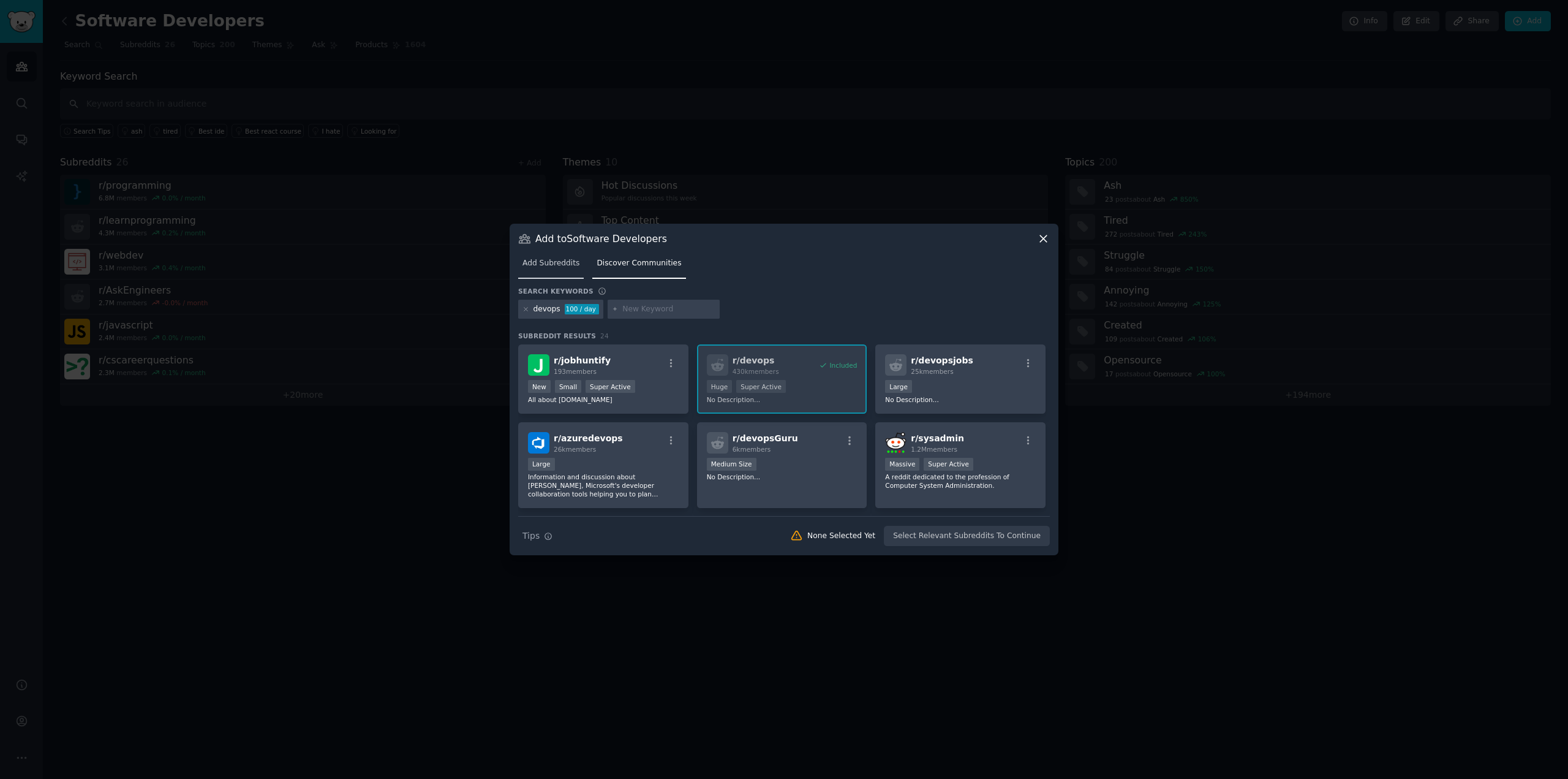
click at [553, 266] on span "Add Subreddits" at bounding box center [550, 264] width 57 height 11
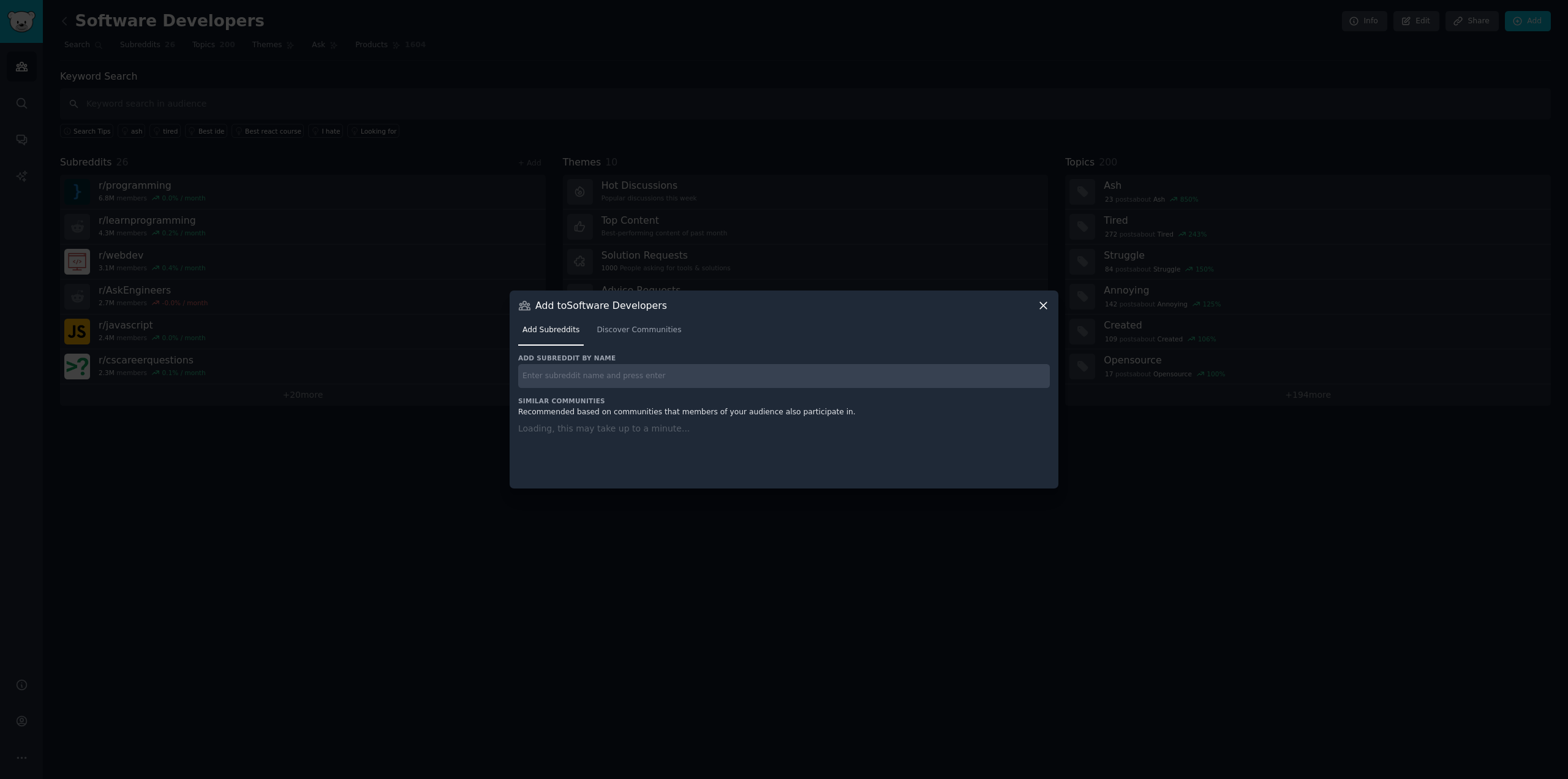
click at [1045, 306] on icon at bounding box center [1043, 305] width 13 height 13
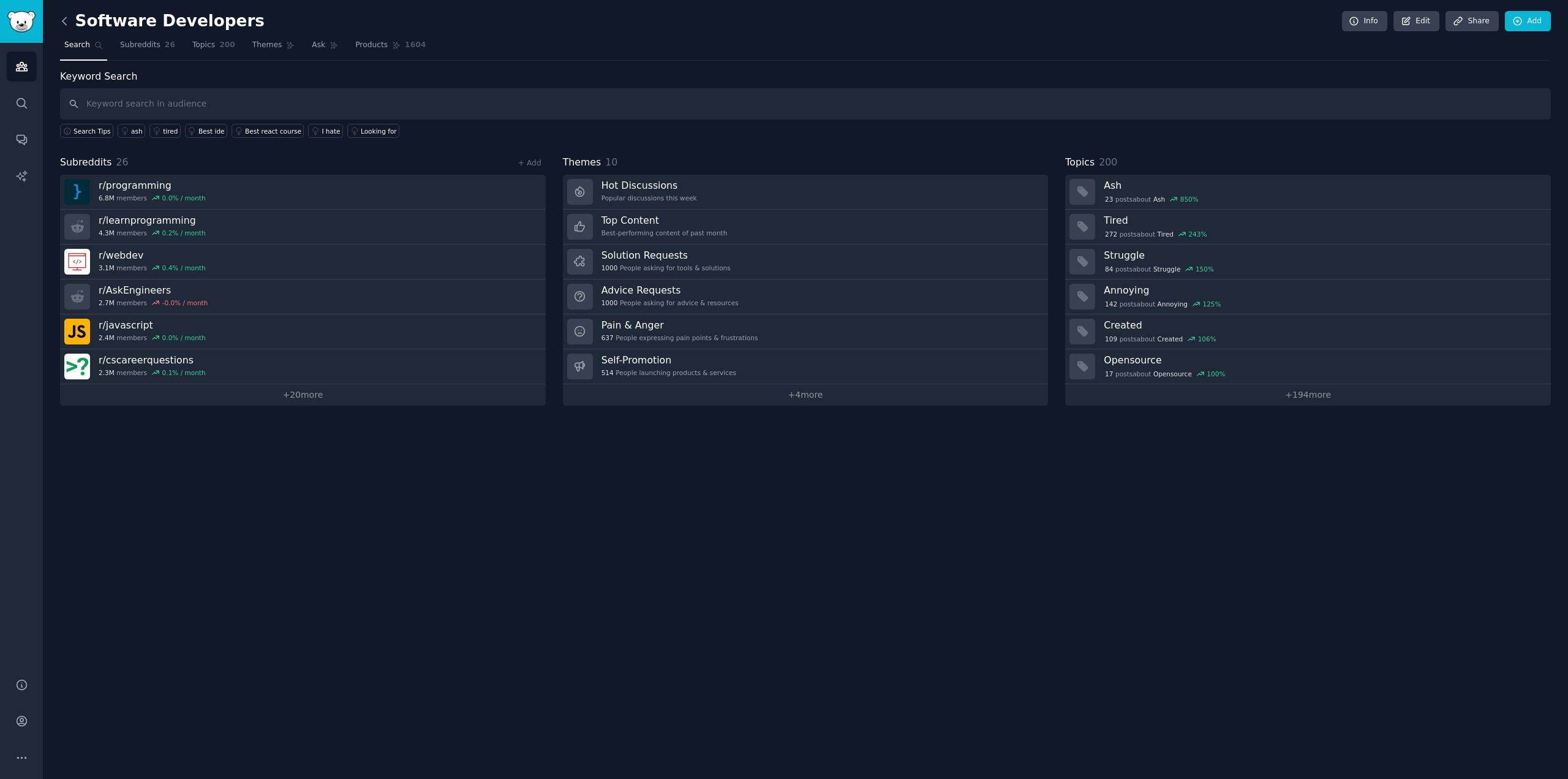
click at [61, 20] on icon at bounding box center [65, 21] width 13 height 13
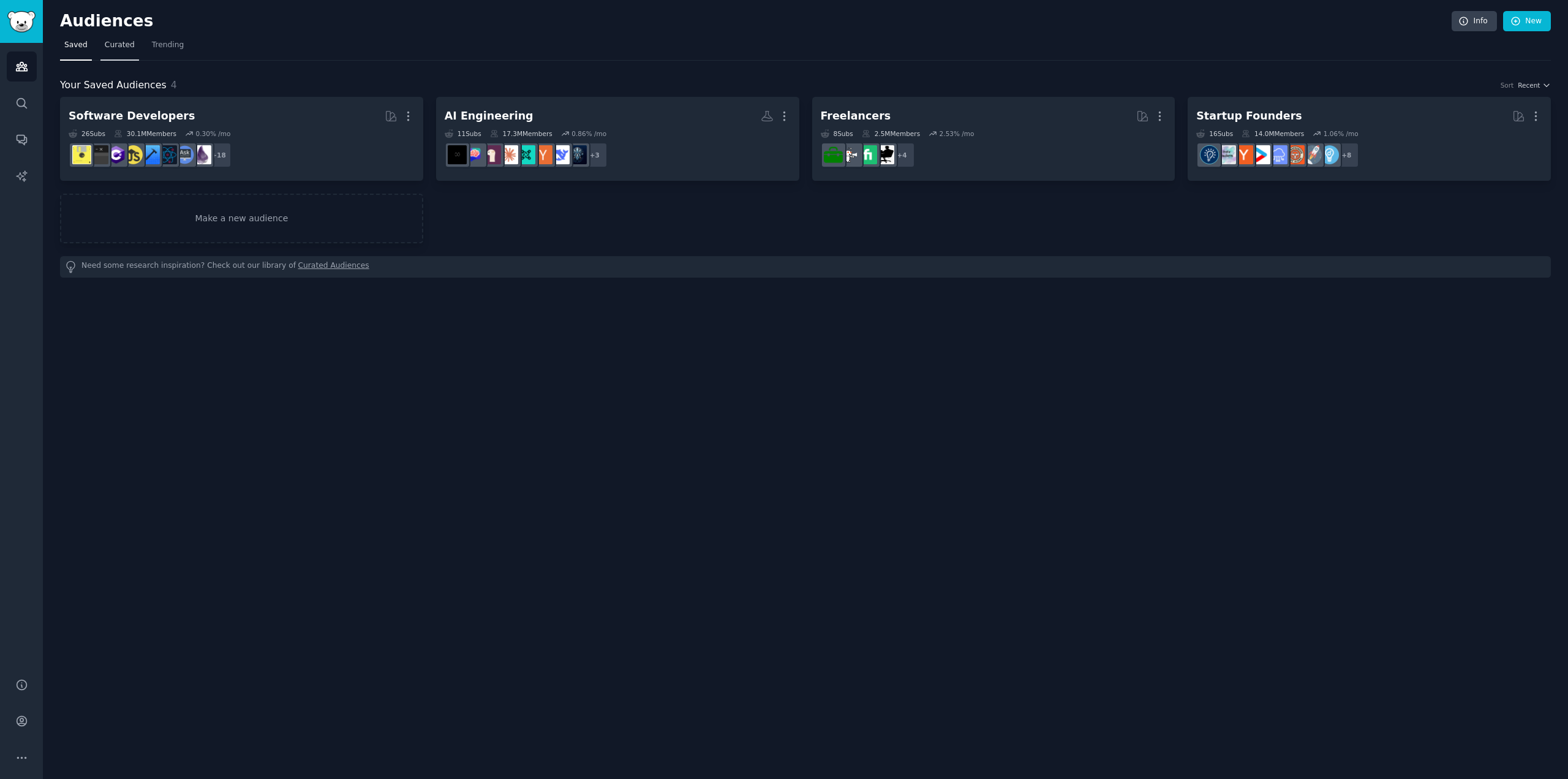
click at [113, 42] on span "Curated" at bounding box center [119, 45] width 30 height 11
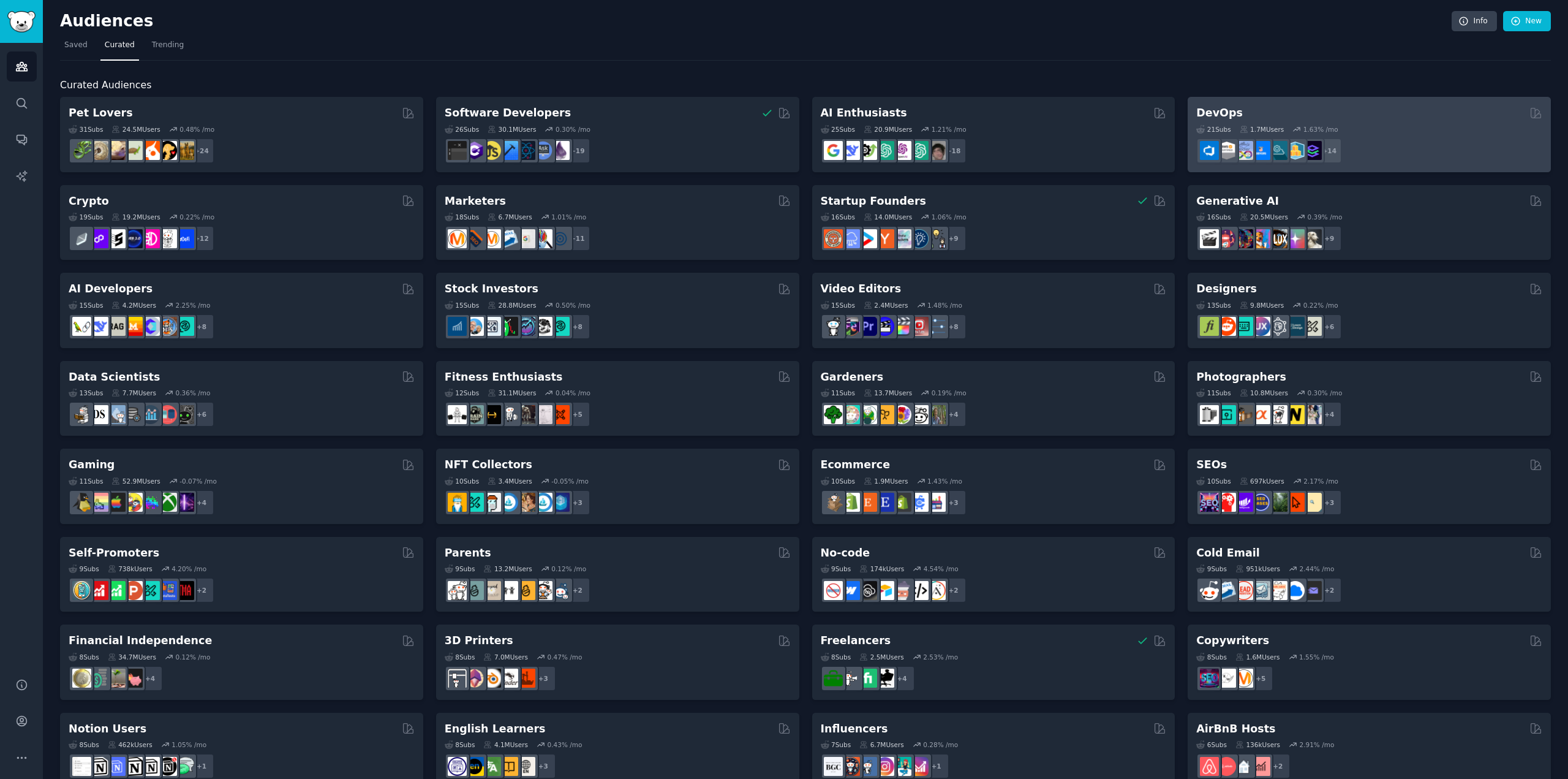
click at [1228, 112] on h2 "DevOps" at bounding box center [1219, 112] width 47 height 15
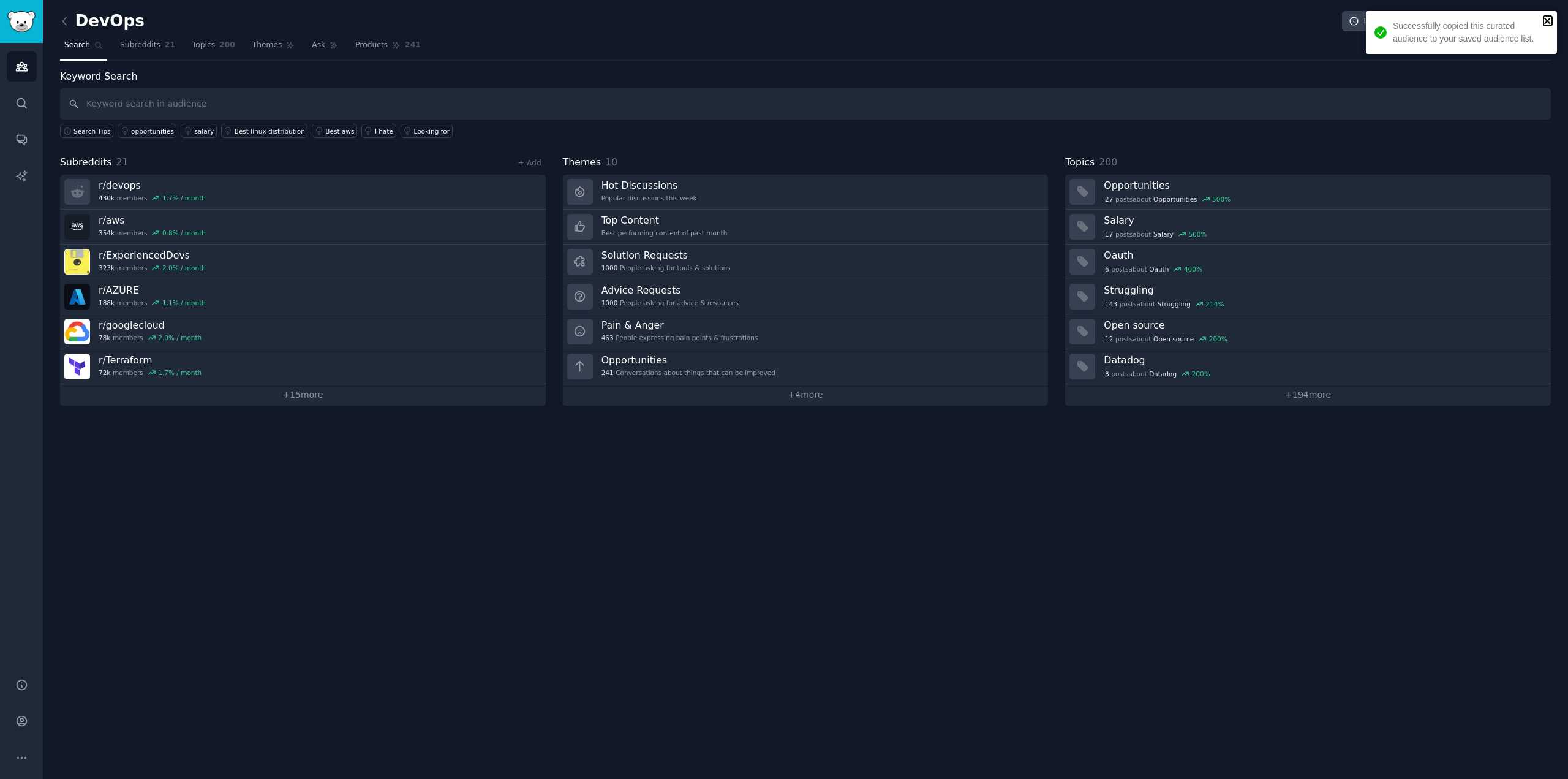
click at [1546, 20] on icon "close" at bounding box center [1546, 21] width 6 height 6
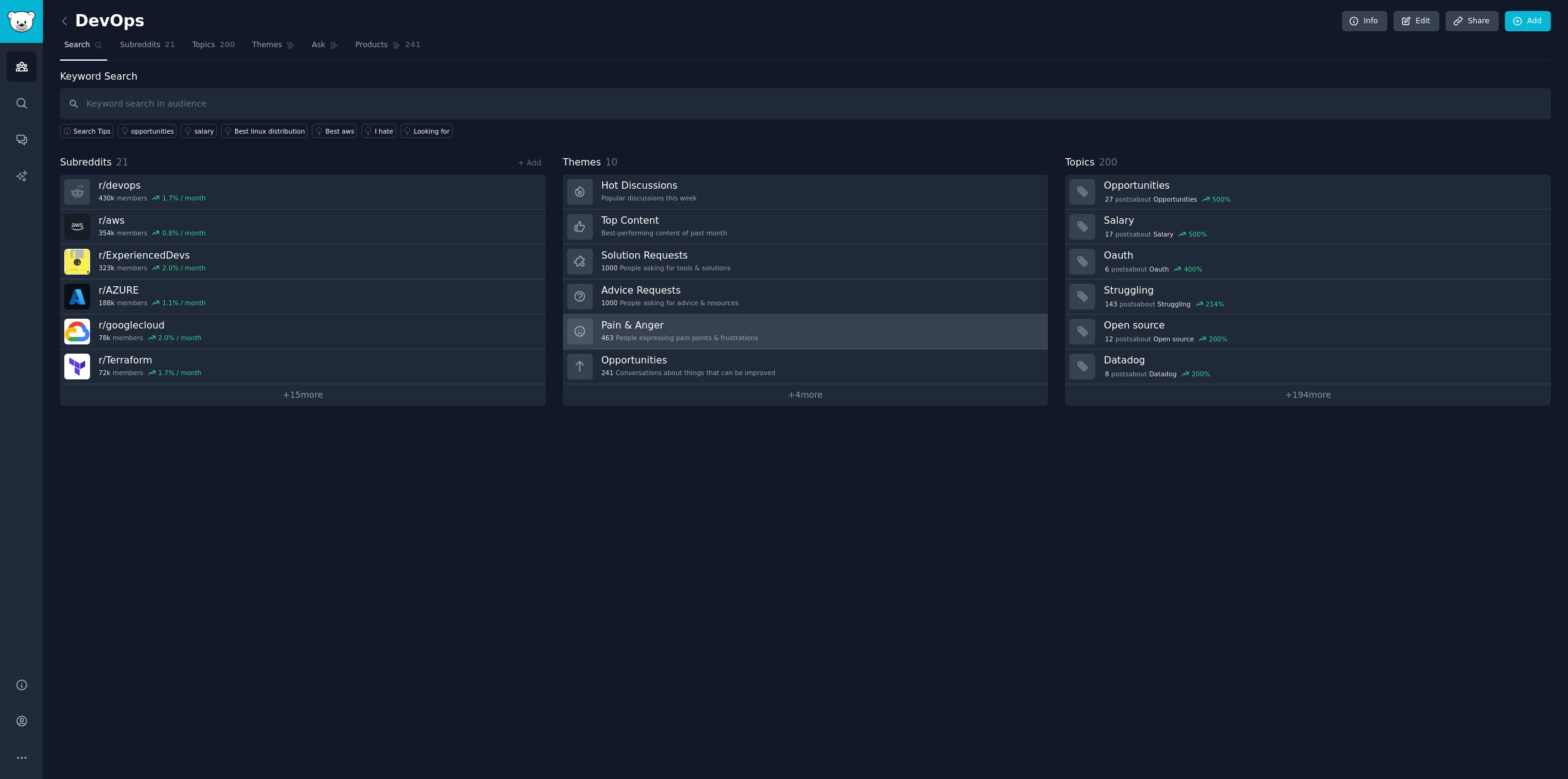
click at [653, 324] on h3 "Pain & Anger" at bounding box center [680, 325] width 156 height 13
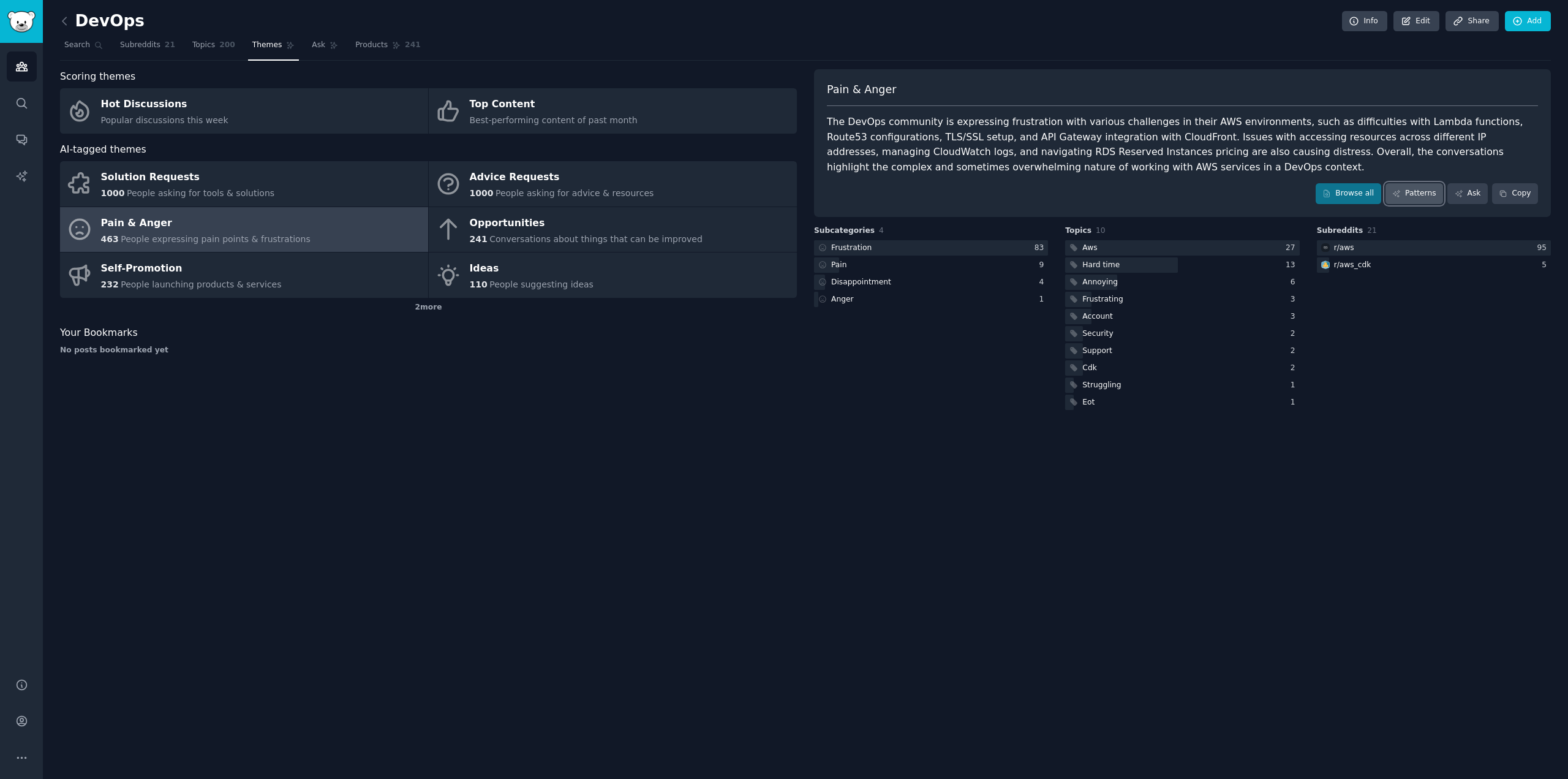
click at [1433, 189] on link "Patterns" at bounding box center [1414, 193] width 58 height 21
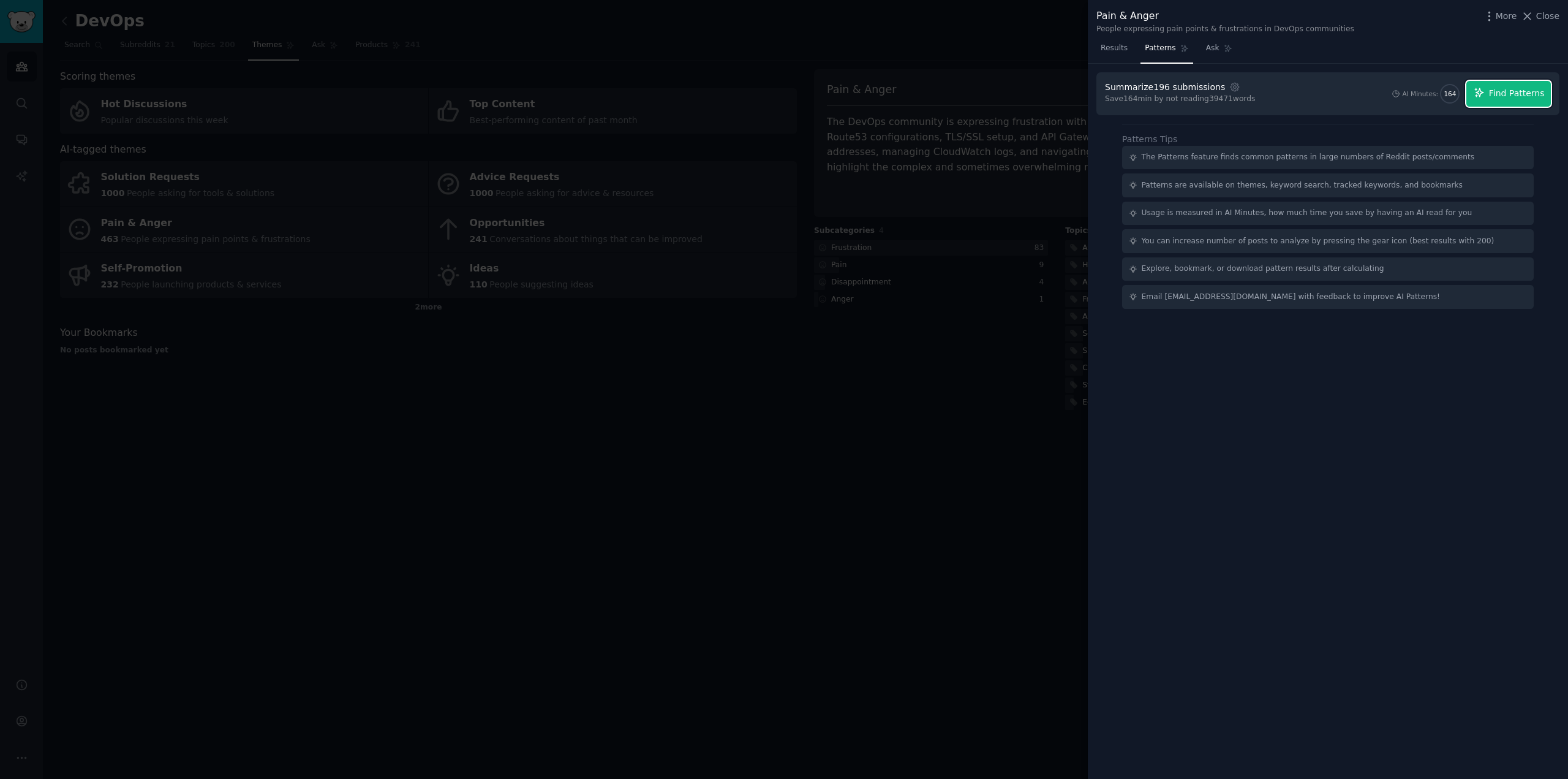
click at [1519, 87] on span "Find Patterns" at bounding box center [1517, 94] width 56 height 13
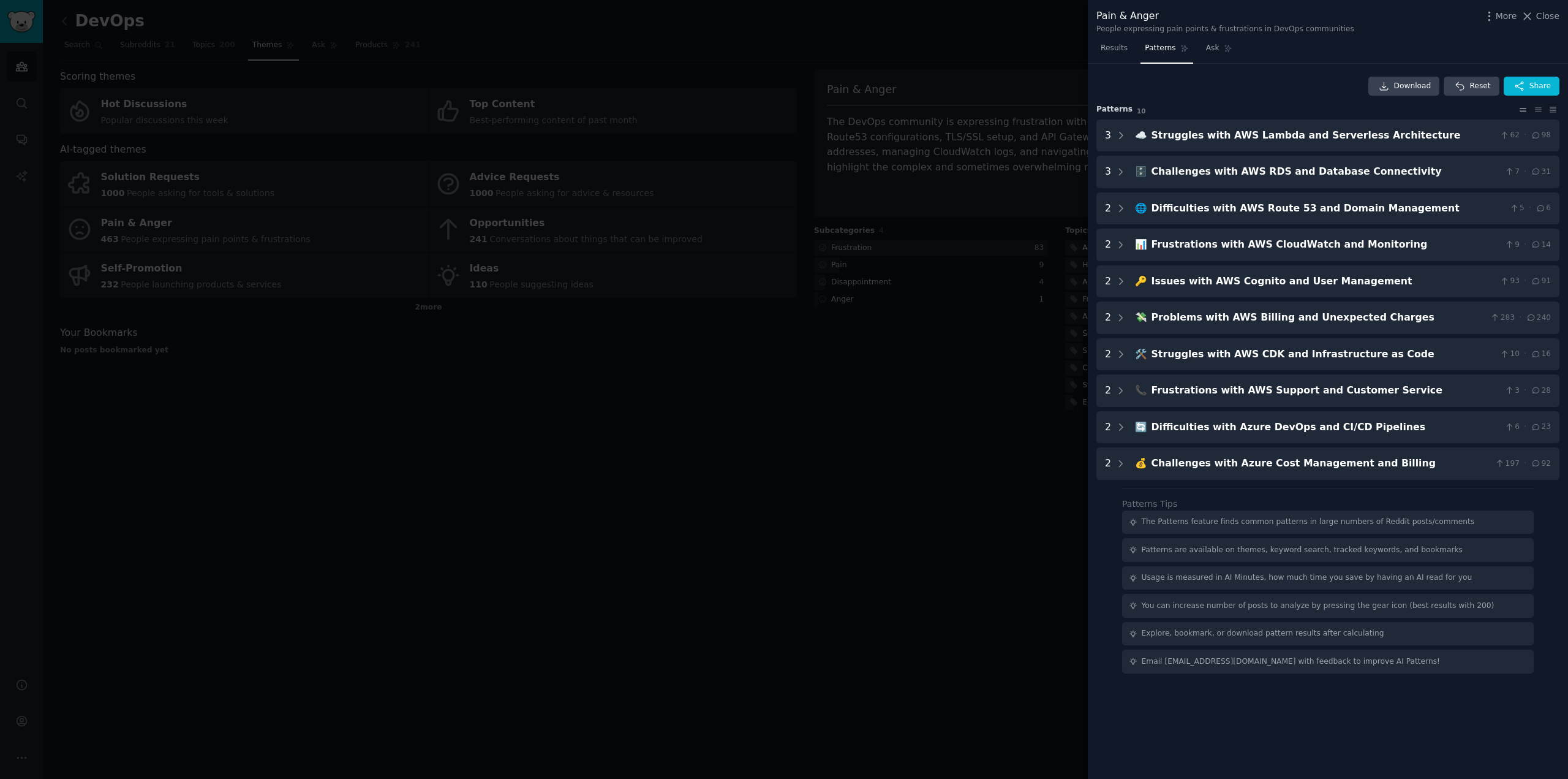
click at [600, 171] on div at bounding box center [784, 390] width 1568 height 779
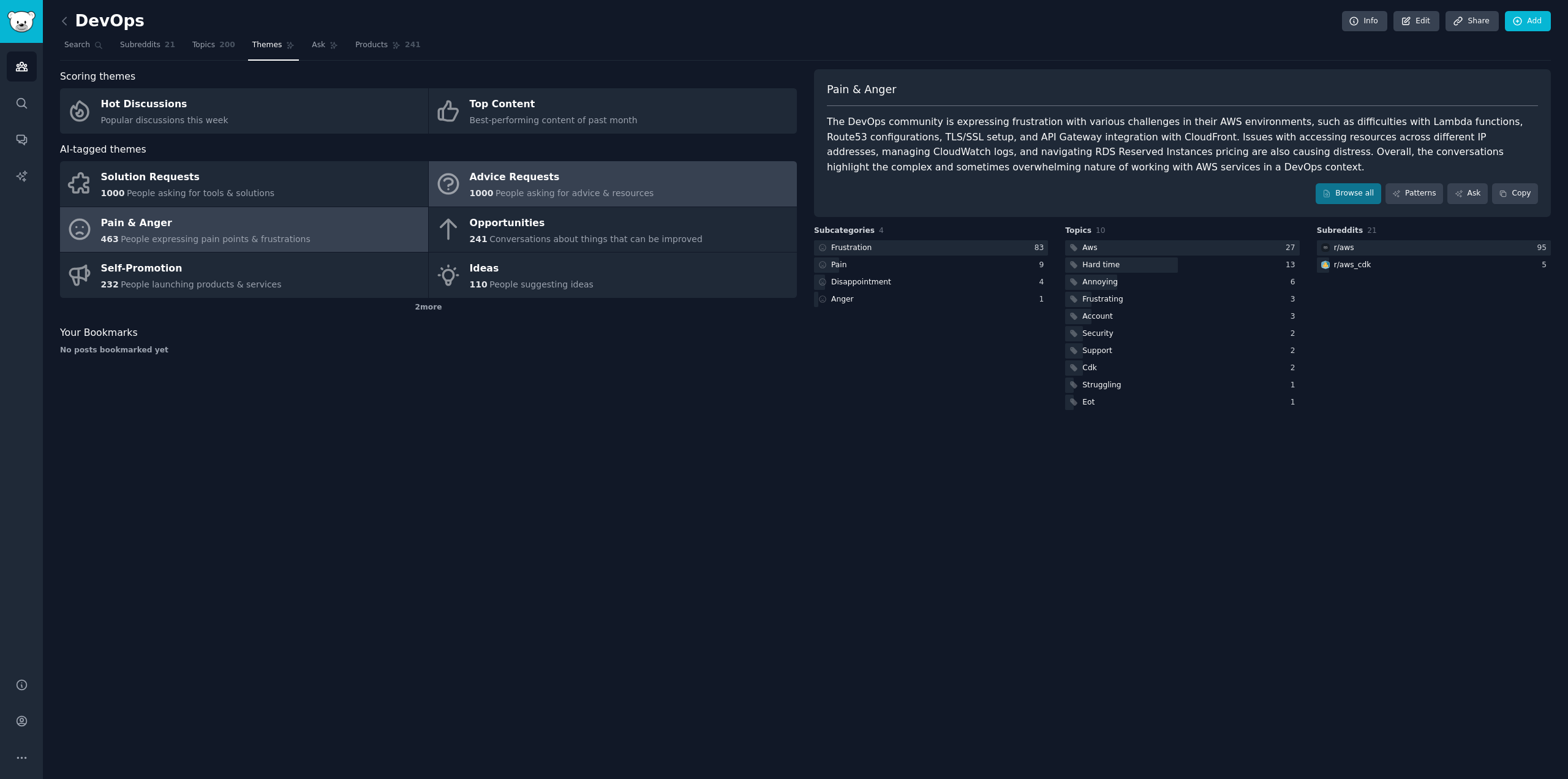
click at [513, 182] on div "Advice Requests" at bounding box center [561, 178] width 184 height 20
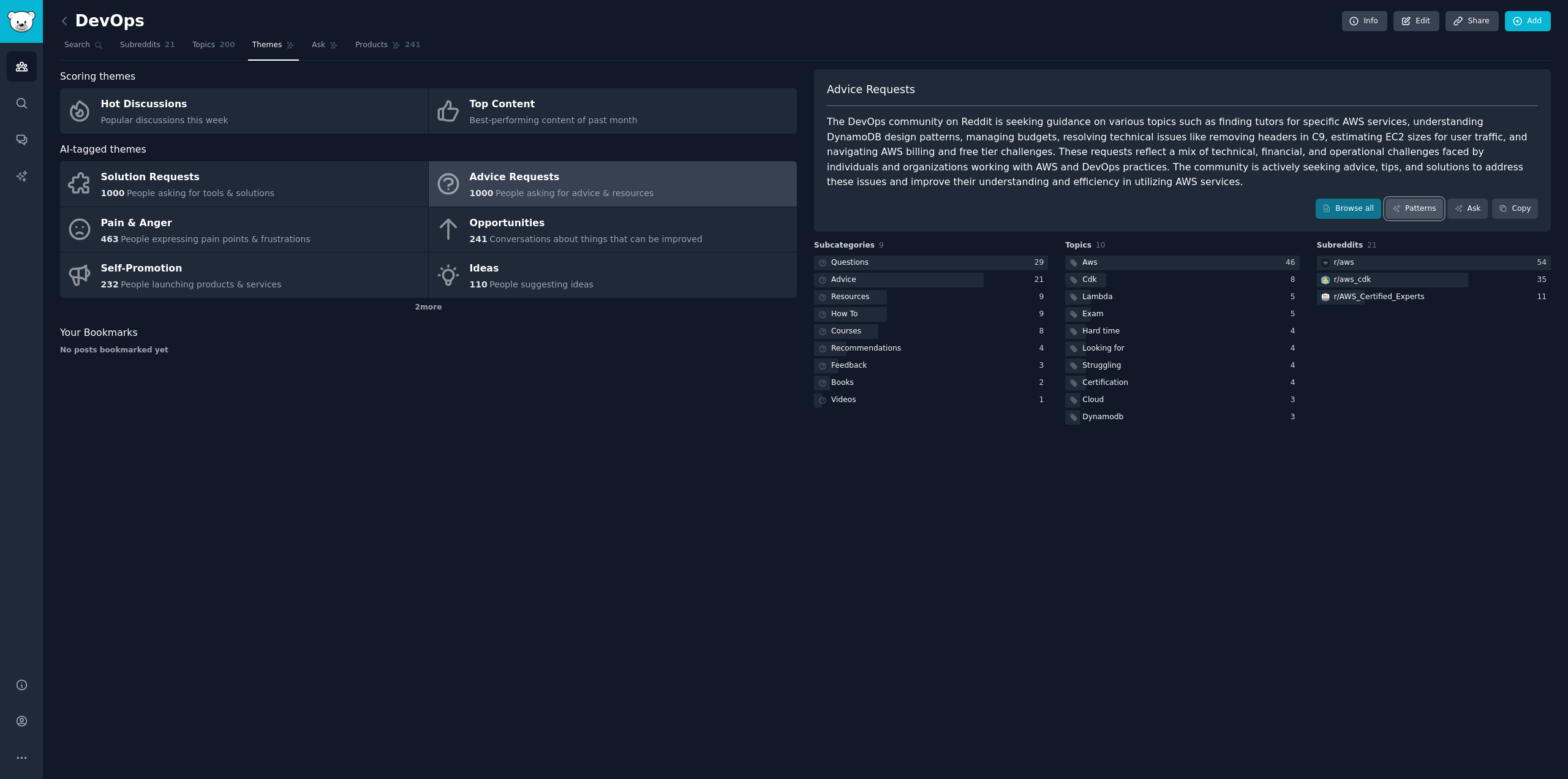
click at [1427, 199] on link "Patterns" at bounding box center [1414, 209] width 58 height 21
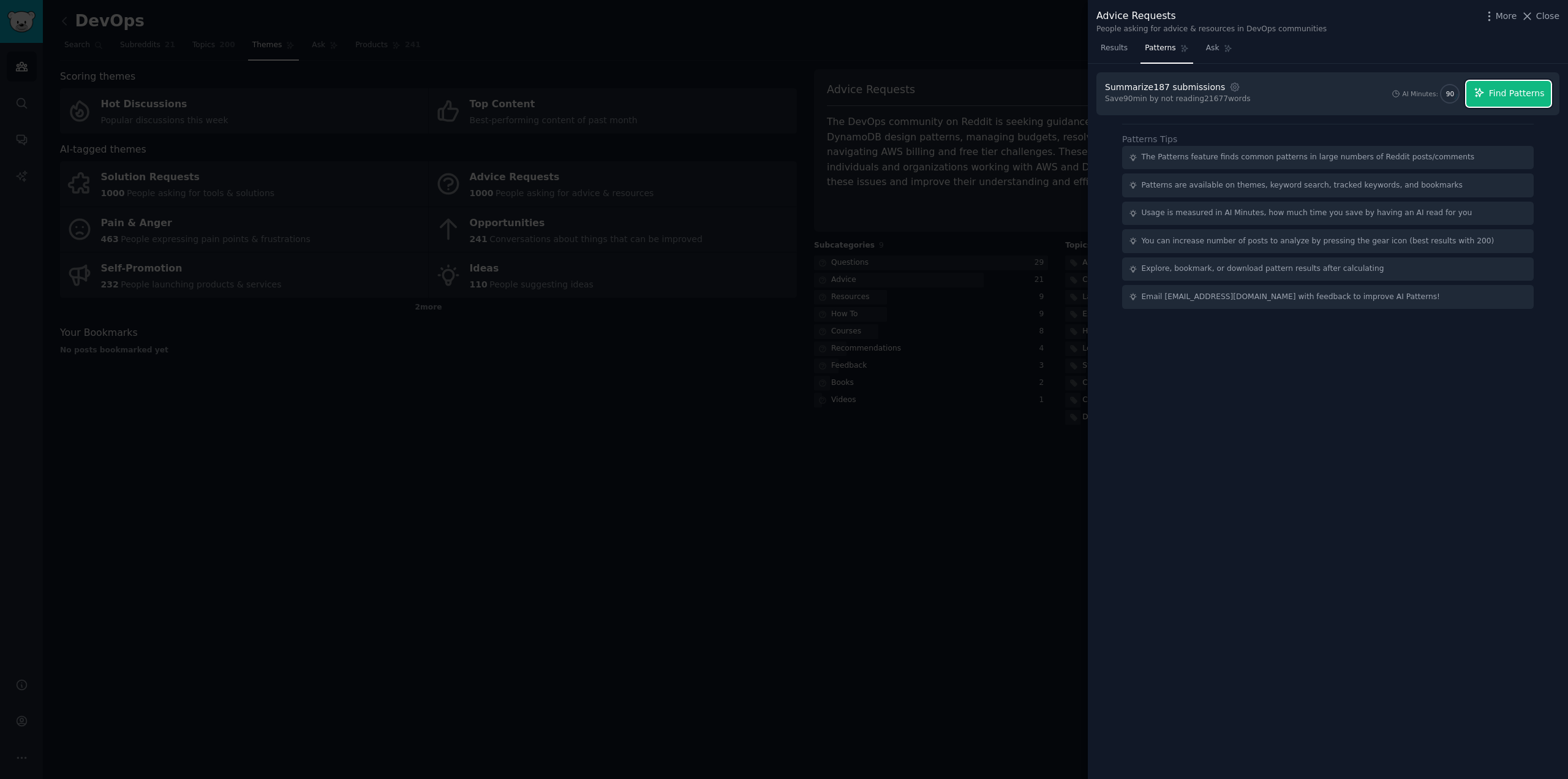
click at [1509, 89] on span "Find Patterns" at bounding box center [1517, 94] width 56 height 13
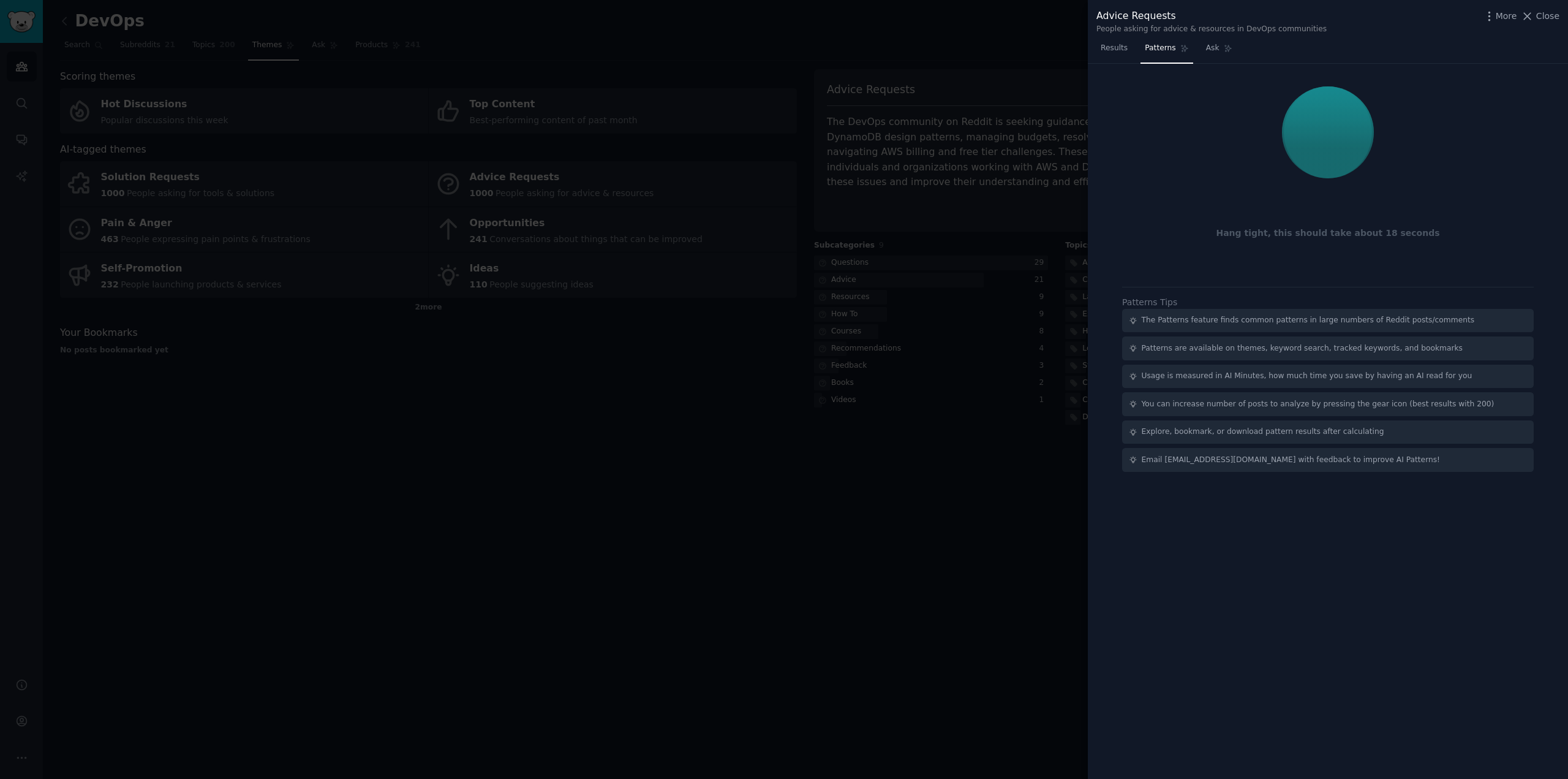
click at [1426, 180] on div at bounding box center [1328, 132] width 446 height 103
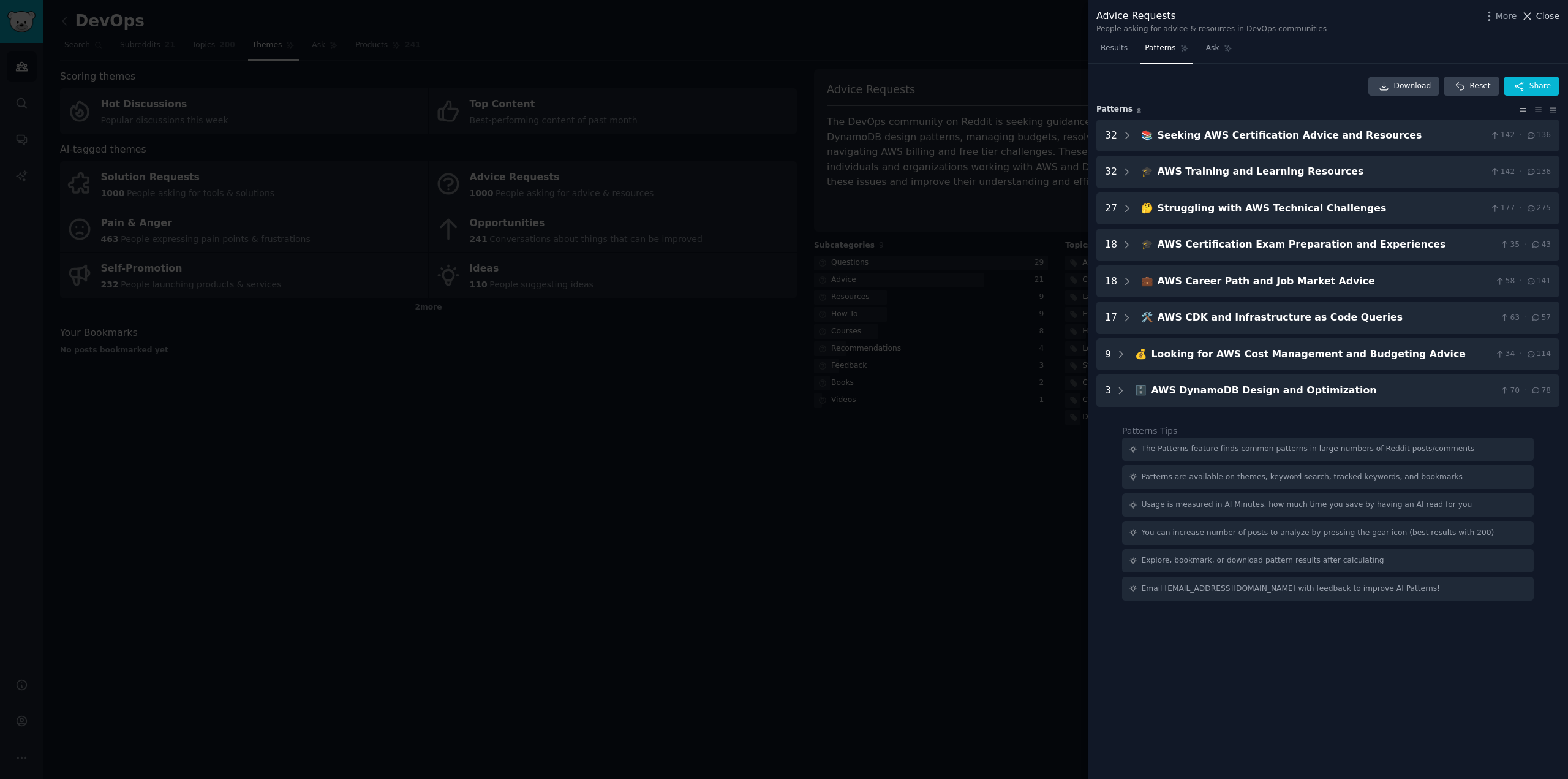
click at [1544, 16] on span "Close" at bounding box center [1547, 16] width 23 height 13
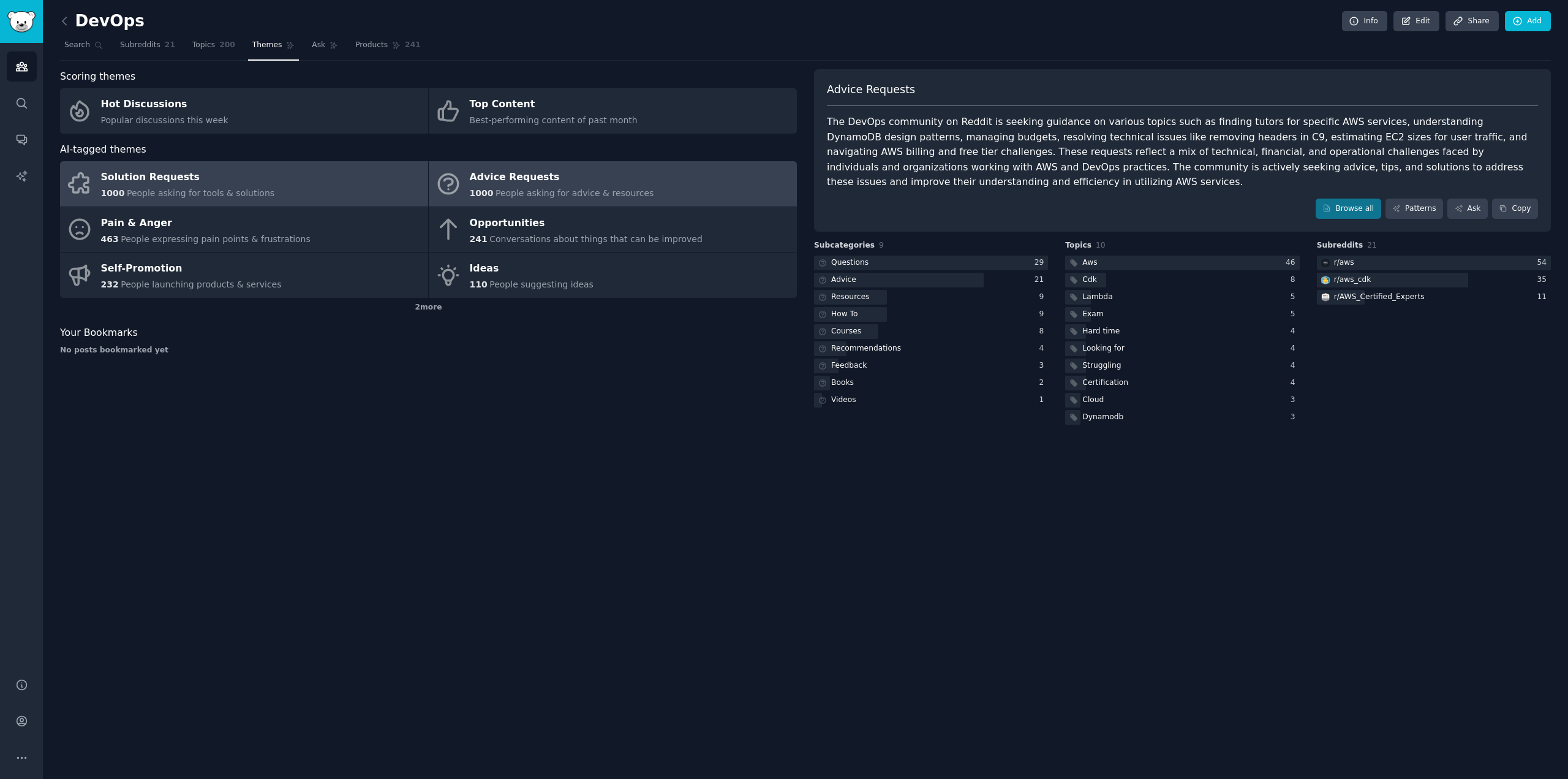
click at [143, 178] on div "Solution Requests" at bounding box center [187, 178] width 174 height 20
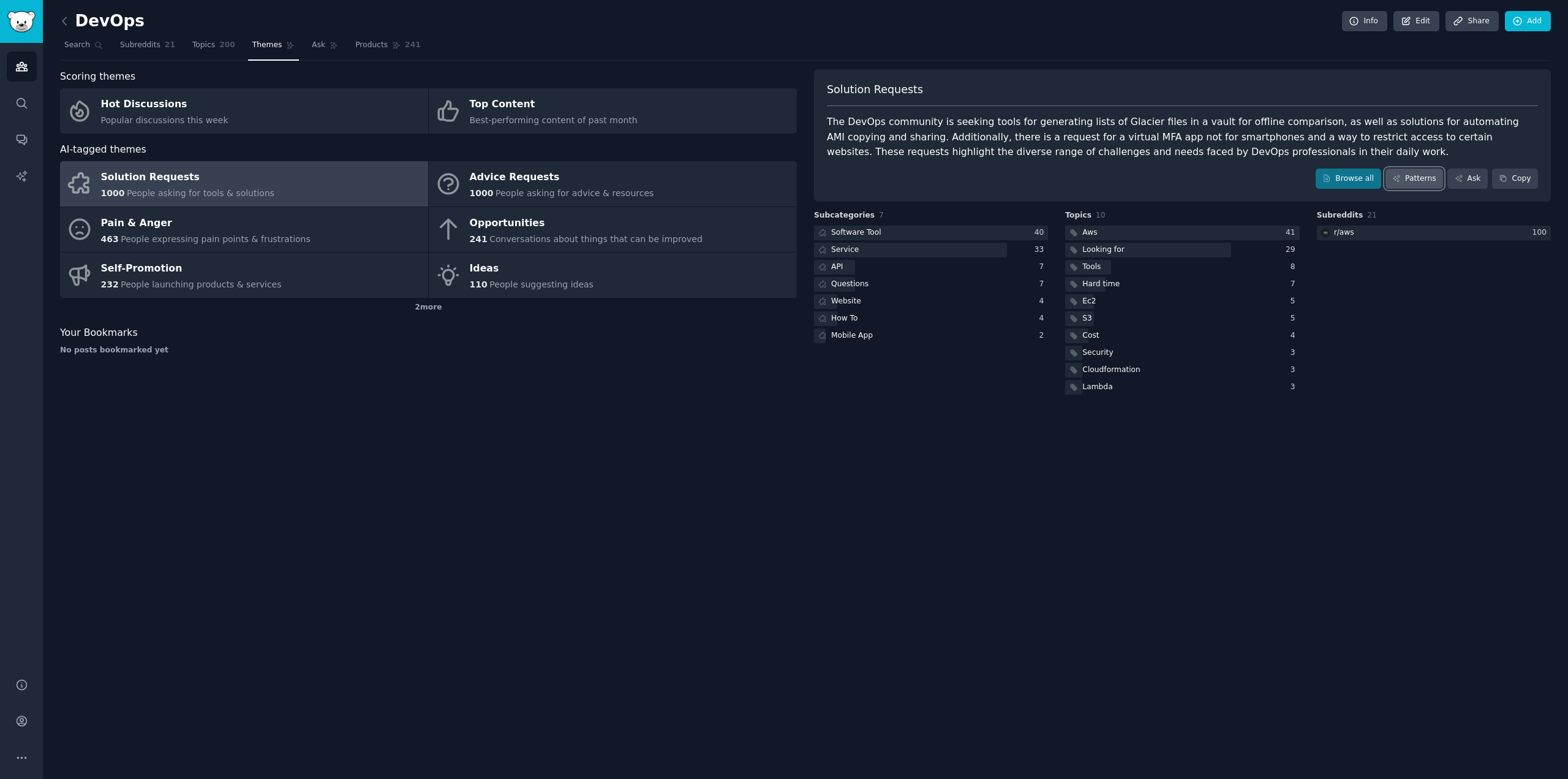
click at [1414, 178] on link "Patterns" at bounding box center [1414, 178] width 58 height 21
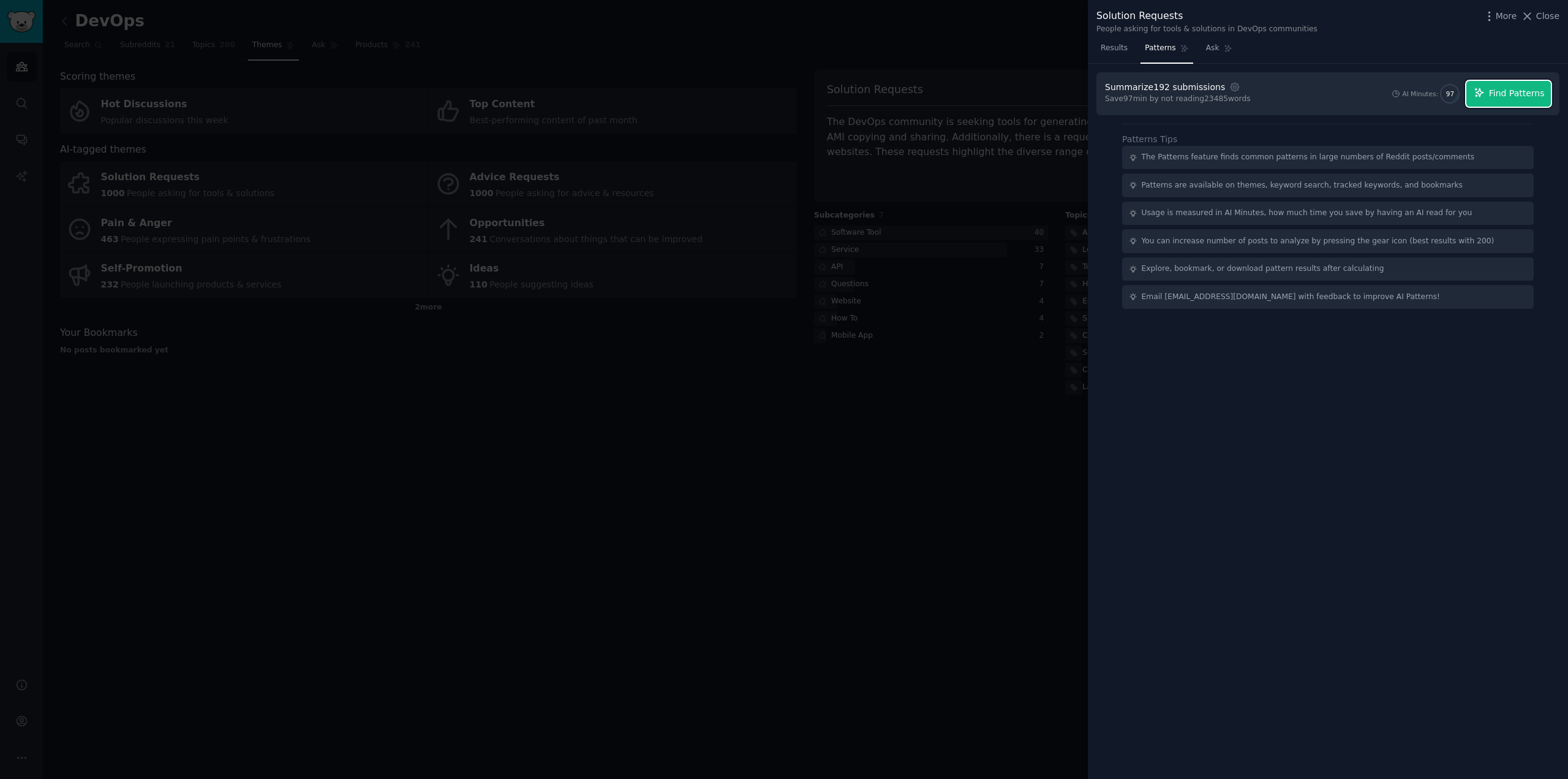
click at [1508, 94] on span "Find Patterns" at bounding box center [1517, 94] width 56 height 13
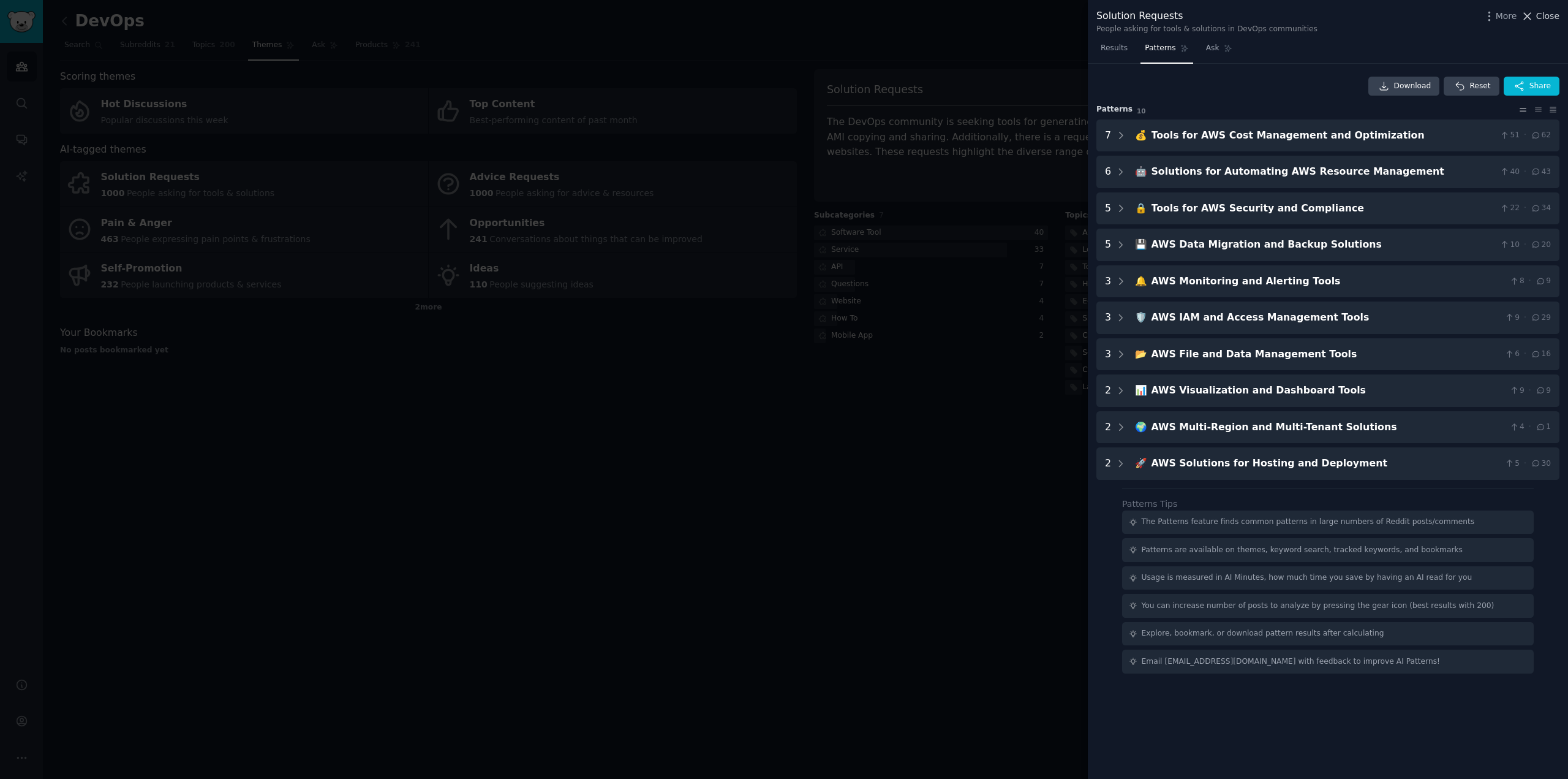
click at [1545, 16] on span "Close" at bounding box center [1547, 16] width 23 height 13
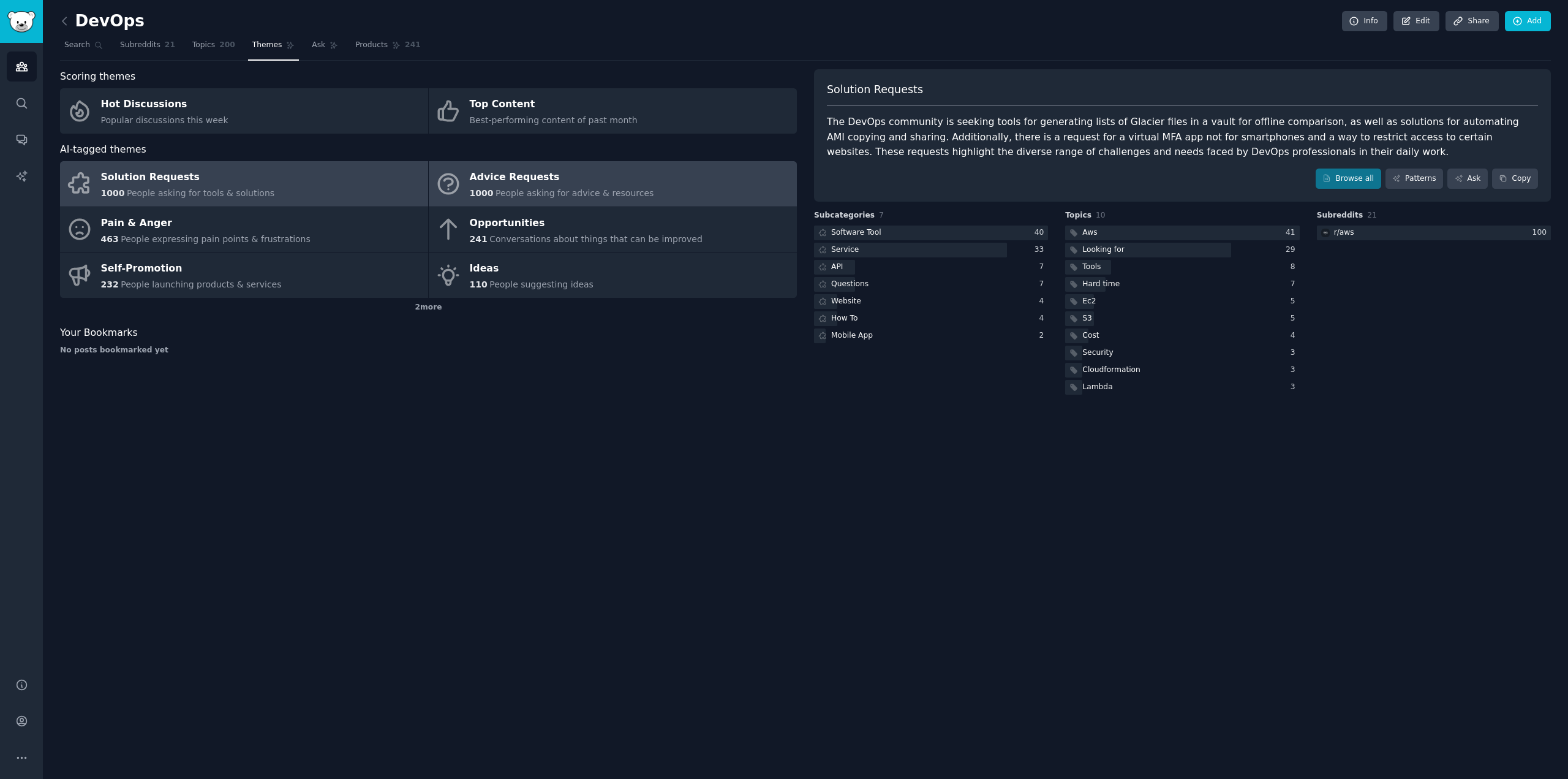
click at [544, 178] on div "Advice Requests" at bounding box center [561, 178] width 184 height 20
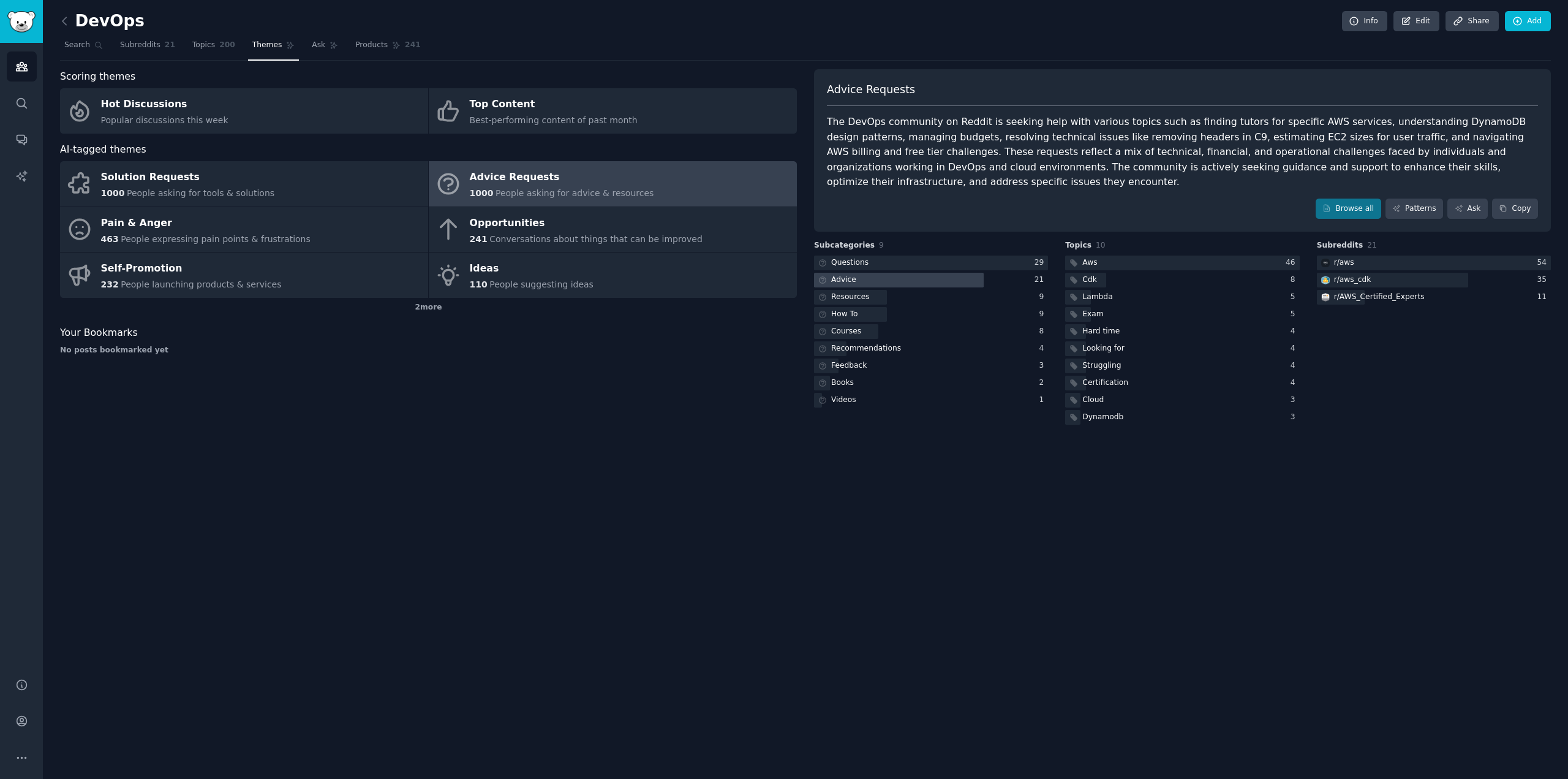
click at [840, 274] on div "Advice" at bounding box center [843, 280] width 25 height 11
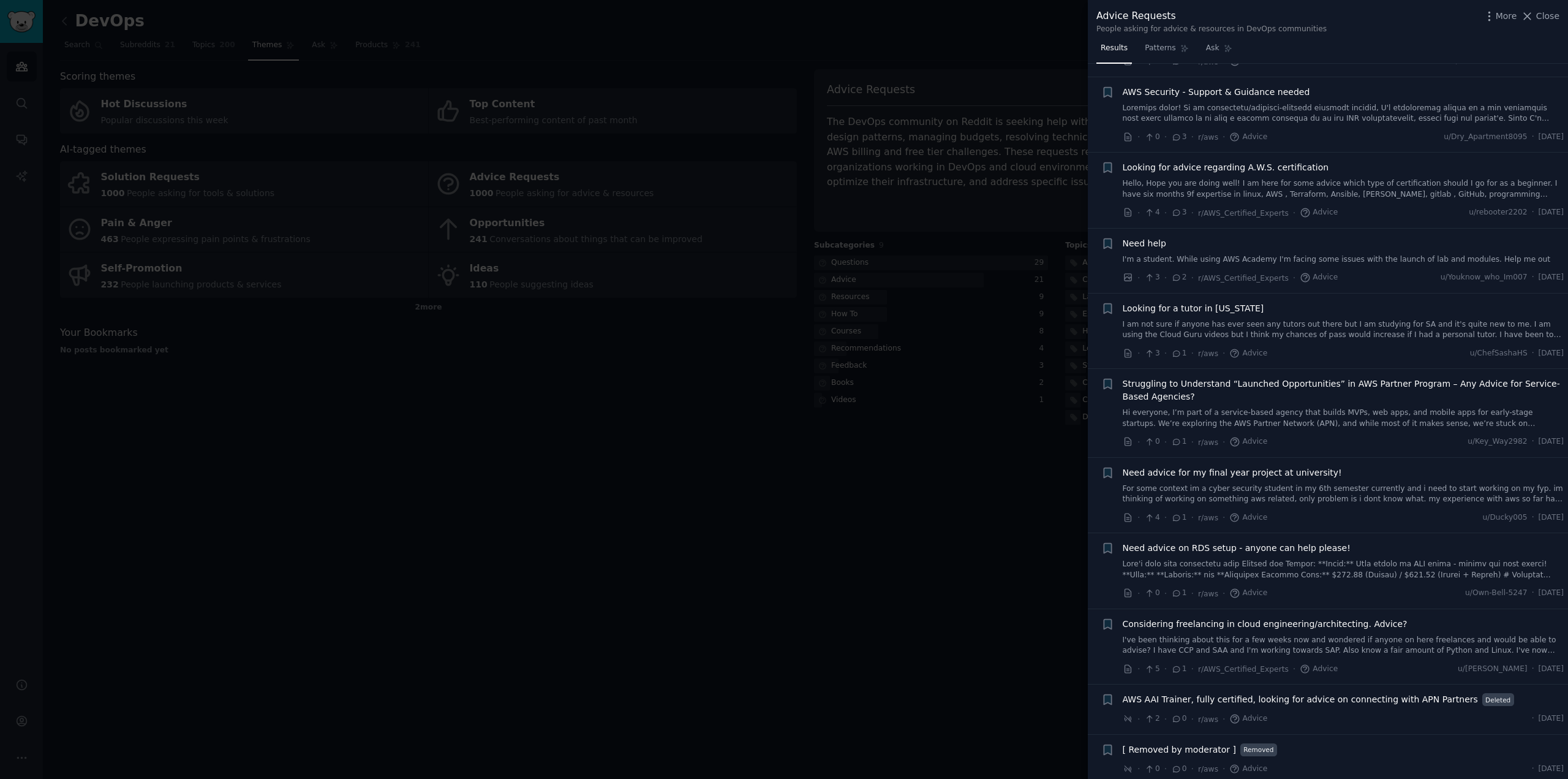
scroll to position [826, 0]
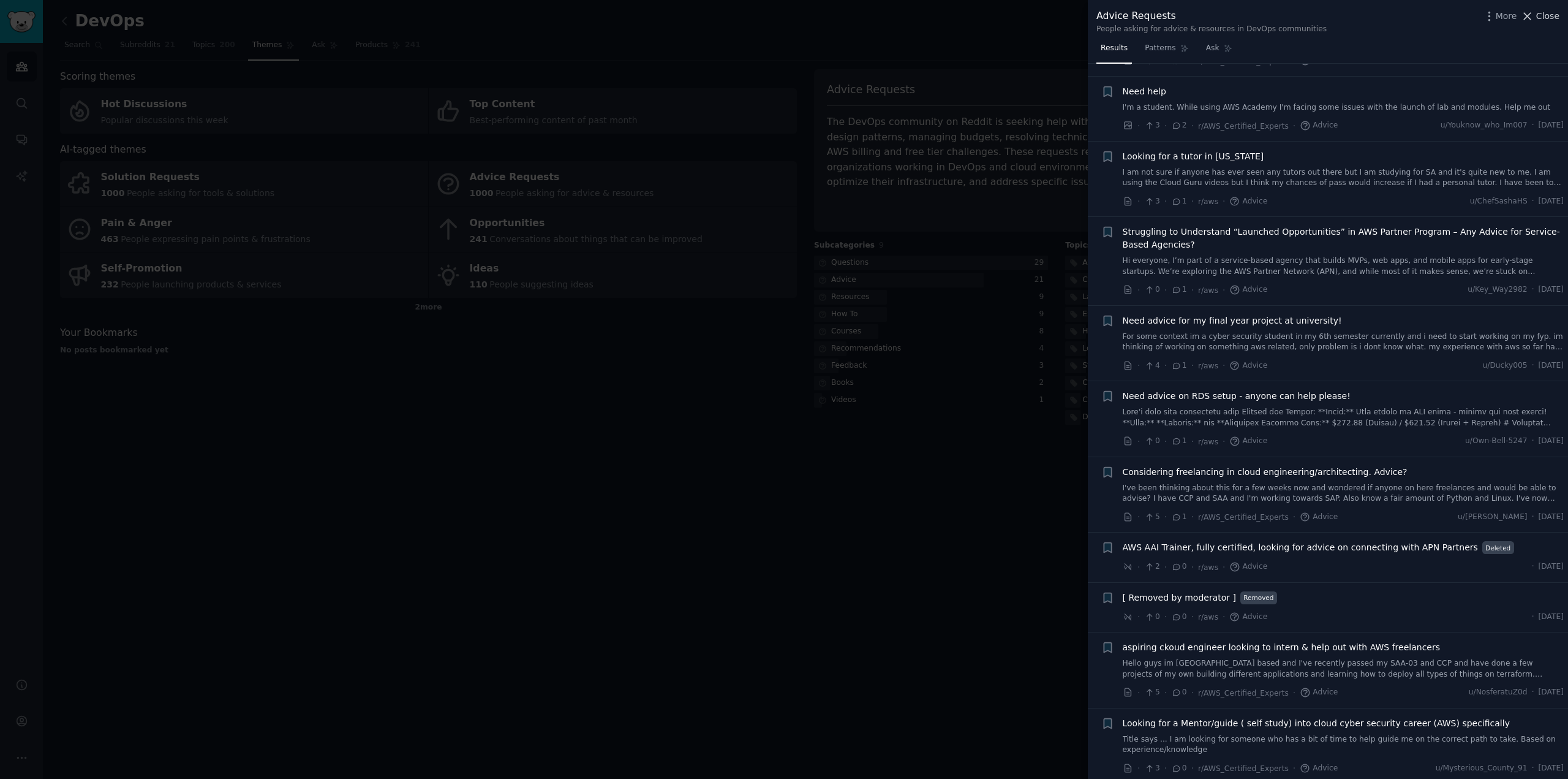
click at [1548, 16] on span "Close" at bounding box center [1547, 16] width 23 height 13
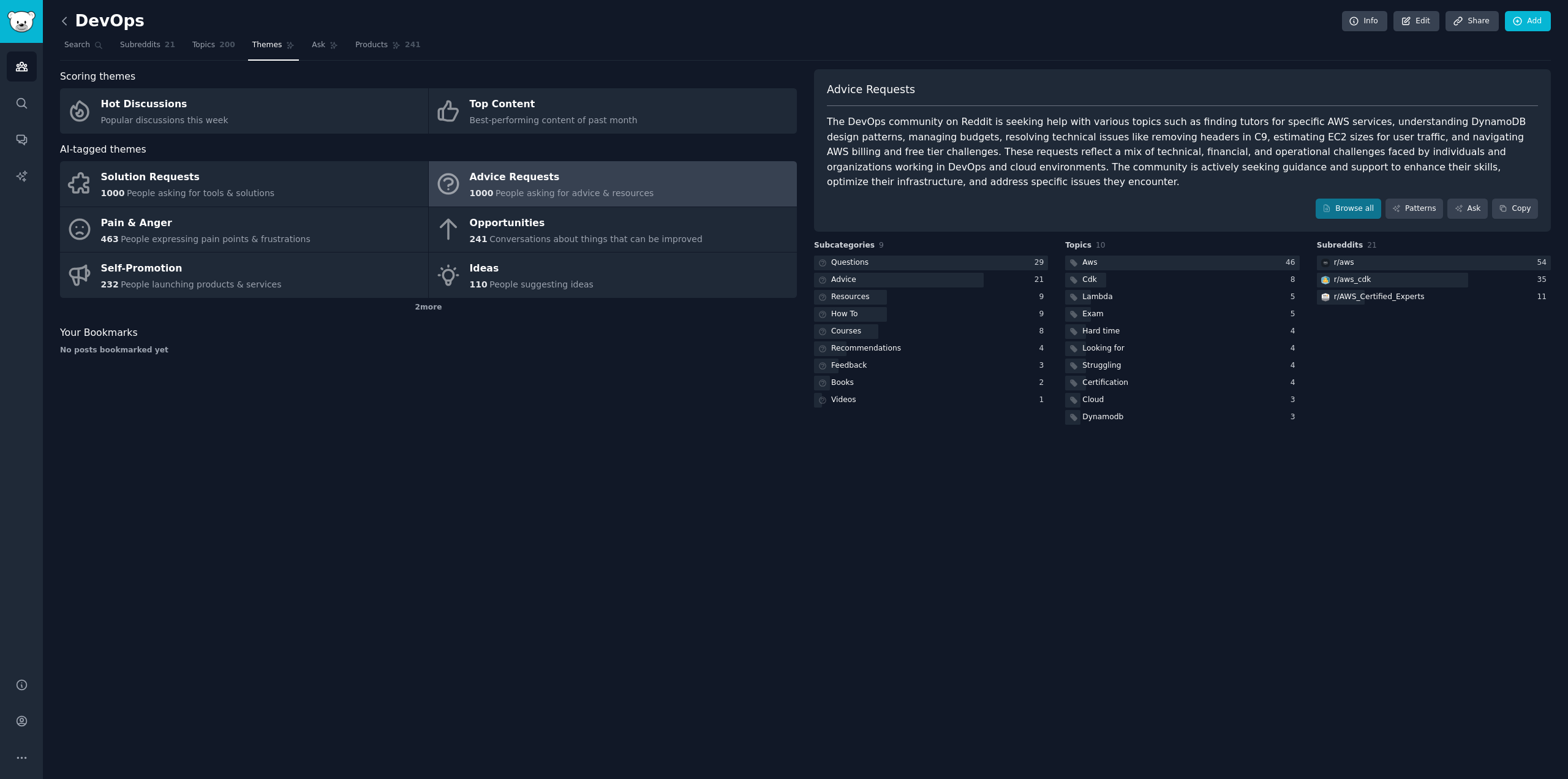
click at [67, 19] on icon at bounding box center [65, 21] width 13 height 13
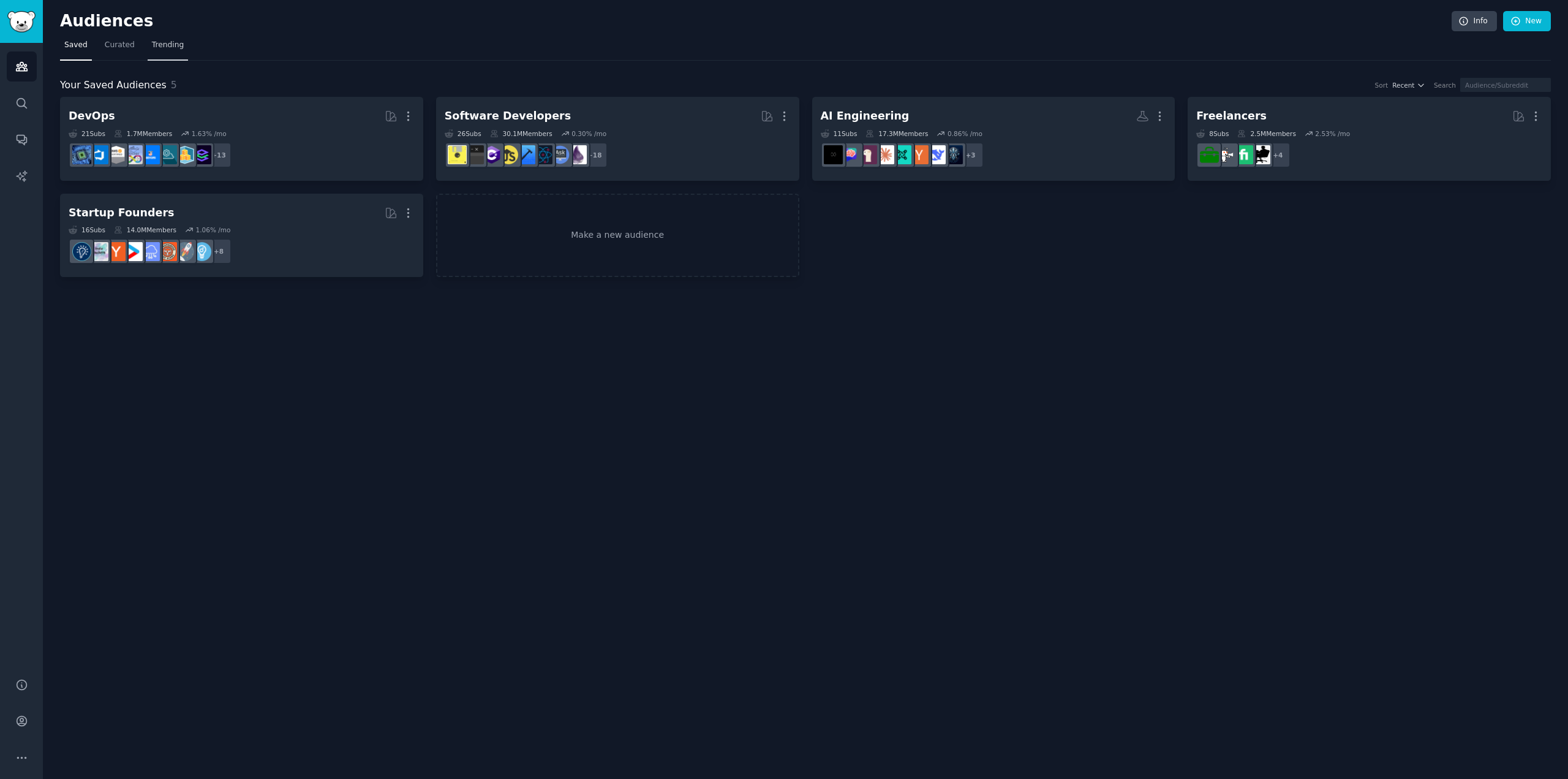
click at [168, 45] on span "Trending" at bounding box center [167, 45] width 31 height 11
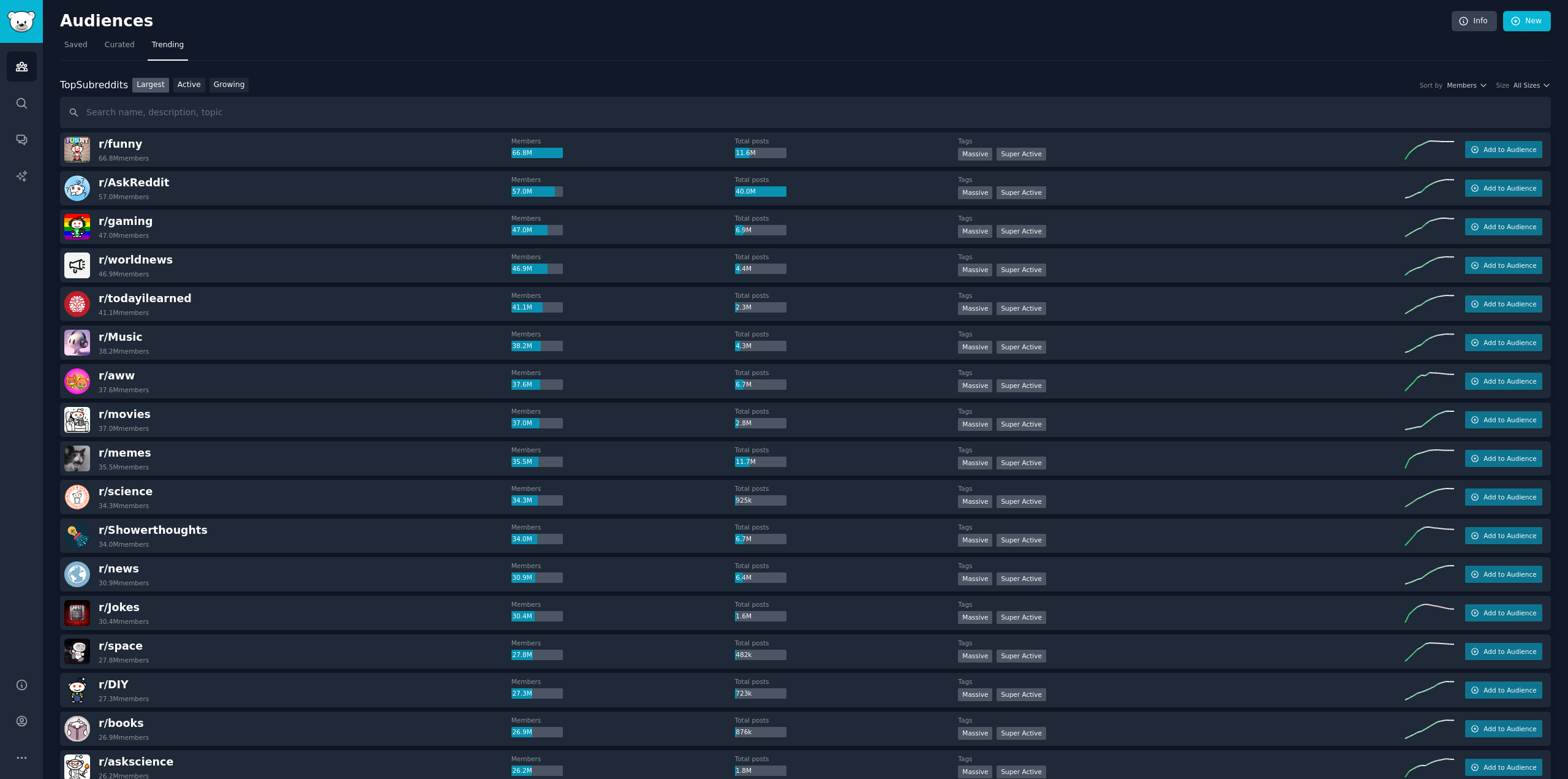
click at [1546, 89] on div "Top Subreddits Top Subreddits Largest Active Growing Sort by Members Size All S…" at bounding box center [806, 85] width 1491 height 15
click at [1543, 87] on icon "button" at bounding box center [1546, 85] width 9 height 9
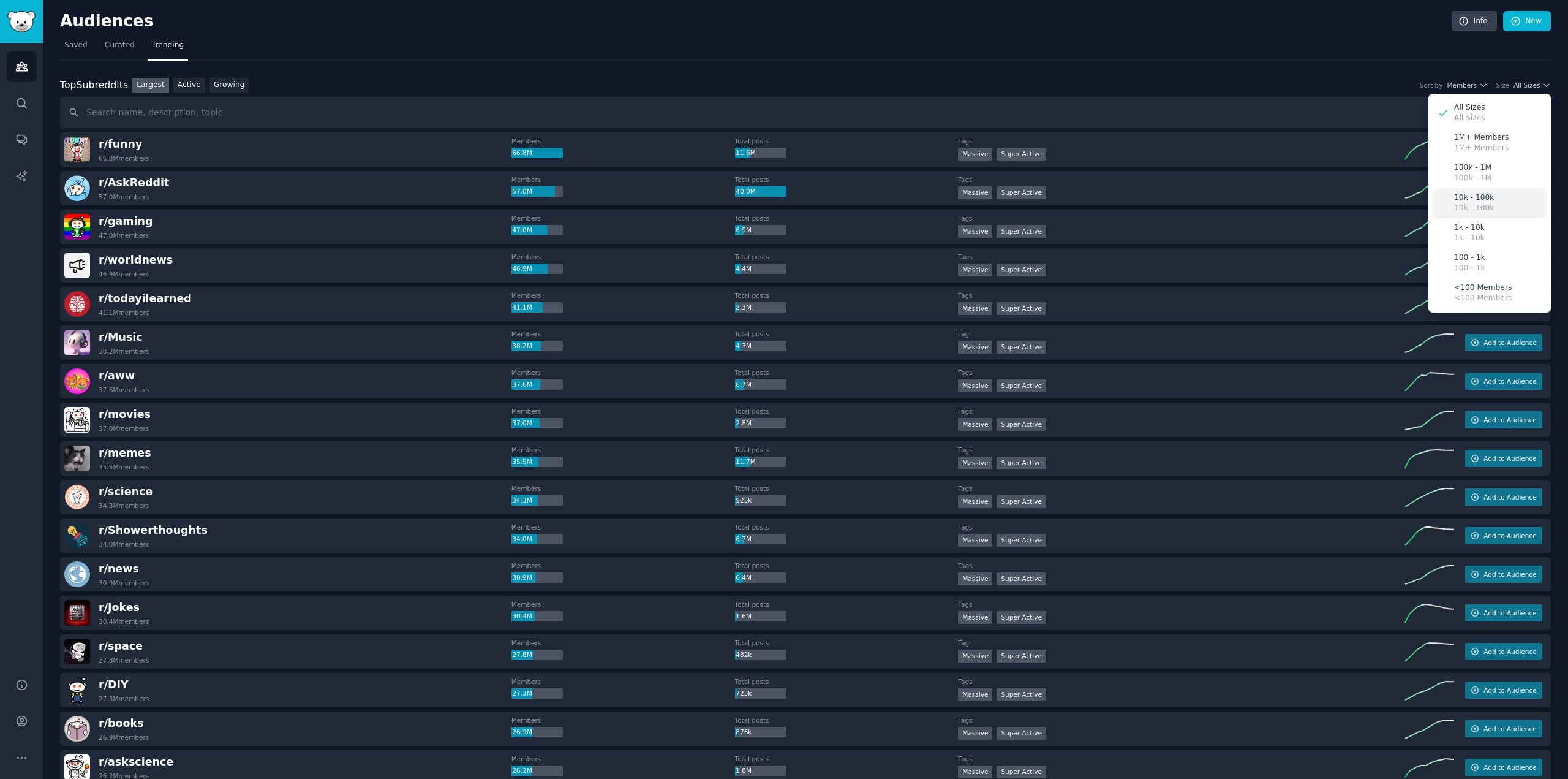
click at [1474, 199] on p "10k - 100k" at bounding box center [1474, 198] width 40 height 11
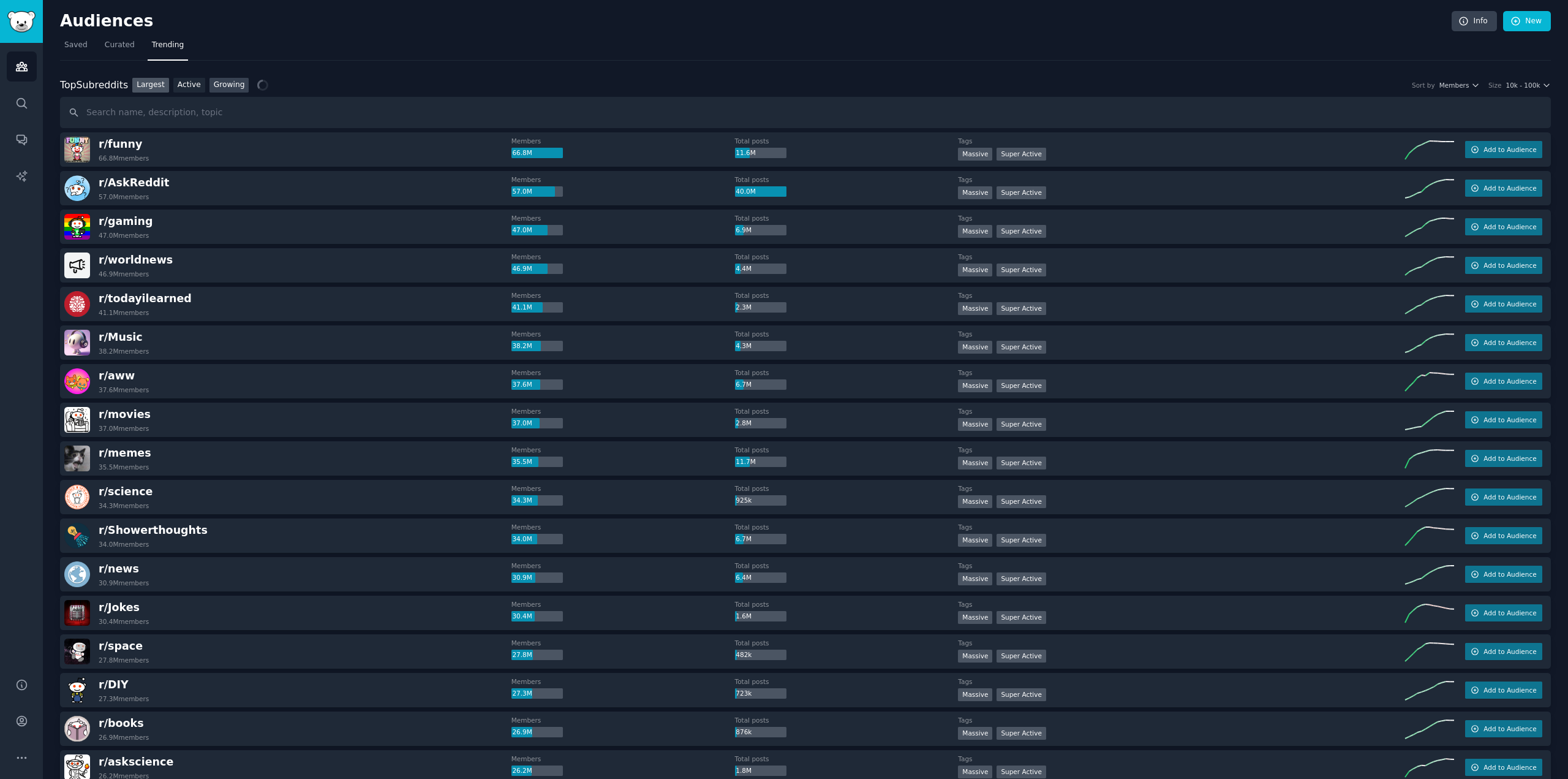
click at [223, 82] on link "Growing" at bounding box center [229, 85] width 40 height 15
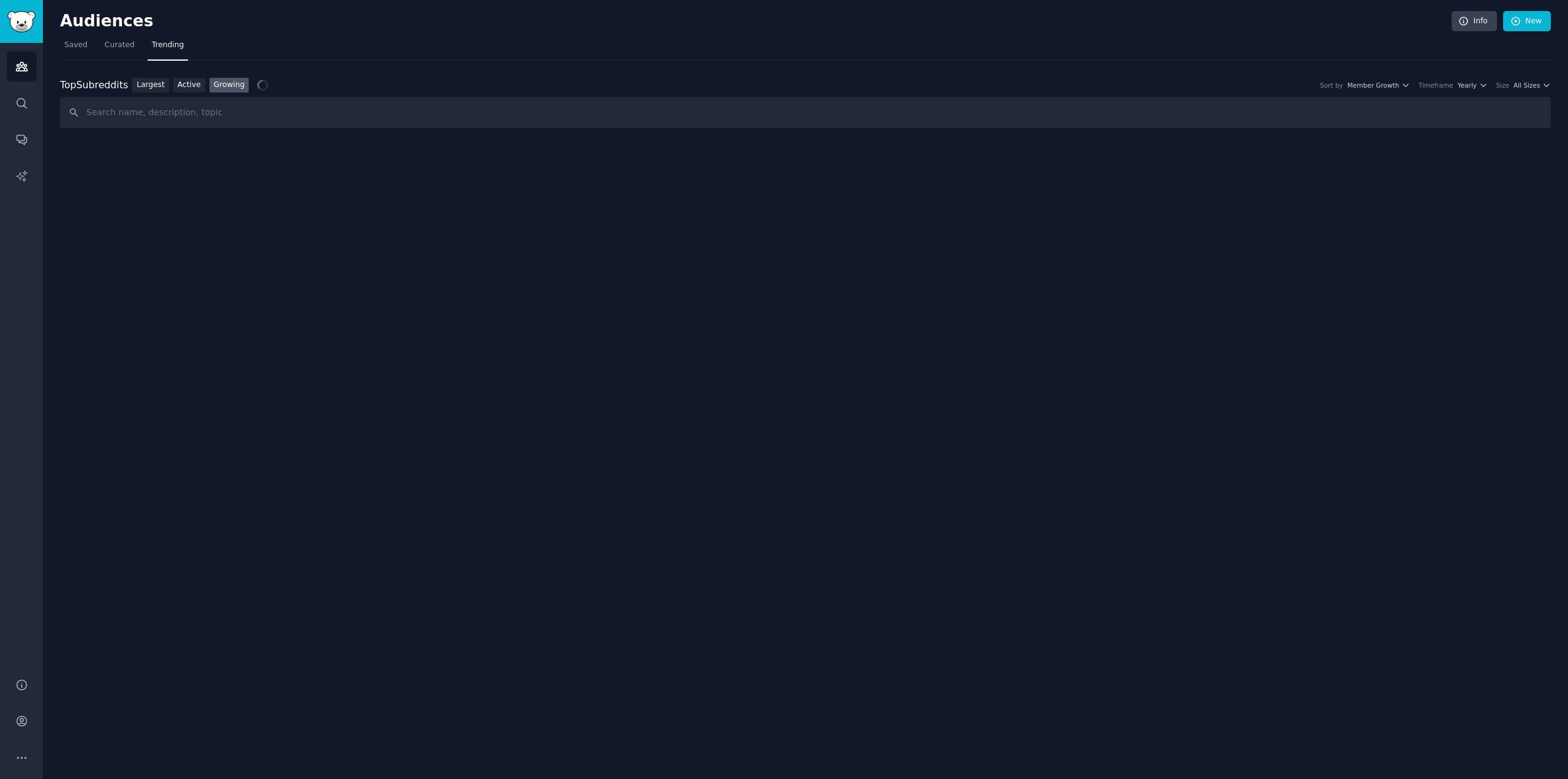
click at [1520, 89] on div "Top Subreddits Top Subreddits Largest Active Growing Sort by Member Growth Time…" at bounding box center [806, 85] width 1491 height 15
click at [1533, 84] on span "All Sizes" at bounding box center [1526, 85] width 26 height 9
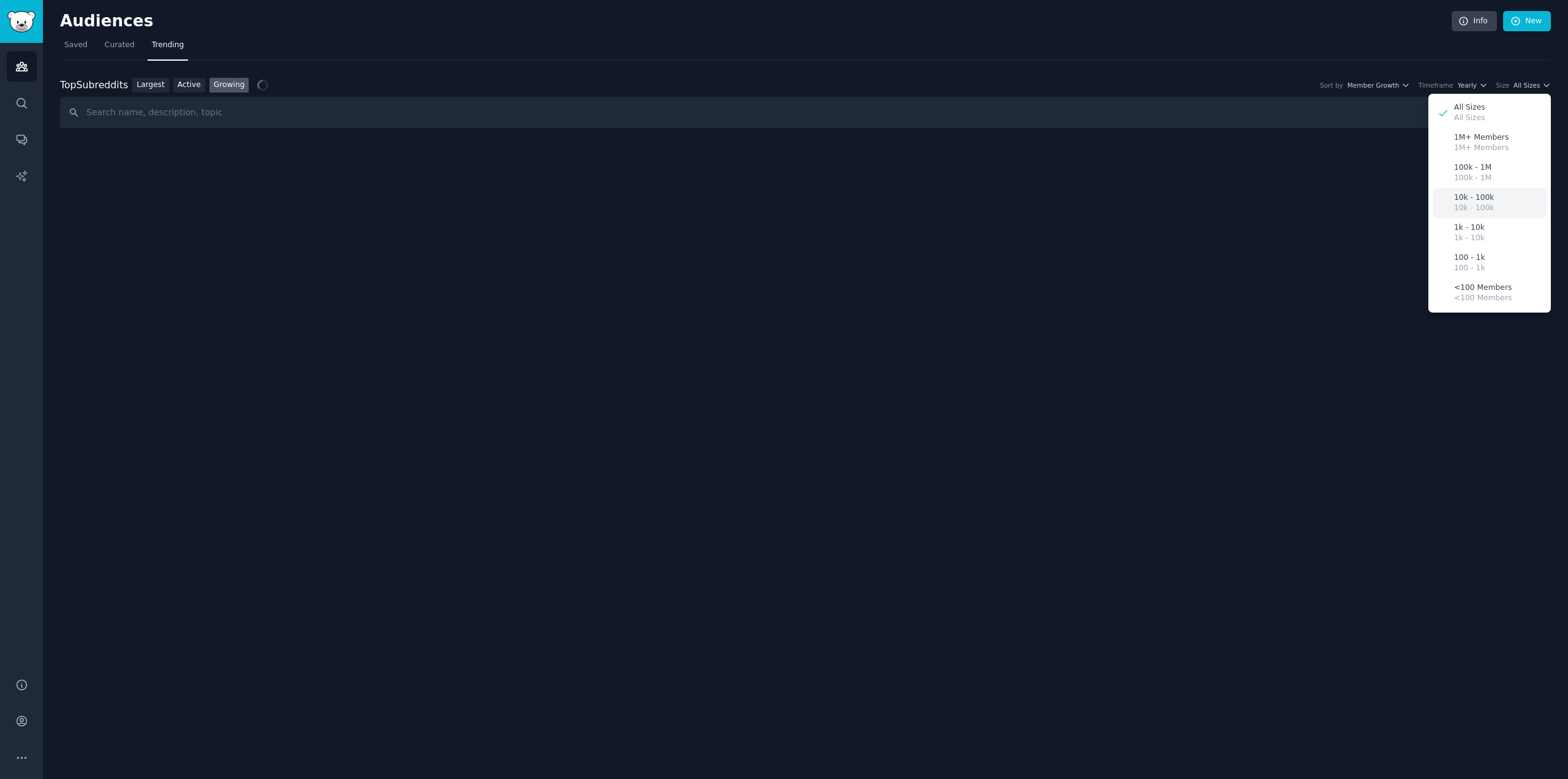
click at [1492, 199] on div "10k - 100k 10k - 100k" at bounding box center [1489, 202] width 114 height 30
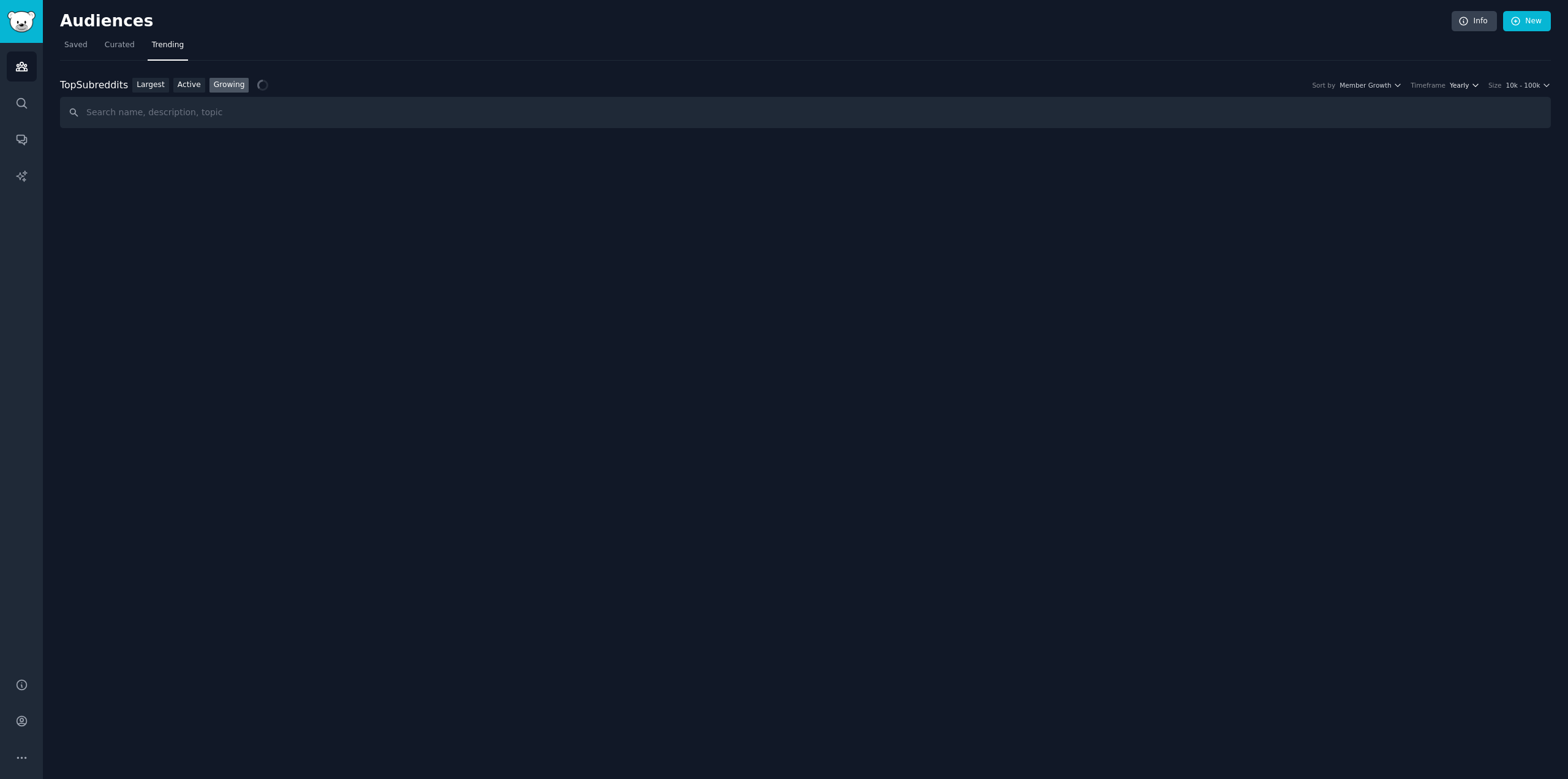
click at [1476, 84] on button "Yearly" at bounding box center [1464, 85] width 30 height 9
click at [1404, 130] on p "Monthly" at bounding box center [1397, 130] width 30 height 11
click at [1395, 82] on icon "button" at bounding box center [1392, 85] width 9 height 9
click at [1220, 74] on div "Top Subreddits Top Subreddits Largest Active Growing Sort by Member Growth Memb…" at bounding box center [806, 94] width 1491 height 68
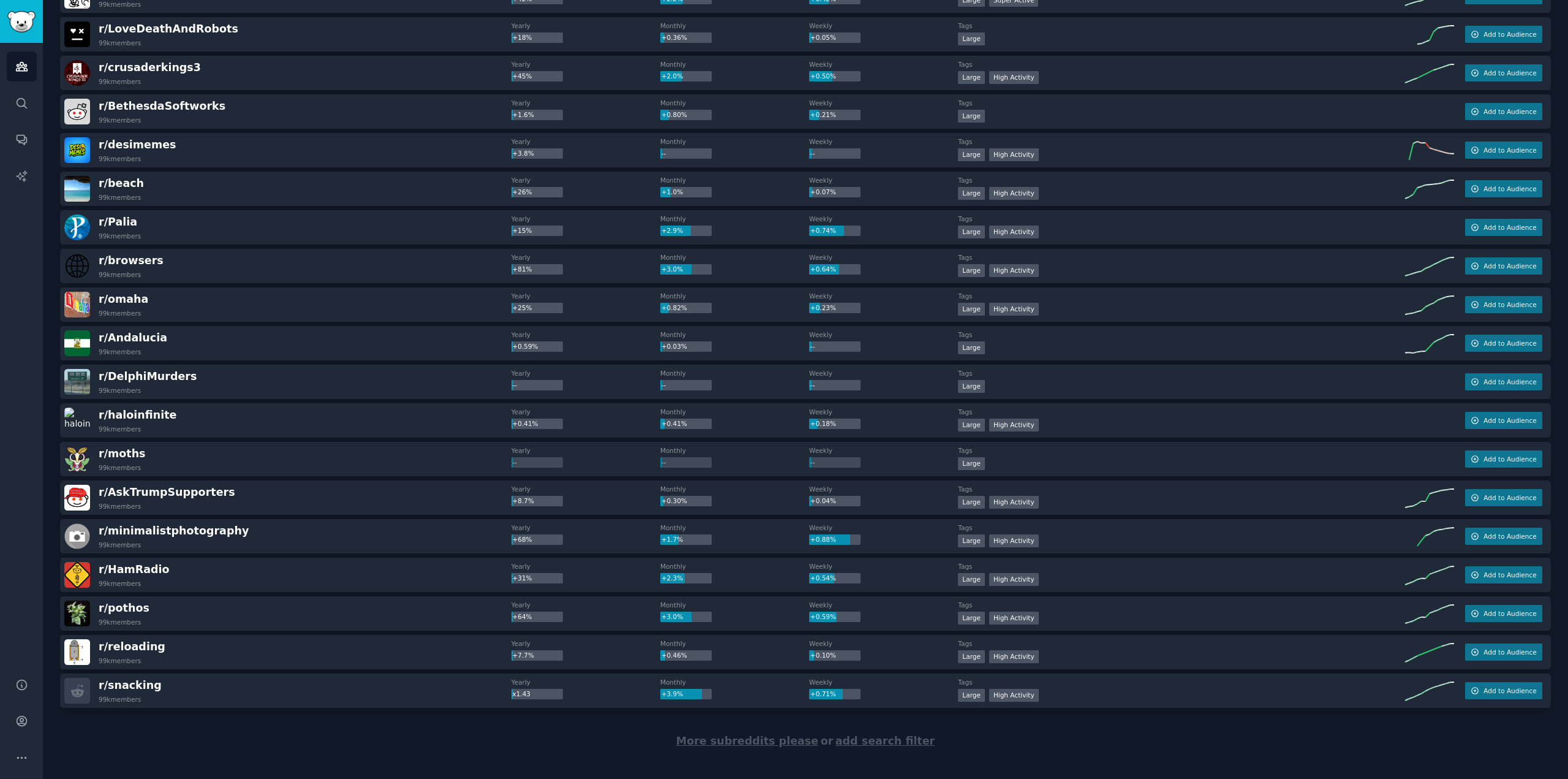
scroll to position [1361, 0]
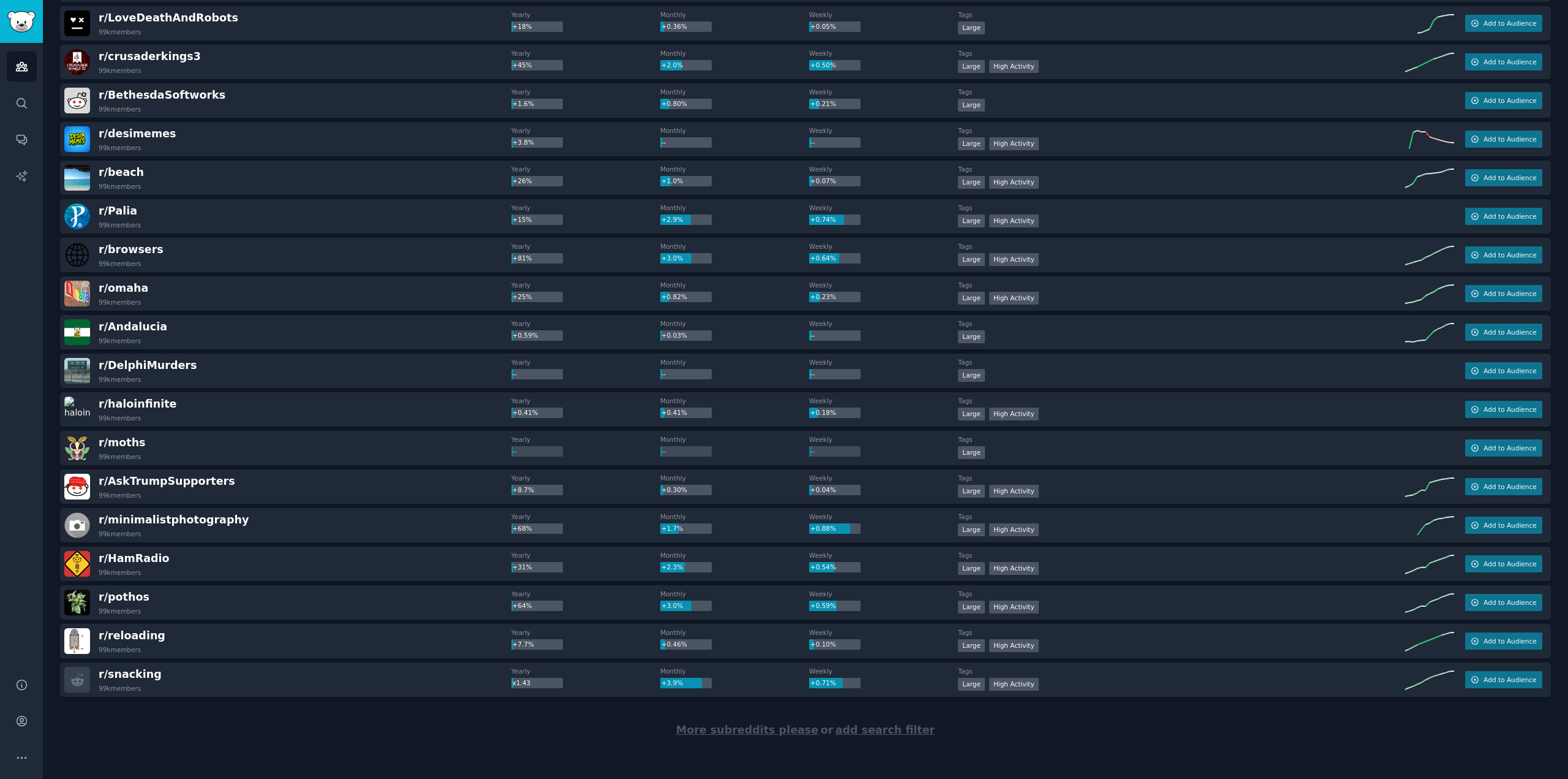
click at [753, 729] on span "More subreddits please" at bounding box center [747, 730] width 142 height 13
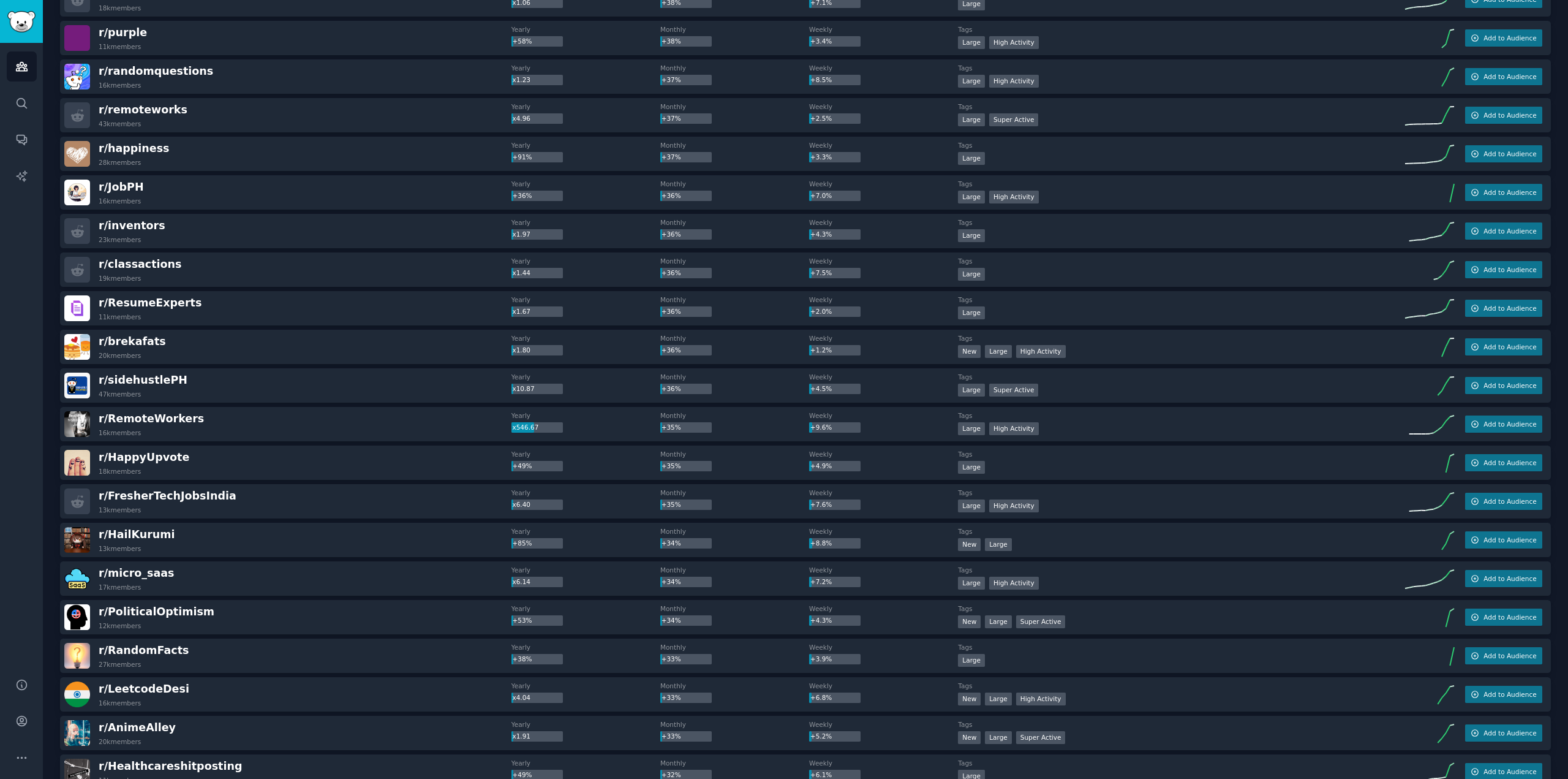
scroll to position [2127, 0]
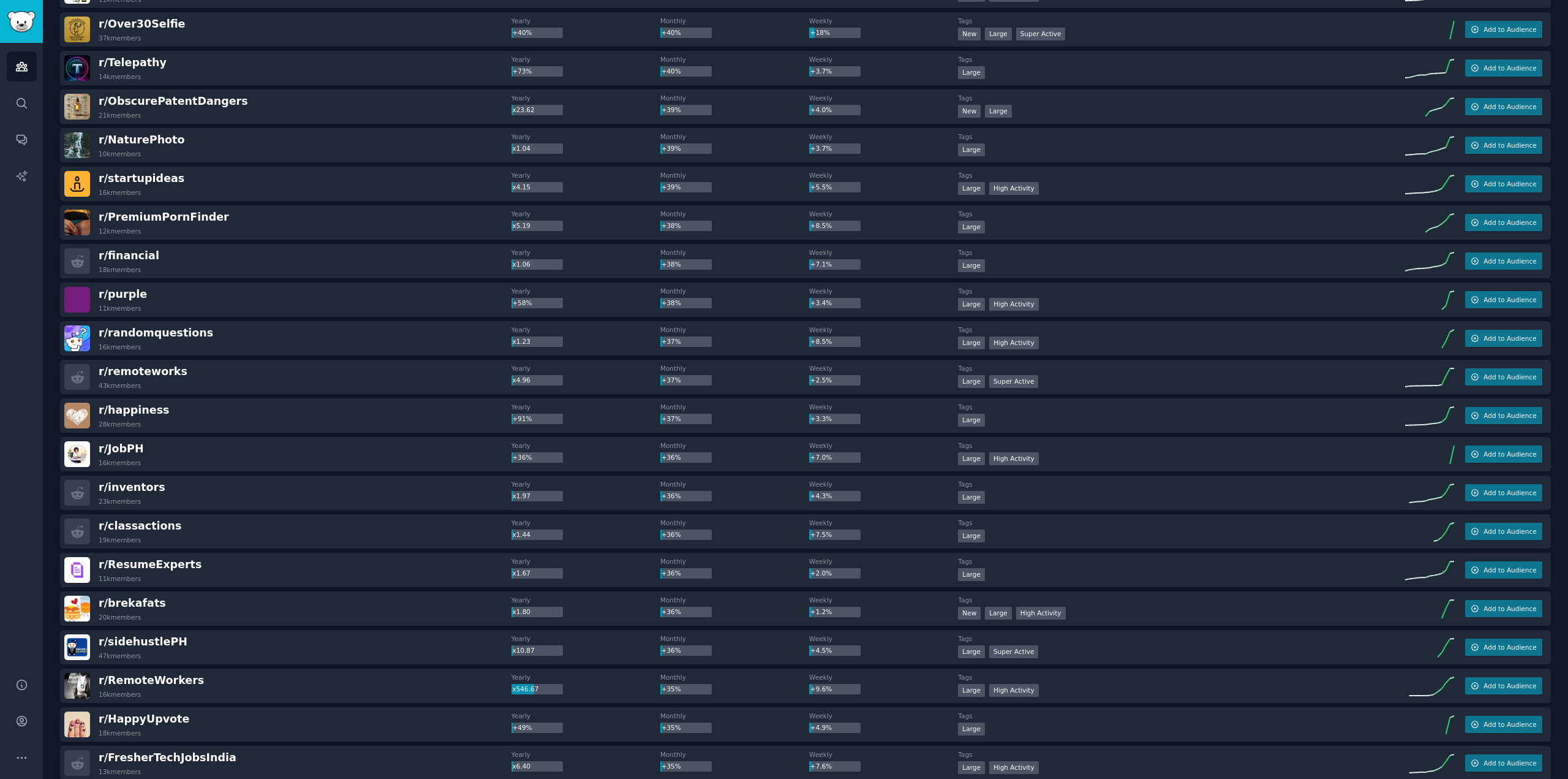
drag, startPoint x: 1564, startPoint y: 495, endPoint x: 1564, endPoint y: 469, distance: 26.0
click at [1564, 469] on main "Audiences Info New Saved Curated Trending Top Subreddits Top Subreddits Largest…" at bounding box center [806, 390] width 1525 height 779
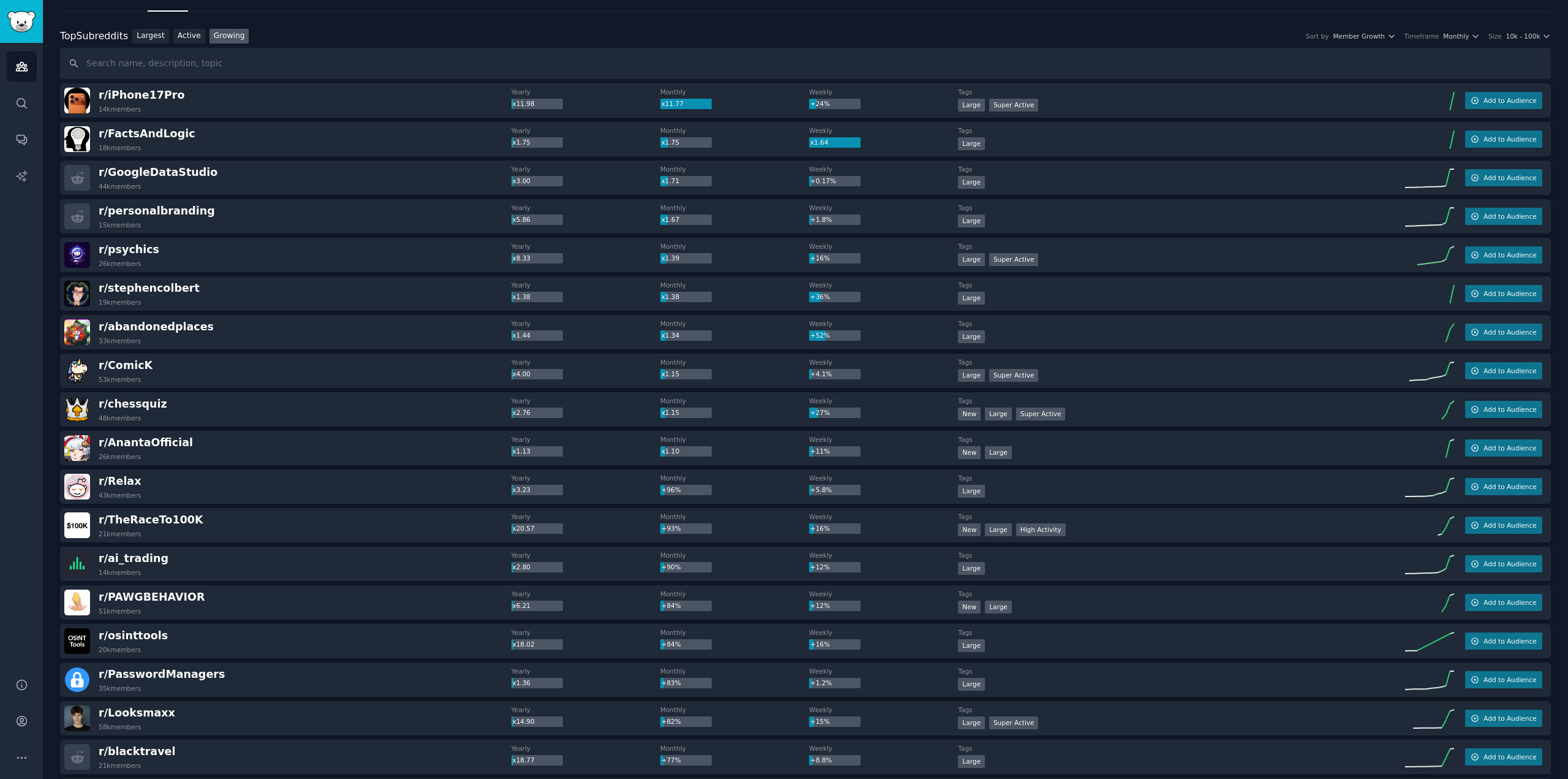
scroll to position [0, 0]
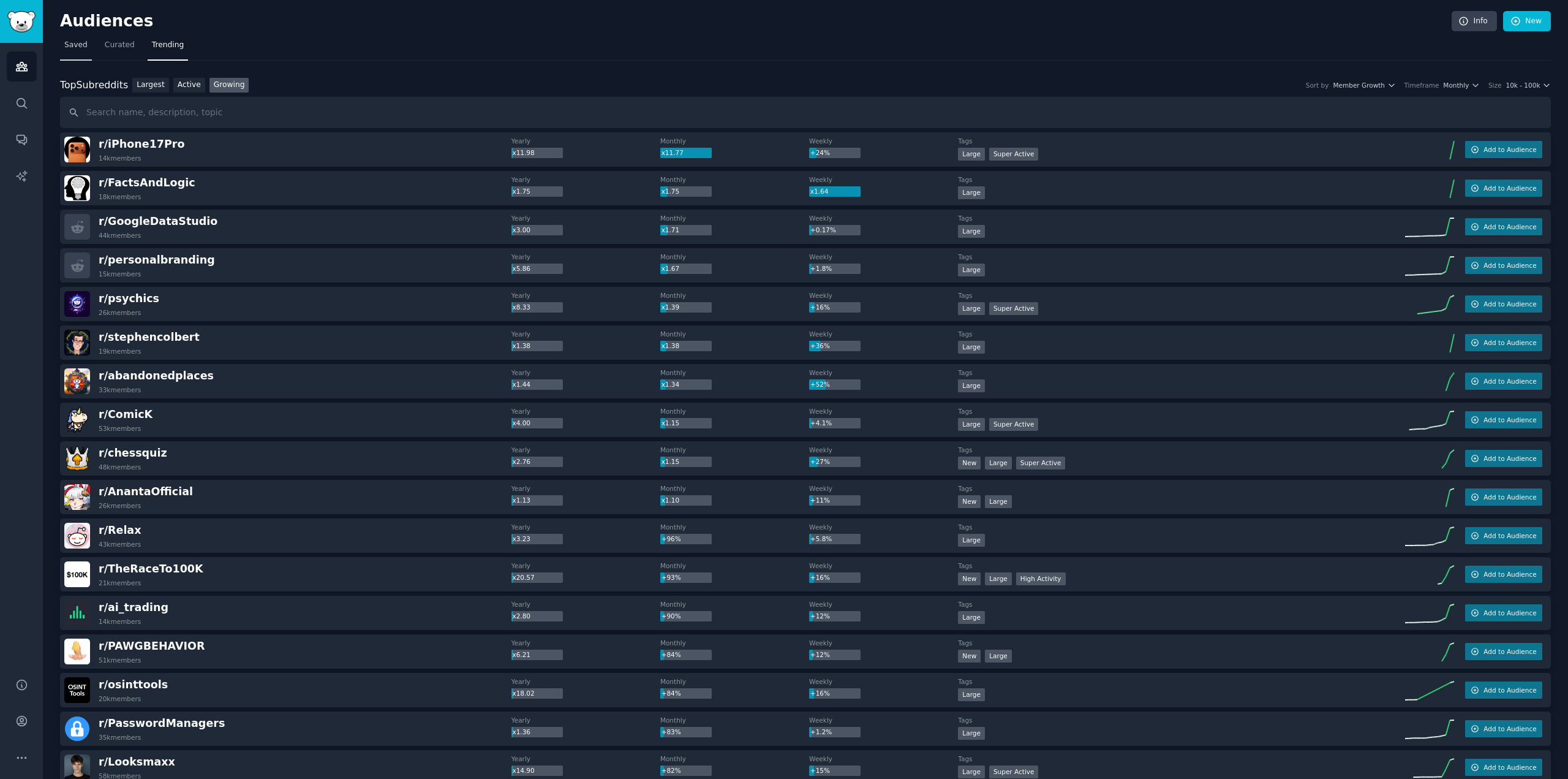
click at [68, 47] on span "Saved" at bounding box center [76, 45] width 23 height 11
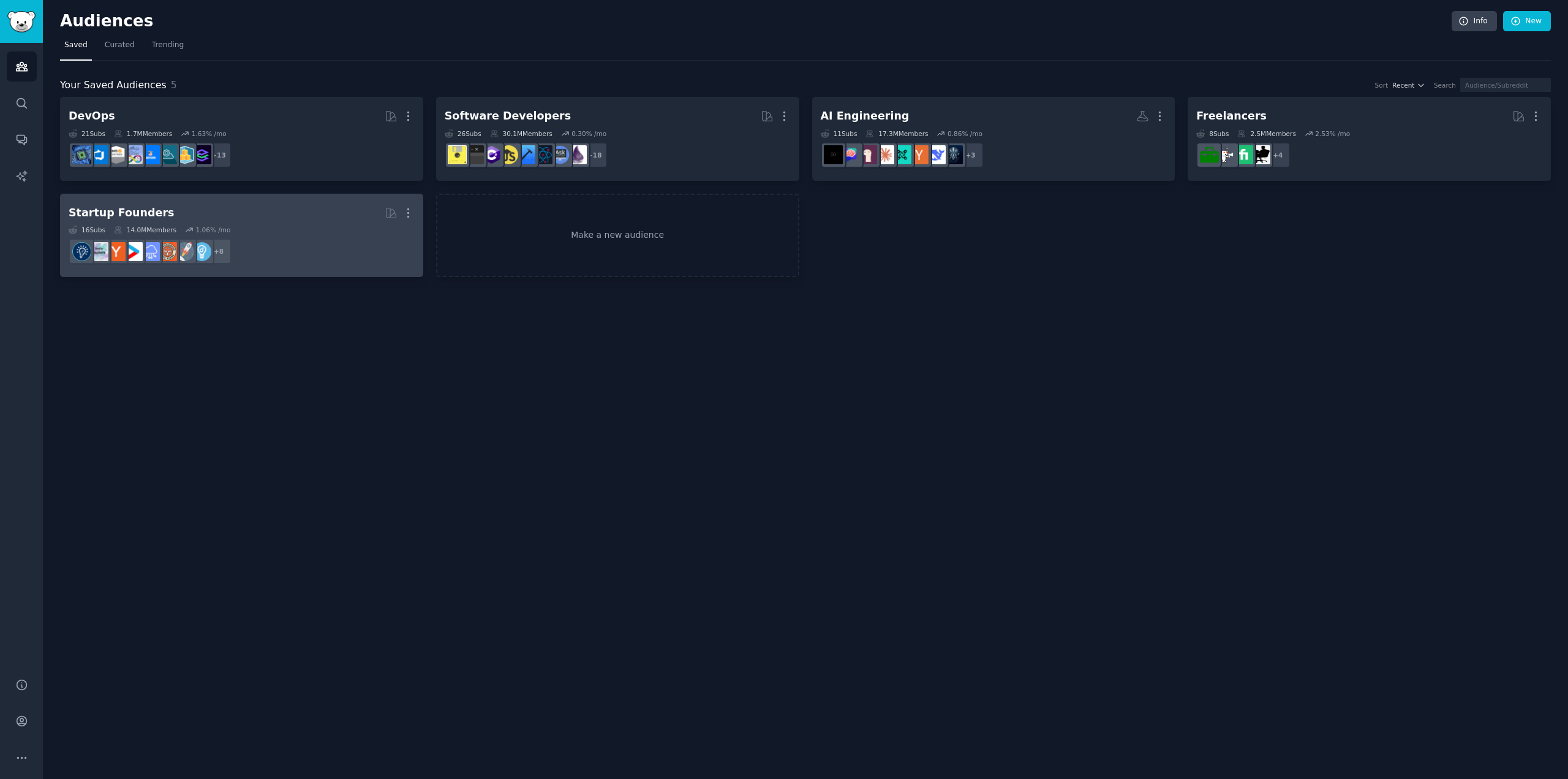
click at [119, 207] on div "Startup Founders" at bounding box center [120, 212] width 105 height 15
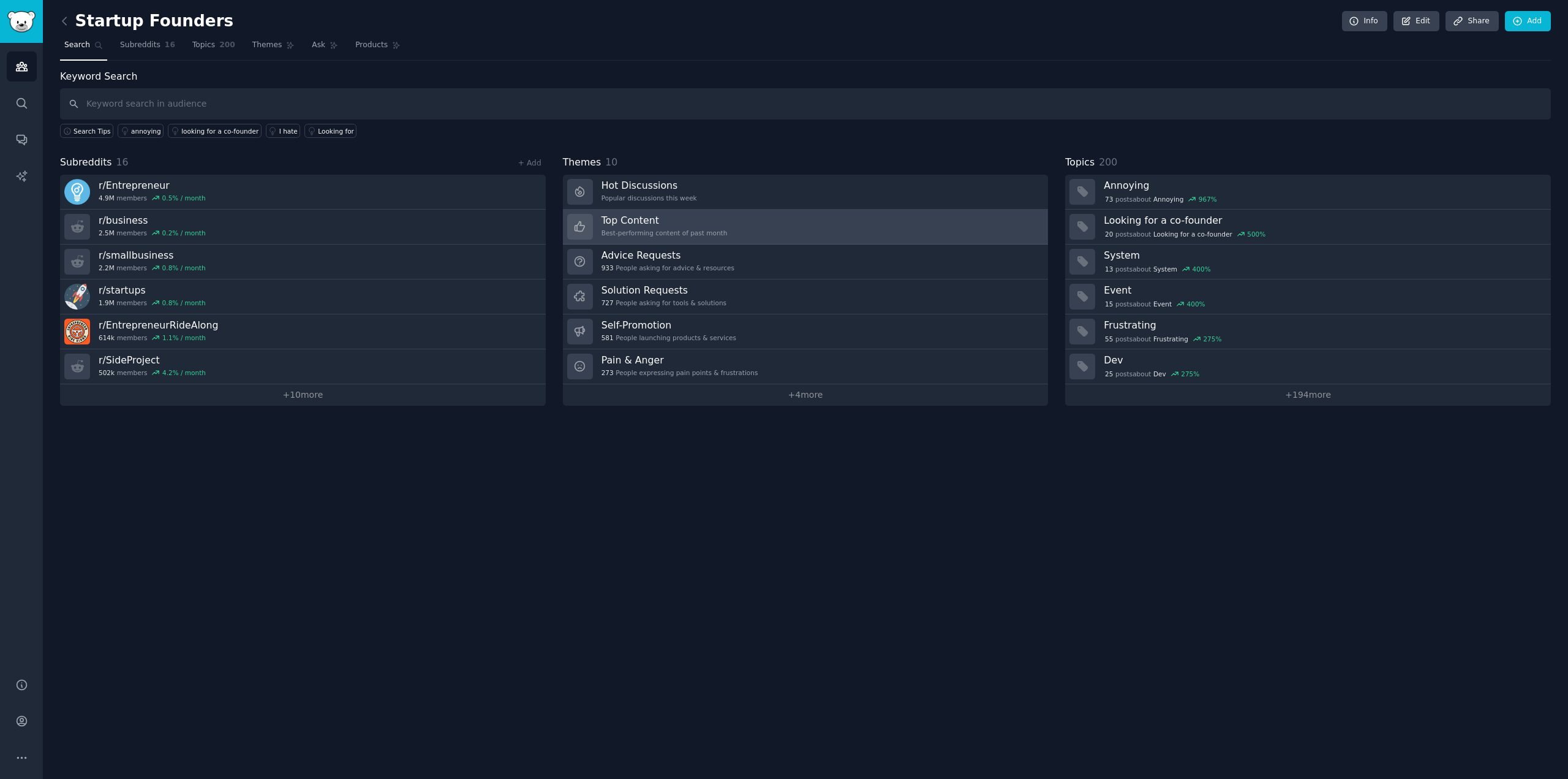
click at [638, 222] on h3 "Top Content" at bounding box center [664, 220] width 126 height 13
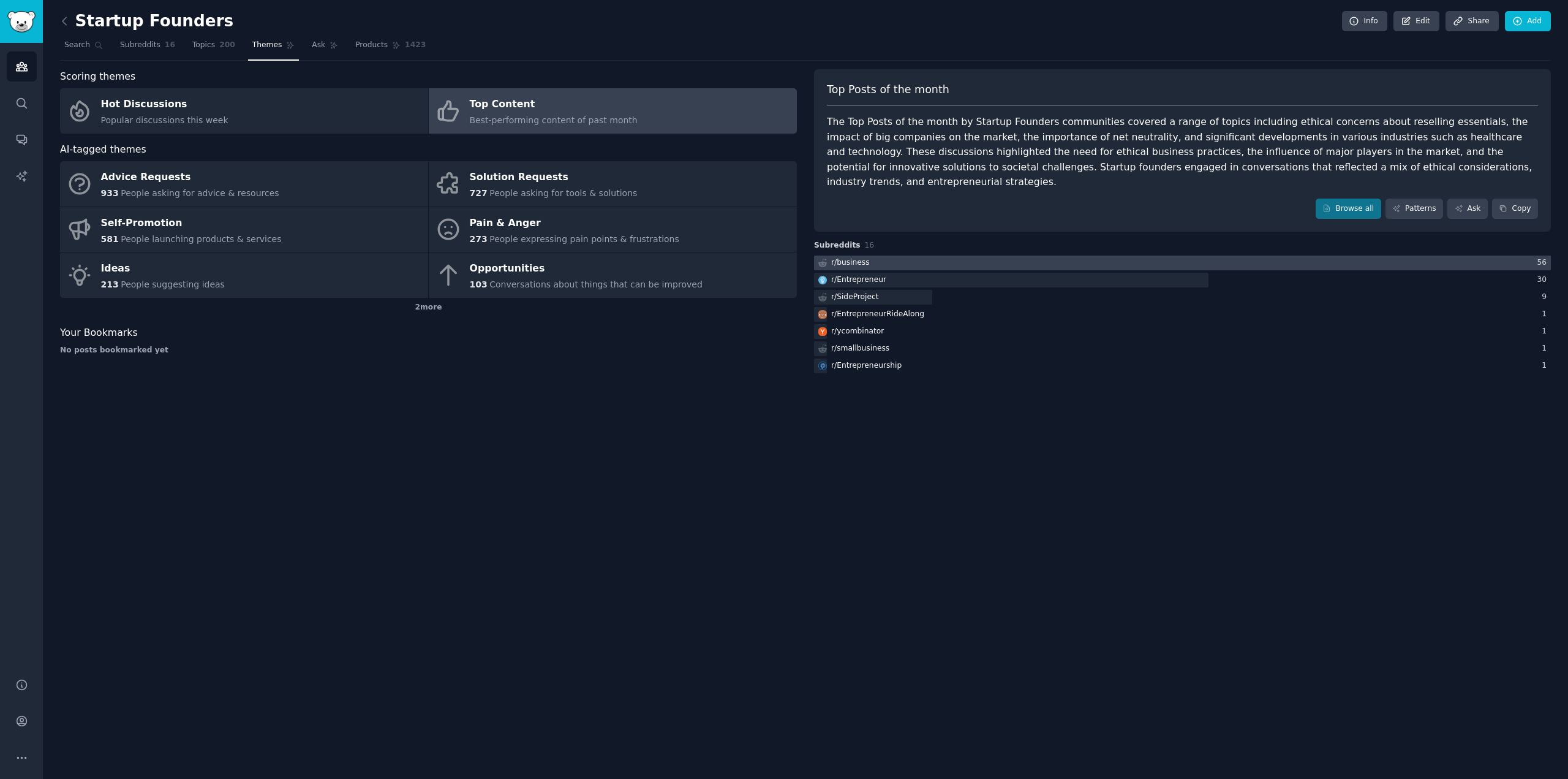
click at [850, 257] on div "r/ business" at bounding box center [850, 263] width 39 height 11
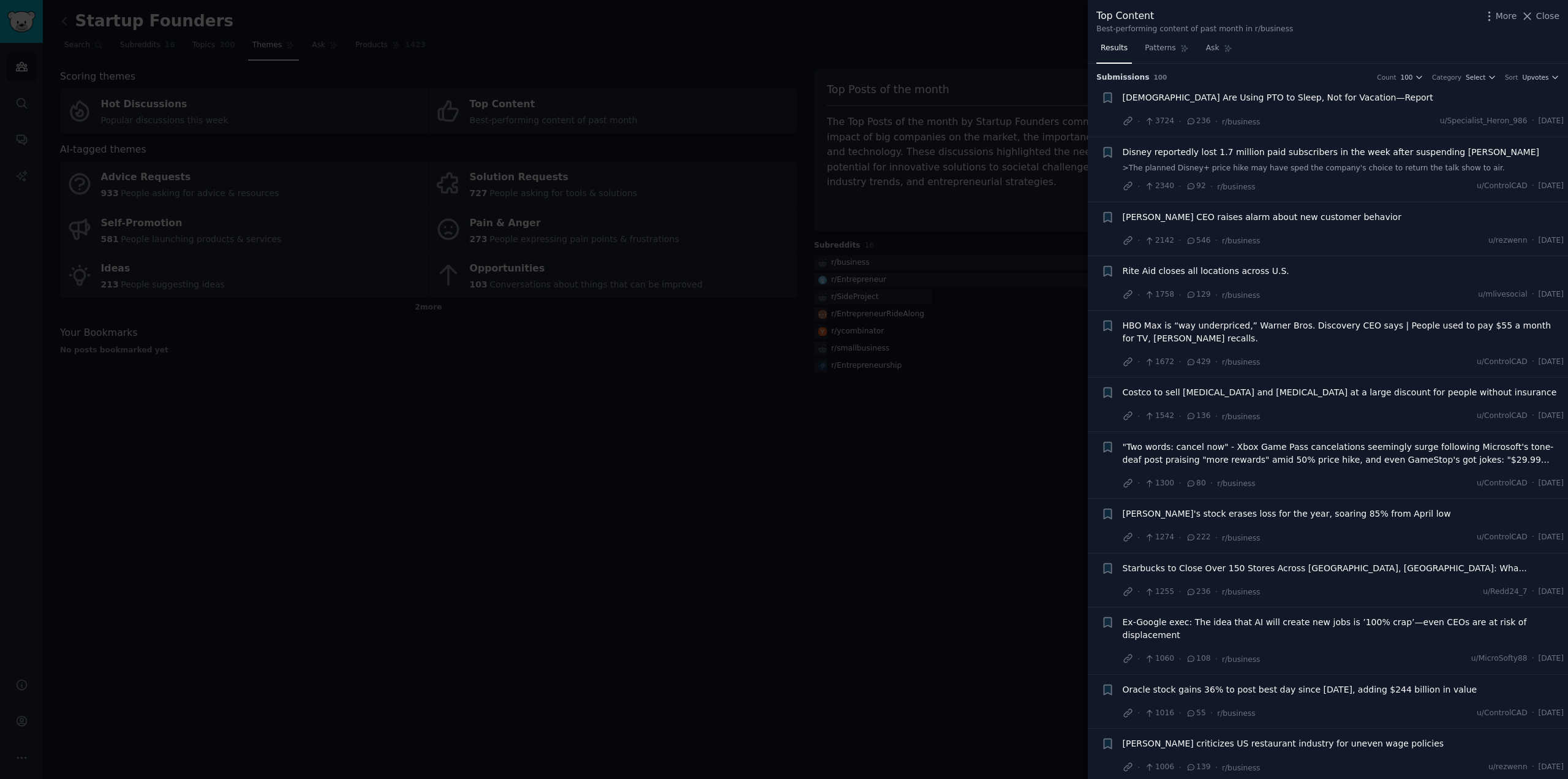
drag, startPoint x: 1154, startPoint y: 51, endPoint x: 1367, endPoint y: 41, distance: 213.2
click at [1154, 51] on span "Patterns" at bounding box center [1160, 49] width 31 height 11
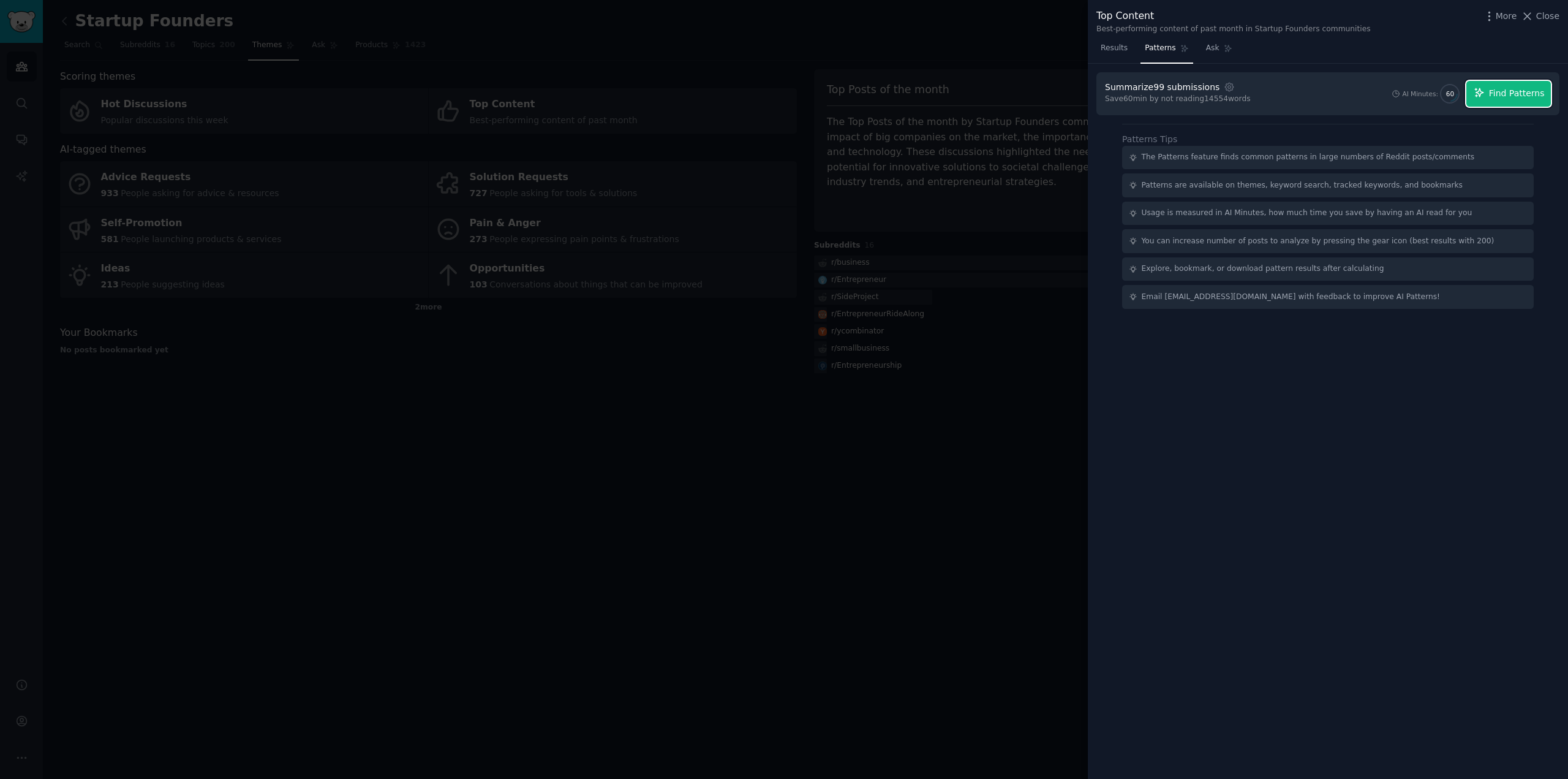
click at [1502, 87] on span "Find Patterns" at bounding box center [1517, 94] width 56 height 13
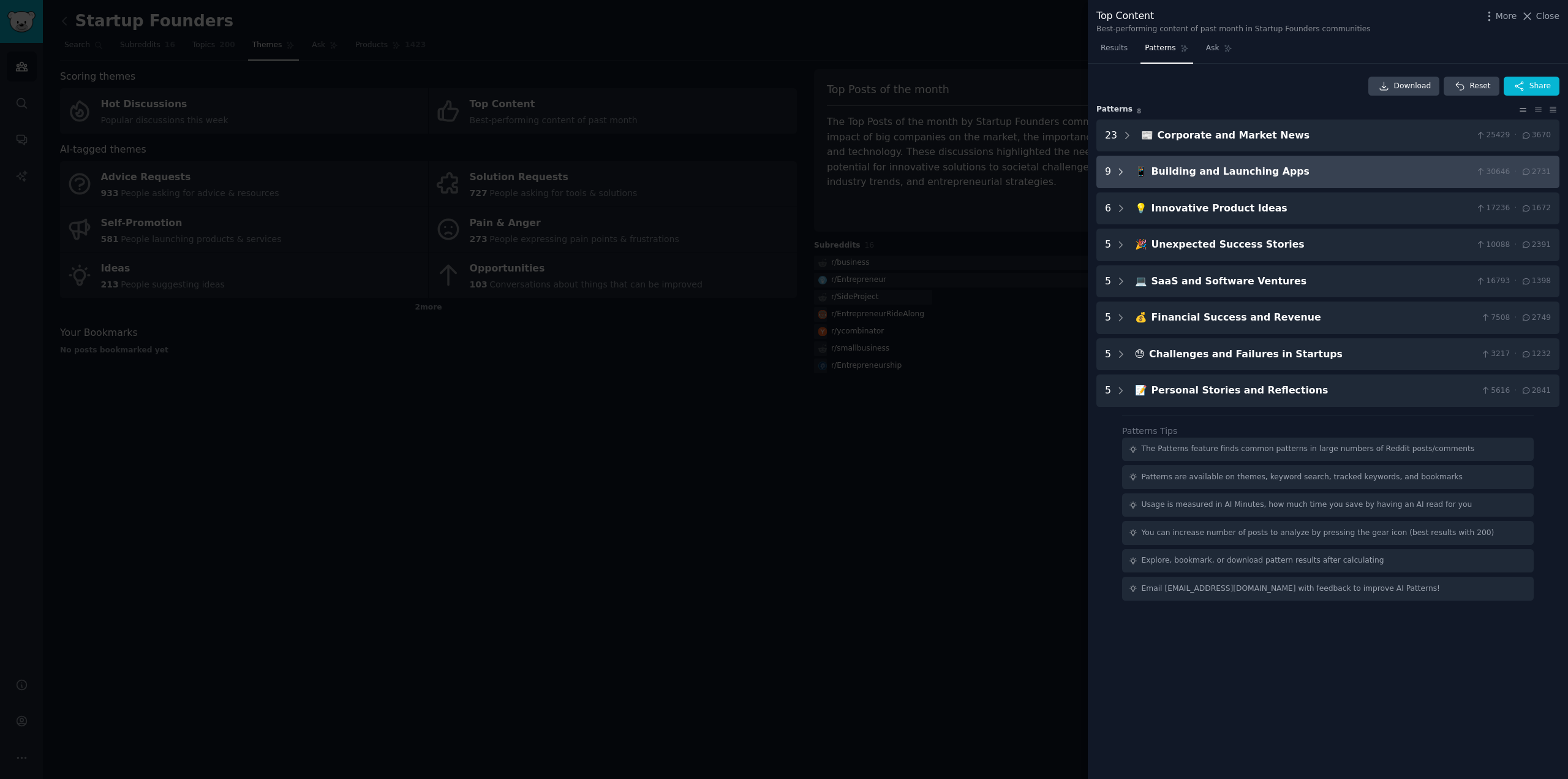
click at [1115, 174] on icon at bounding box center [1120, 172] width 11 height 11
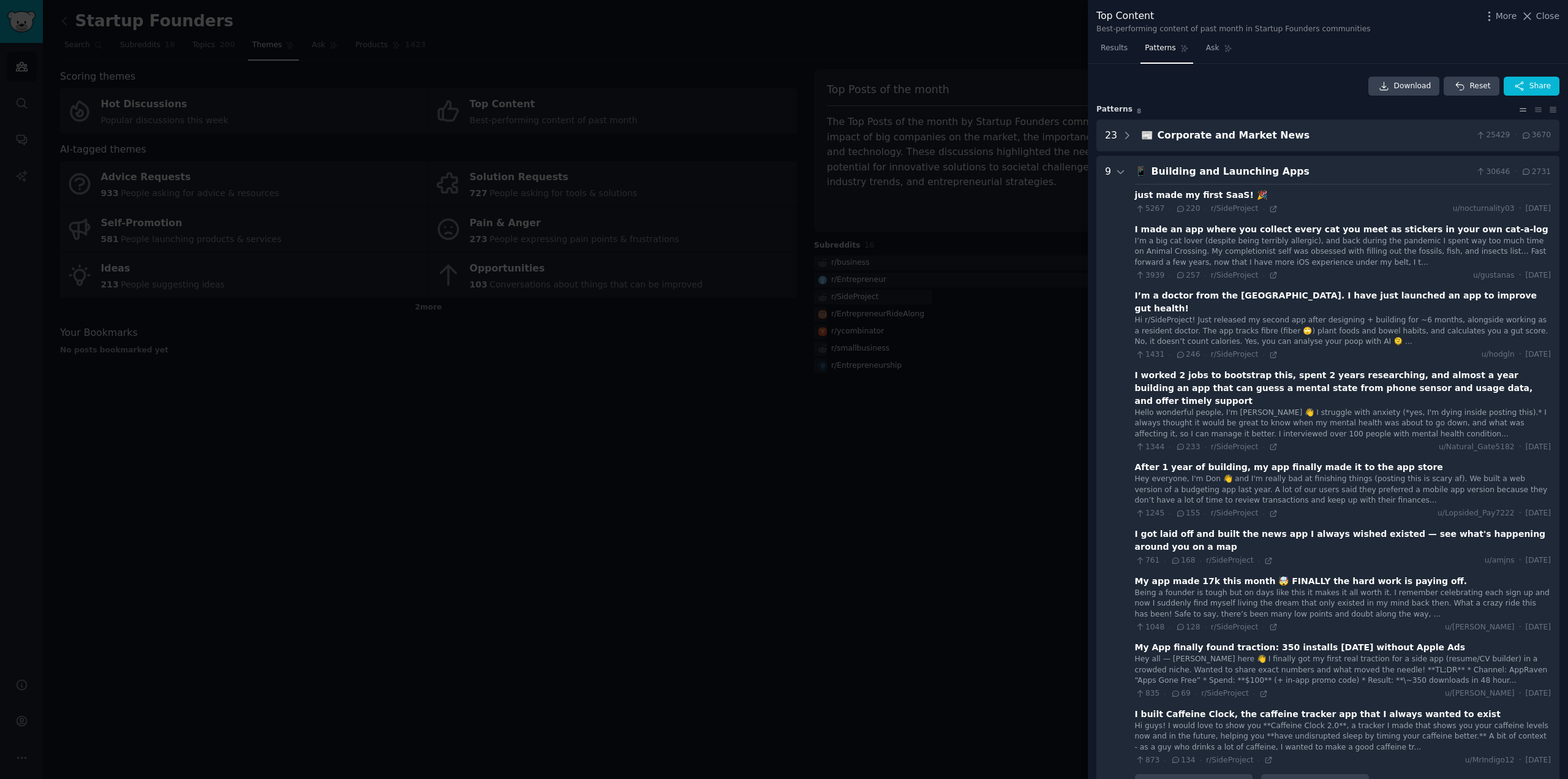
scroll to position [92, 0]
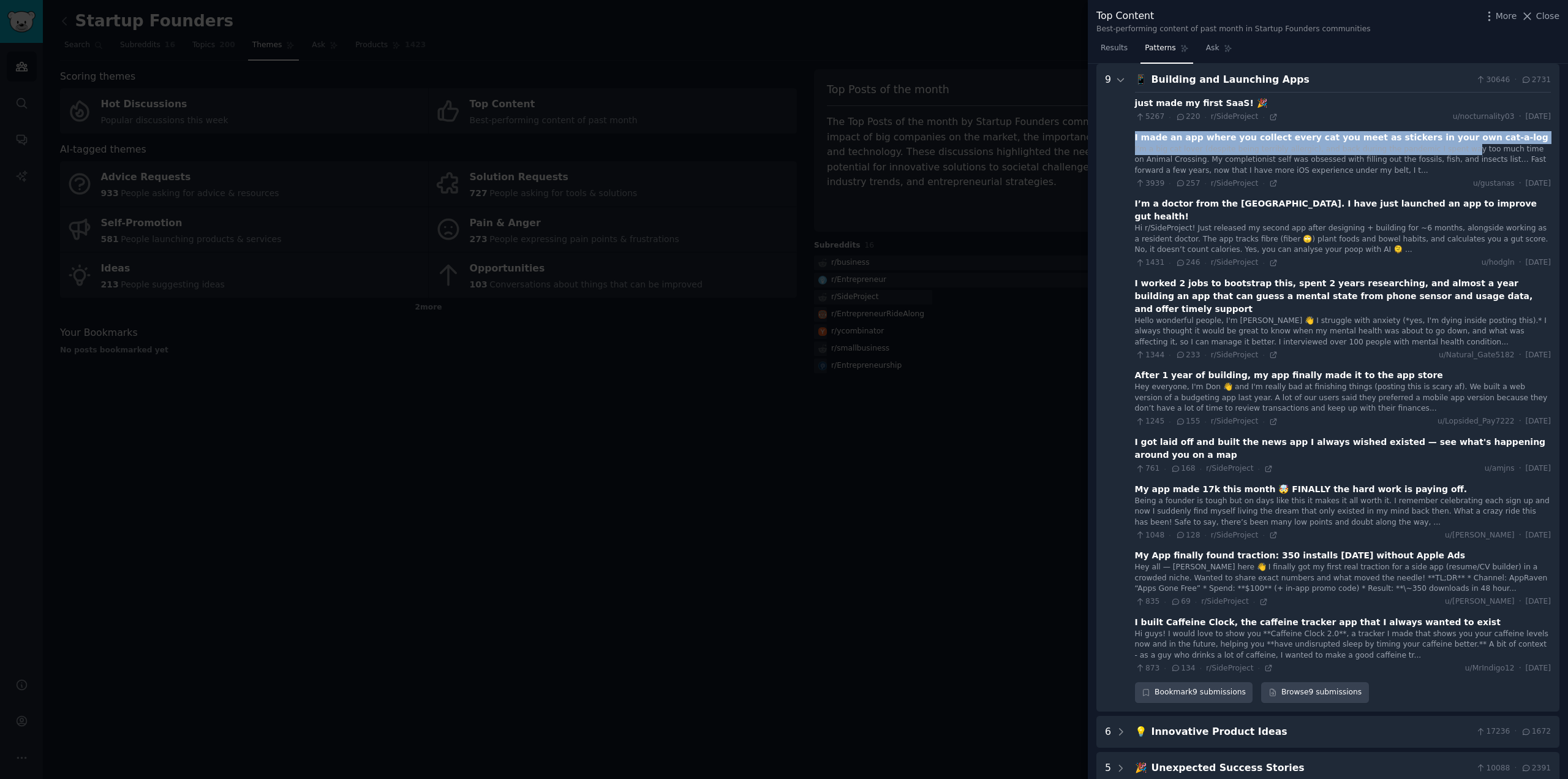
drag, startPoint x: 1134, startPoint y: 134, endPoint x: 1437, endPoint y: 145, distance: 303.2
click at [1437, 145] on div "I made an app where you collect every cat you meet as stickers in your own cat-…" at bounding box center [1342, 160] width 415 height 58
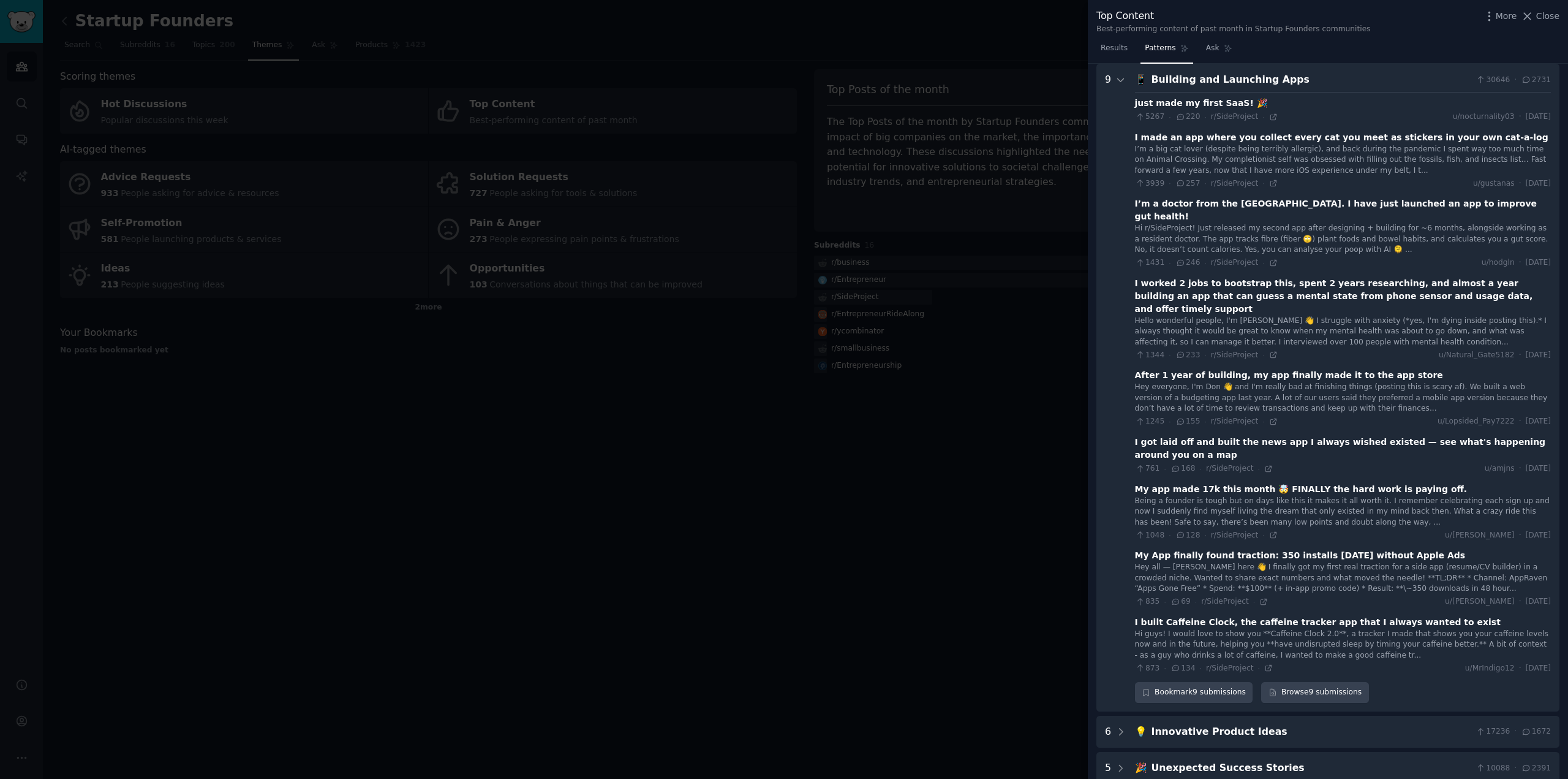
click at [1105, 135] on div "9" at bounding box center [1108, 387] width 6 height 631
drag, startPoint x: 1228, startPoint y: 137, endPoint x: 1111, endPoint y: 130, distance: 117.2
click at [1111, 130] on div "9" at bounding box center [1116, 387] width 22 height 631
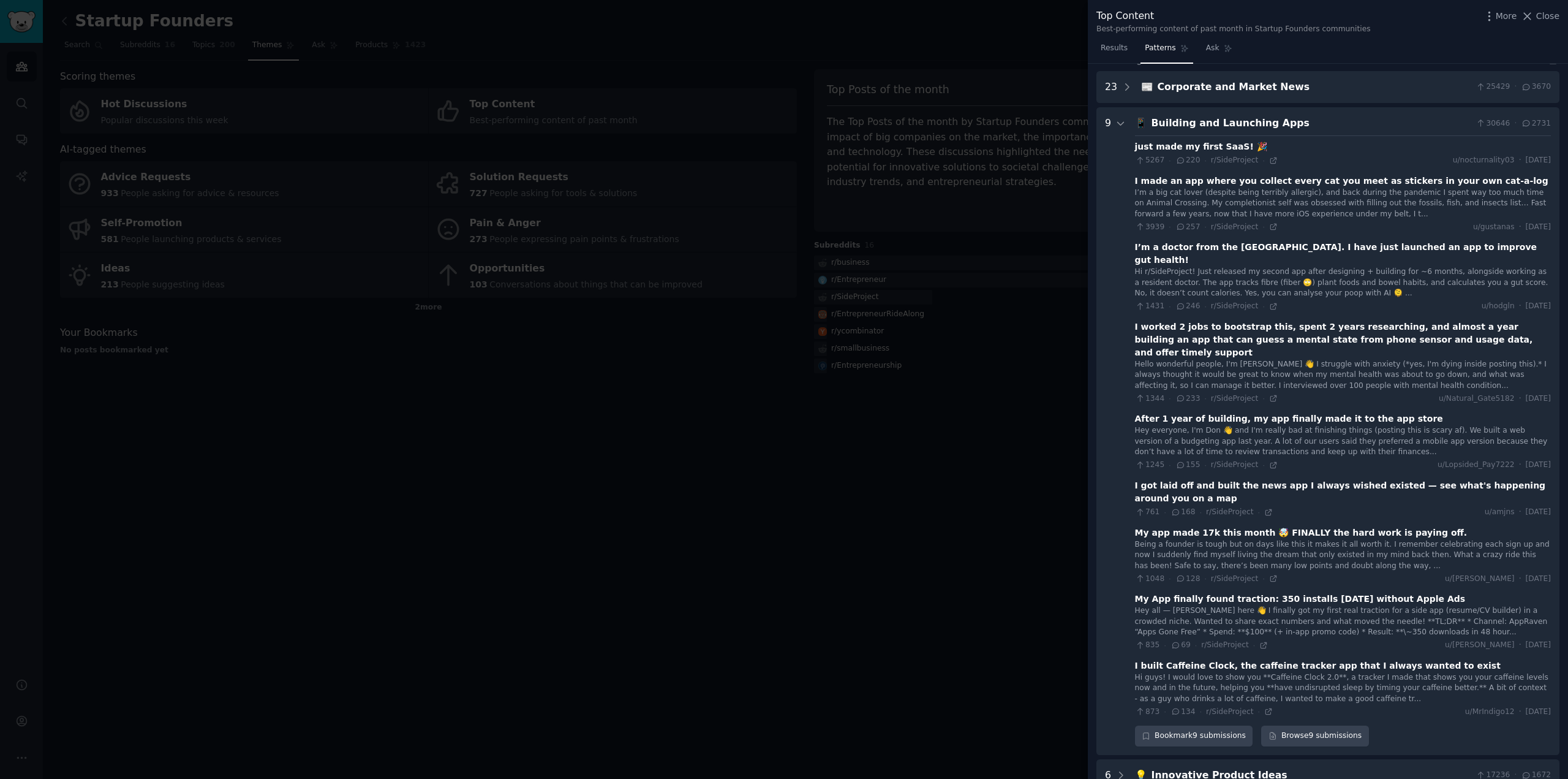
scroll to position [0, 0]
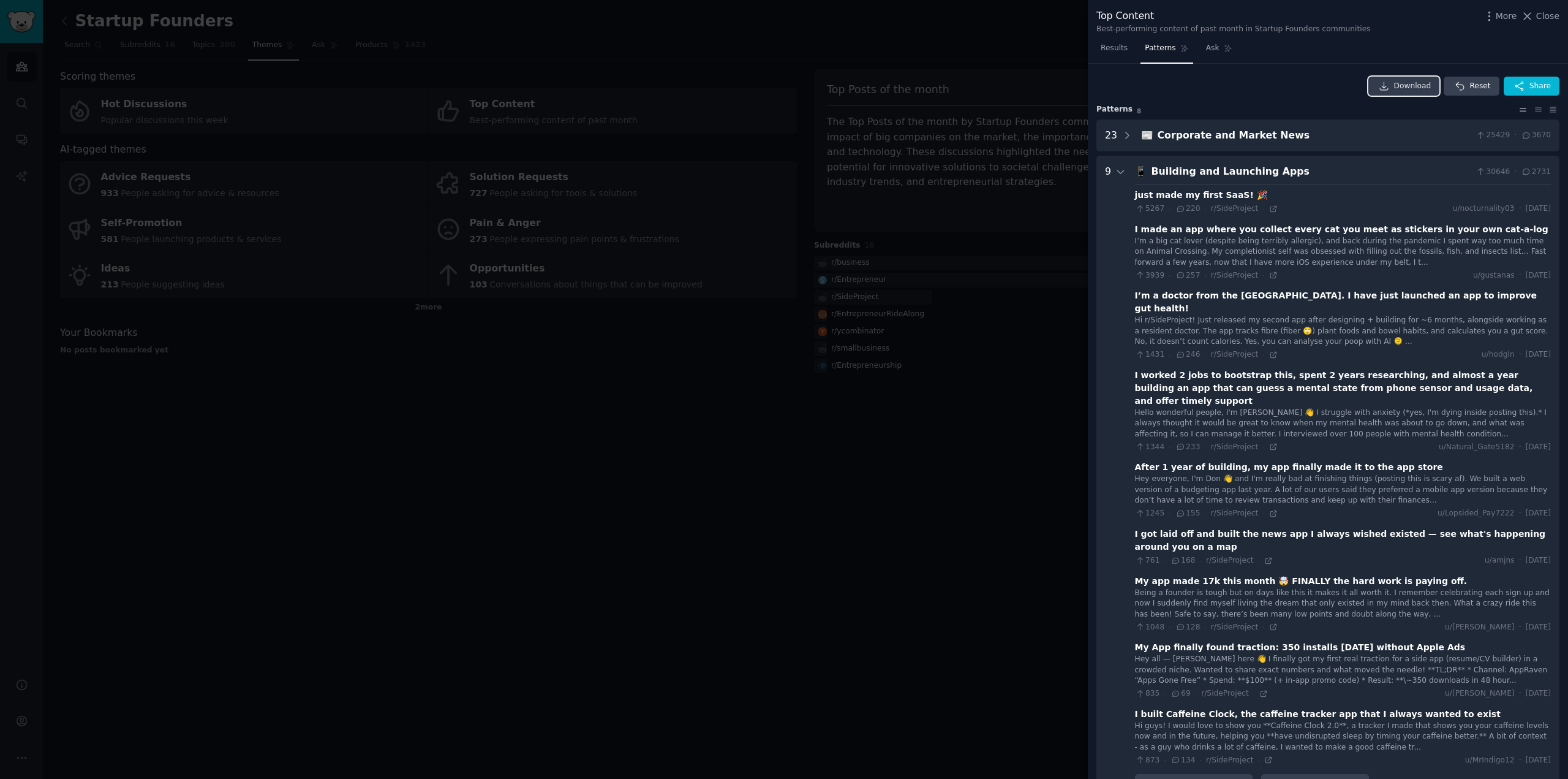
click at [1414, 81] on span "Download" at bounding box center [1412, 86] width 38 height 11
drag, startPoint x: 1424, startPoint y: 296, endPoint x: 1160, endPoint y: 286, distance: 264.2
click at [1160, 286] on div "just made my first SaaS! 🎉 5267 · 220 · r/SideProject · u/nocturnality03 · [DAT…" at bounding box center [1342, 474] width 415 height 582
